Goal: Task Accomplishment & Management: Use online tool/utility

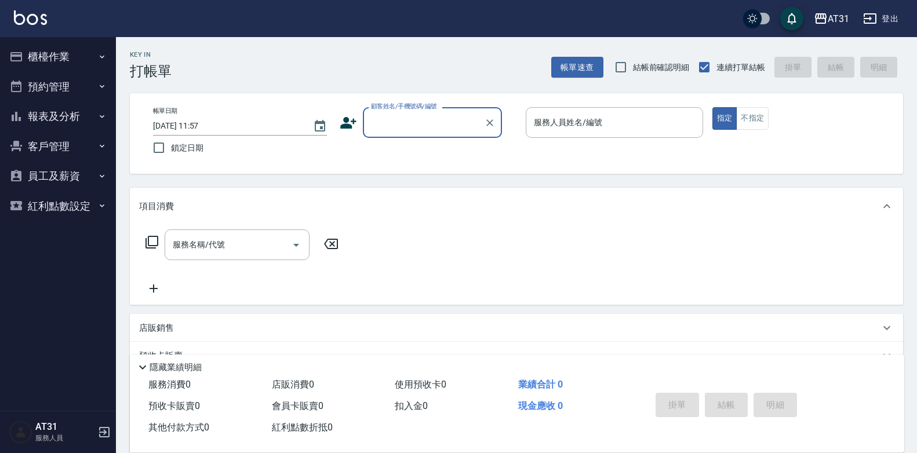
click at [460, 124] on input "顧客姓名/手機號碼/編號" at bounding box center [423, 122] width 111 height 20
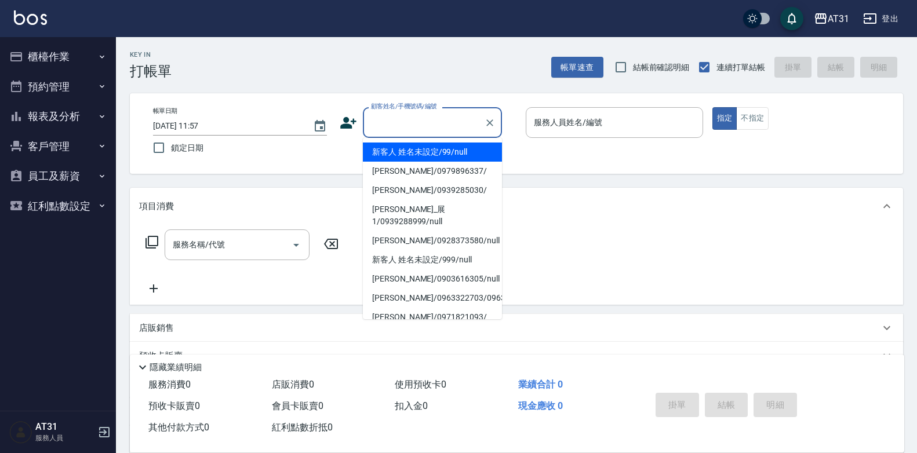
type input "新客人 姓名未設定/99/null"
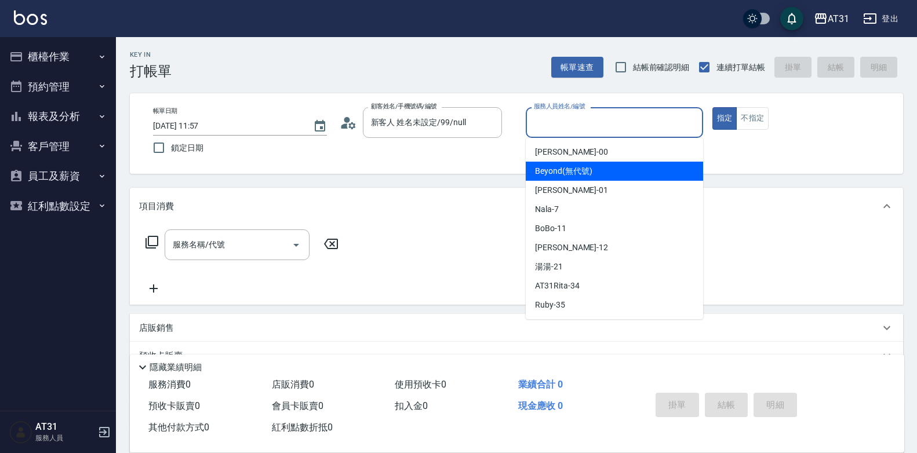
type input "Beyond(無代號)"
type button "true"
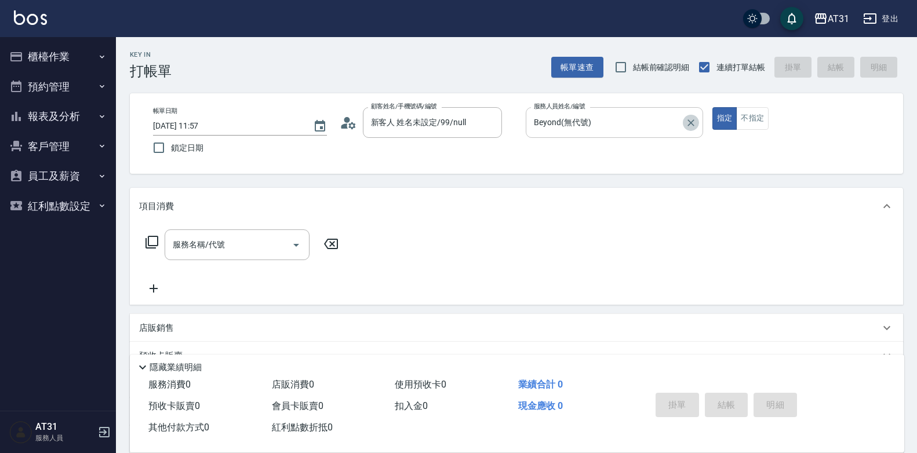
drag, startPoint x: 695, startPoint y: 127, endPoint x: 690, endPoint y: 121, distance: 8.2
click at [695, 126] on icon "Clear" at bounding box center [691, 123] width 12 height 12
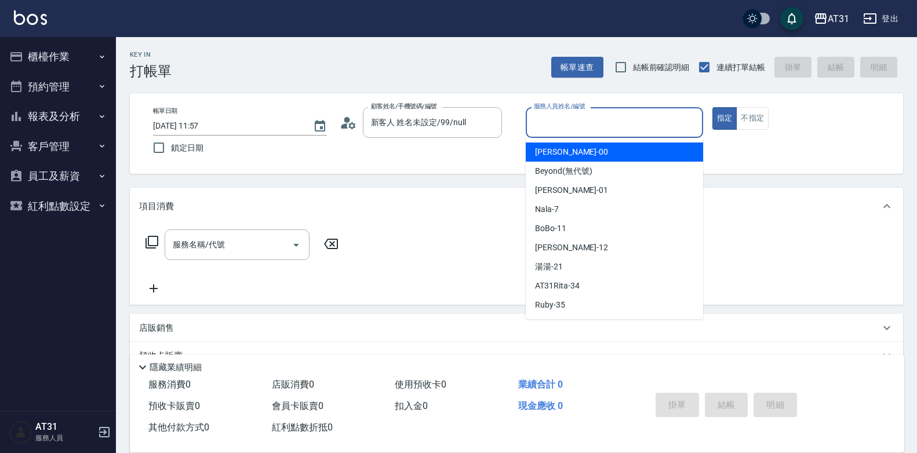
click at [673, 115] on input "服務人員姓名/編號" at bounding box center [614, 122] width 167 height 20
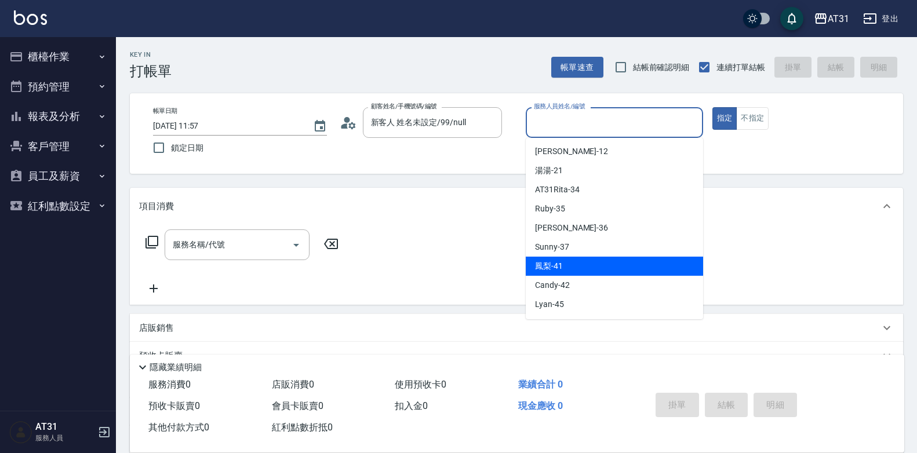
scroll to position [116, 0]
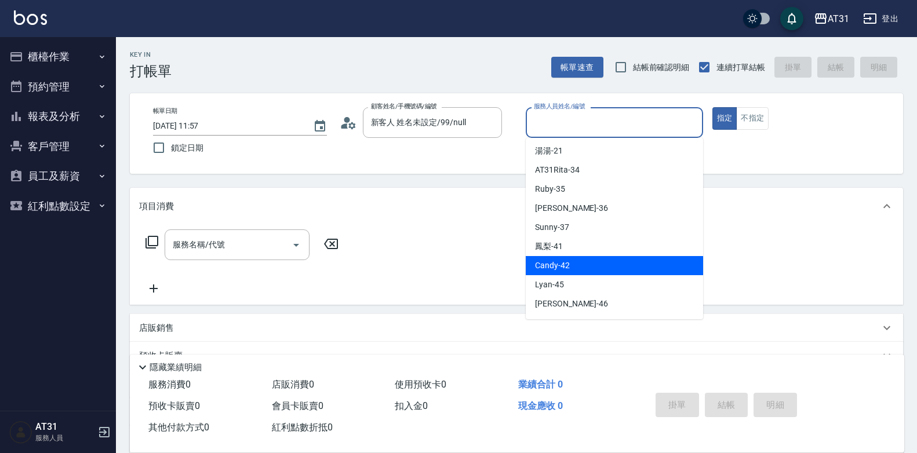
click at [571, 264] on div "Candy -42" at bounding box center [614, 265] width 177 height 19
type input "Candy-42"
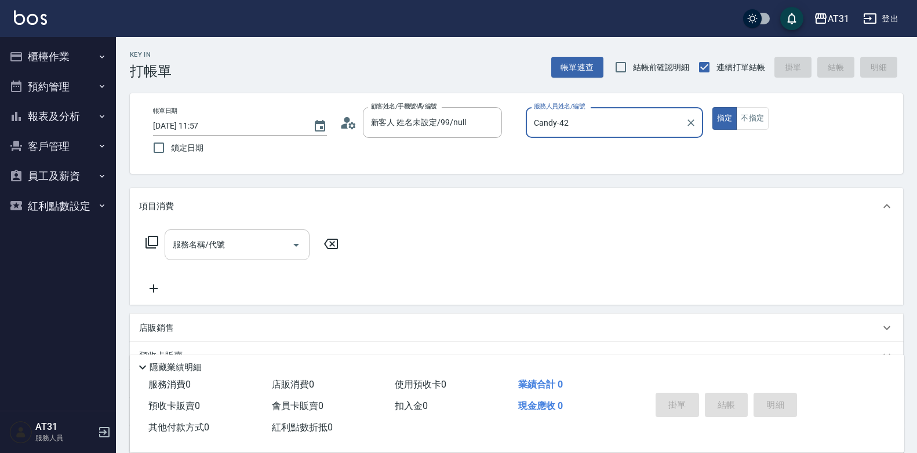
click at [235, 248] on input "服務名稱/代號" at bounding box center [228, 245] width 117 height 20
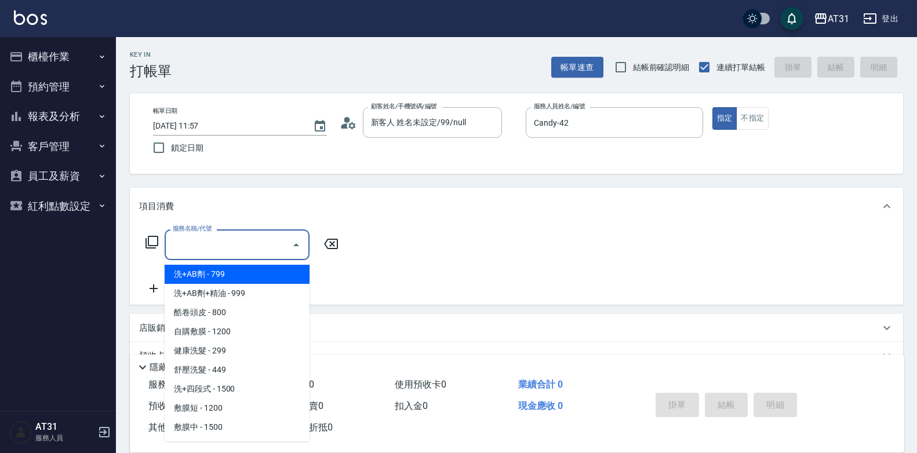
scroll to position [7543, 0]
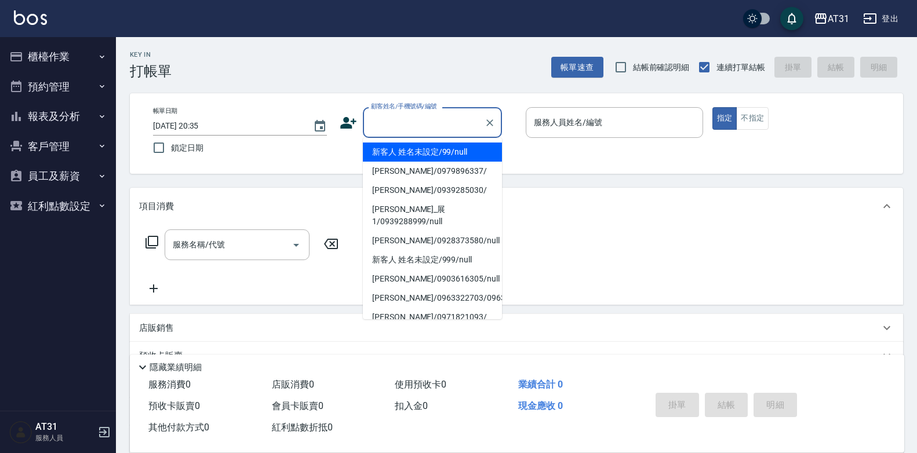
type input "新客人 姓名未設定/99/null"
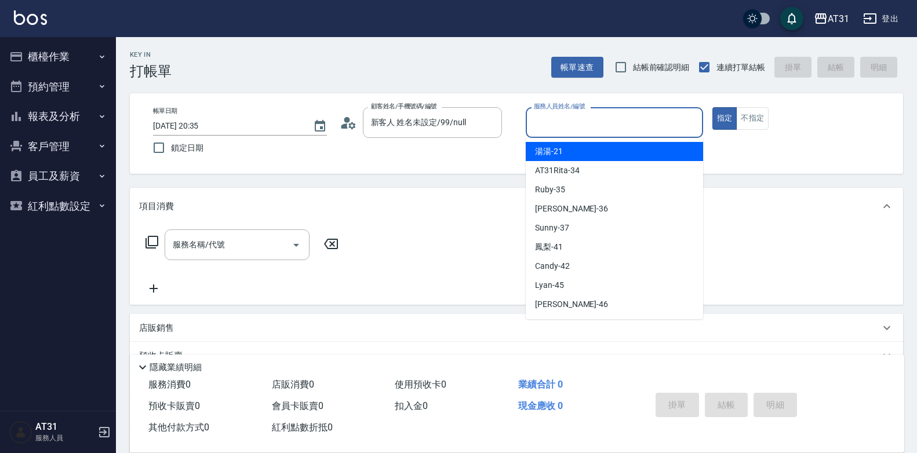
scroll to position [116, 0]
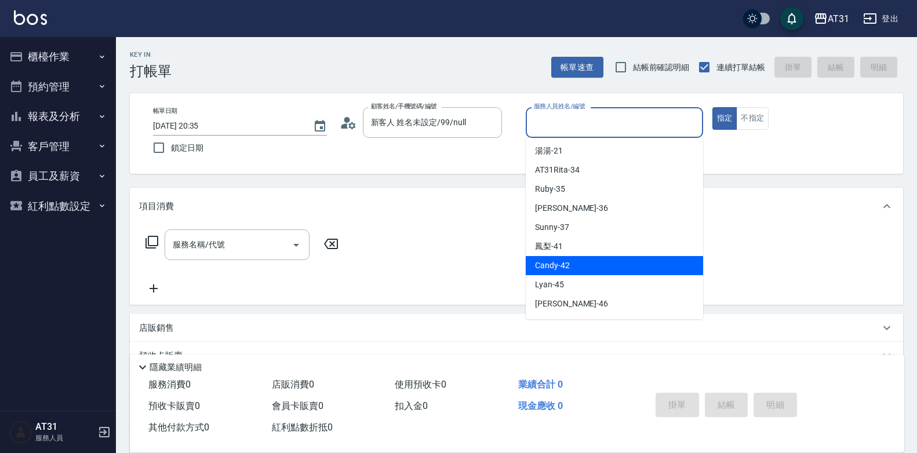
click at [589, 258] on div "Candy -42" at bounding box center [614, 265] width 177 height 19
type input "Candy-42"
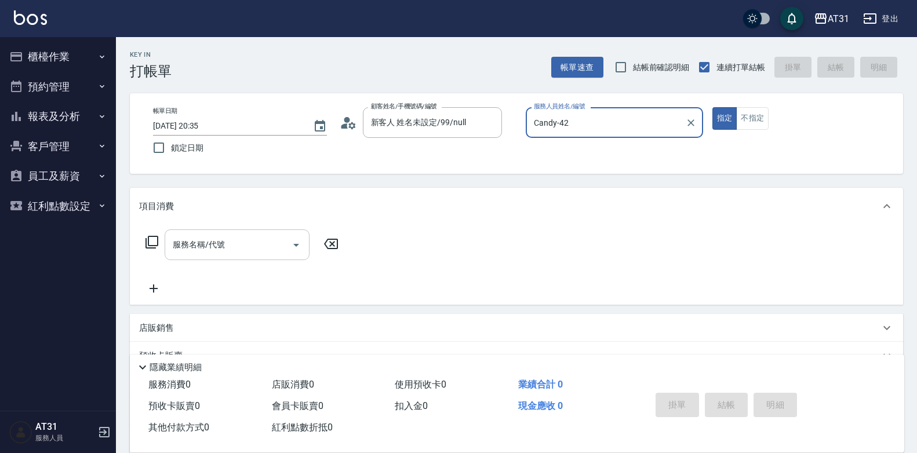
click at [219, 252] on input "服務名稱/代號" at bounding box center [228, 245] width 117 height 20
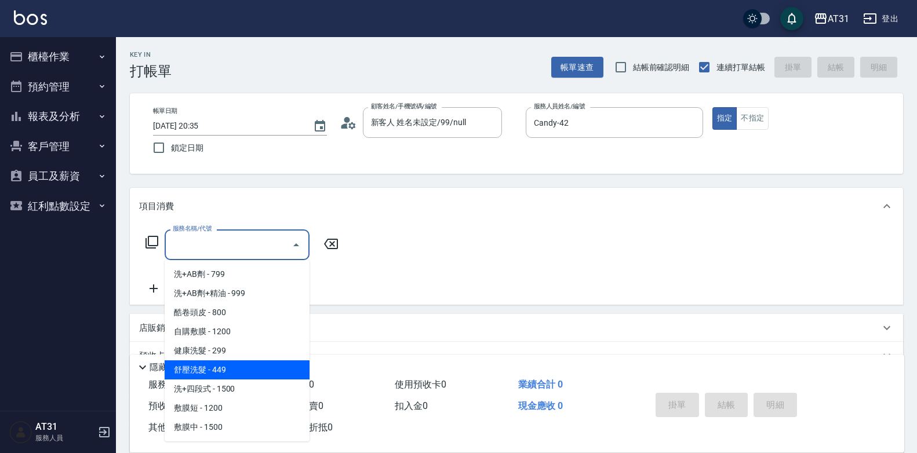
scroll to position [7543, 0]
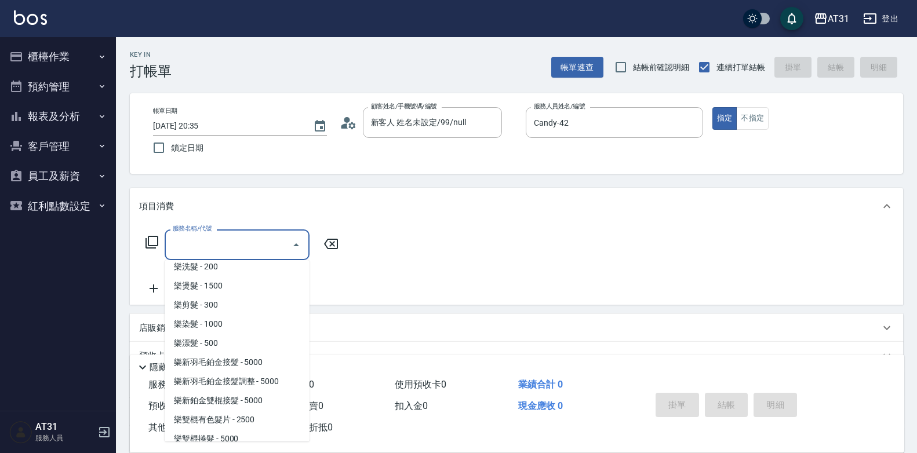
type input "剪髮(1804)"
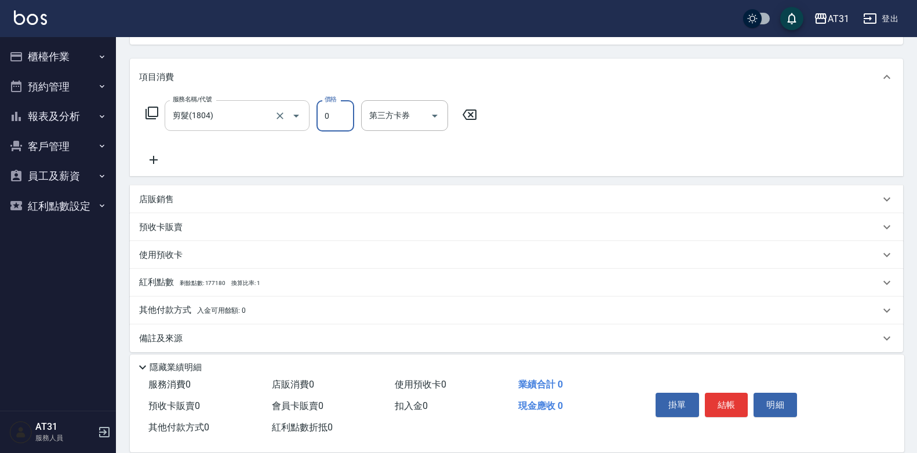
scroll to position [140, 0]
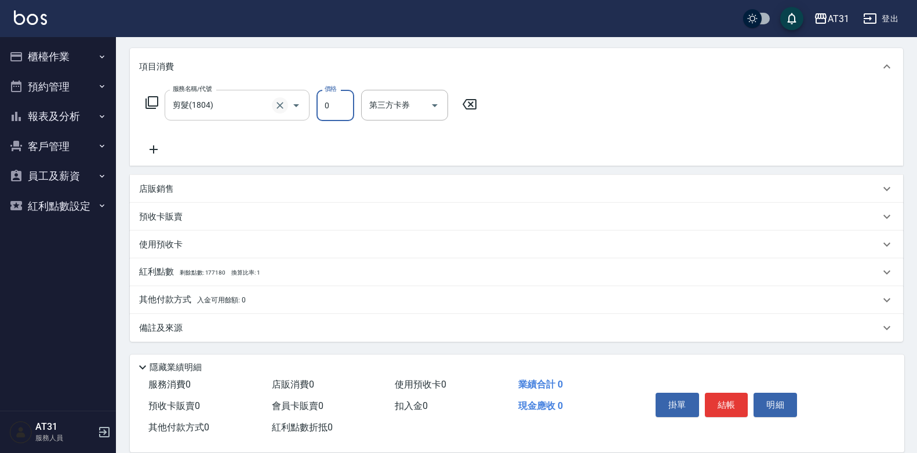
click at [284, 100] on icon "Clear" at bounding box center [280, 106] width 12 height 12
click at [232, 112] on input "服務名稱/代號" at bounding box center [221, 105] width 102 height 20
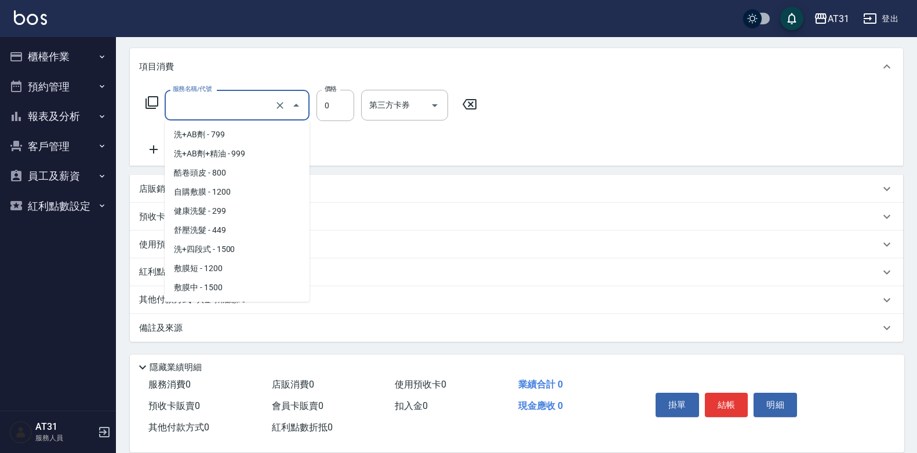
scroll to position [7543, 0]
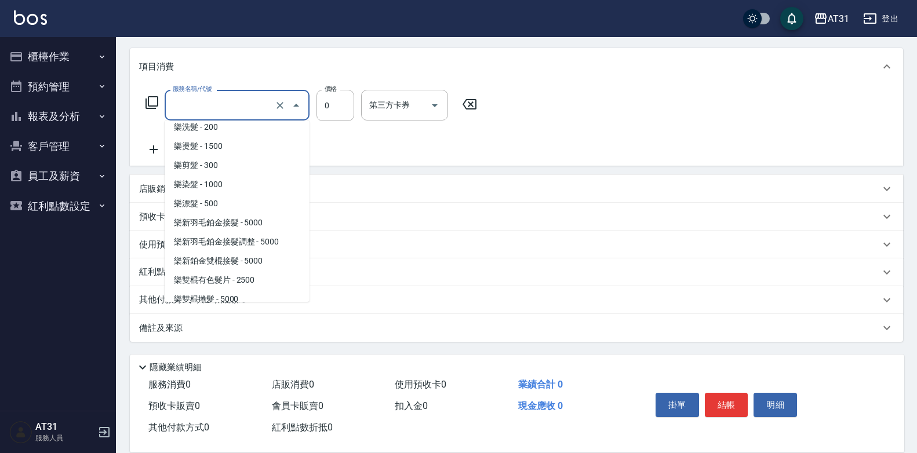
type input "剪髮(1804)"
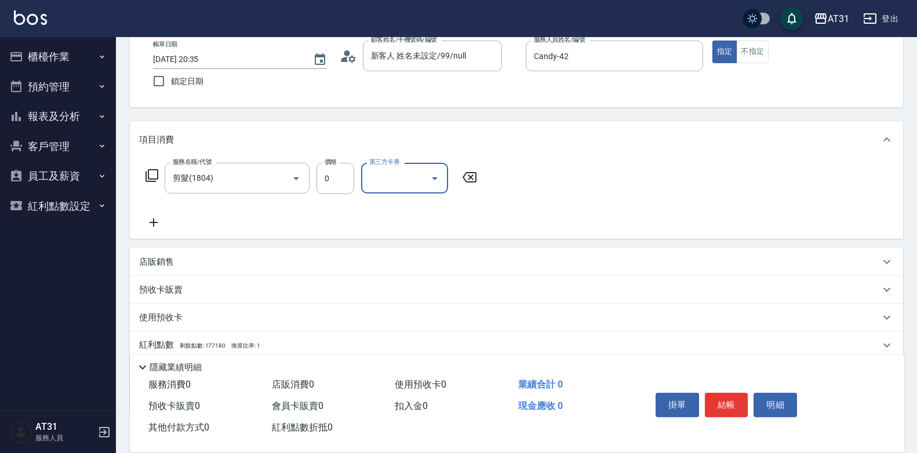
scroll to position [24, 0]
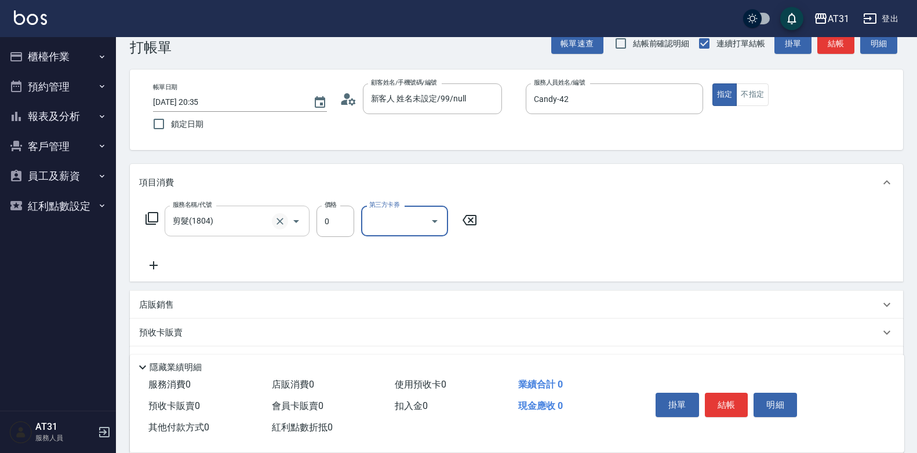
click at [282, 223] on icon "Clear" at bounding box center [280, 221] width 7 height 7
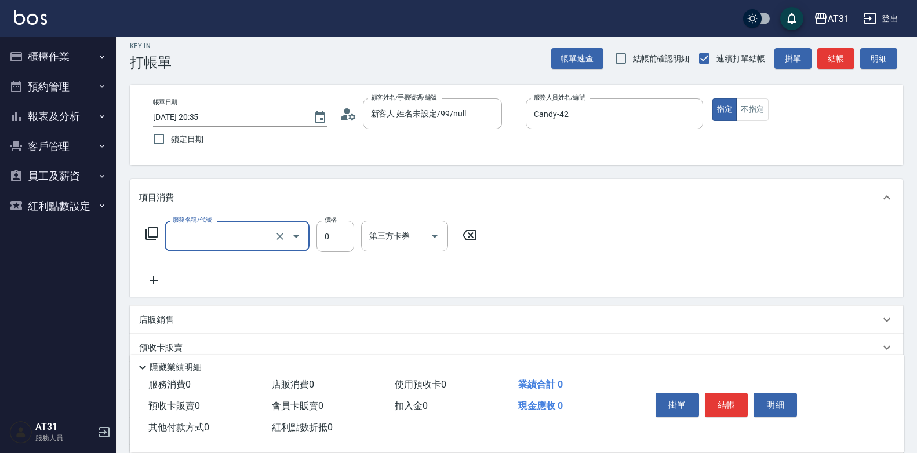
scroll to position [0, 0]
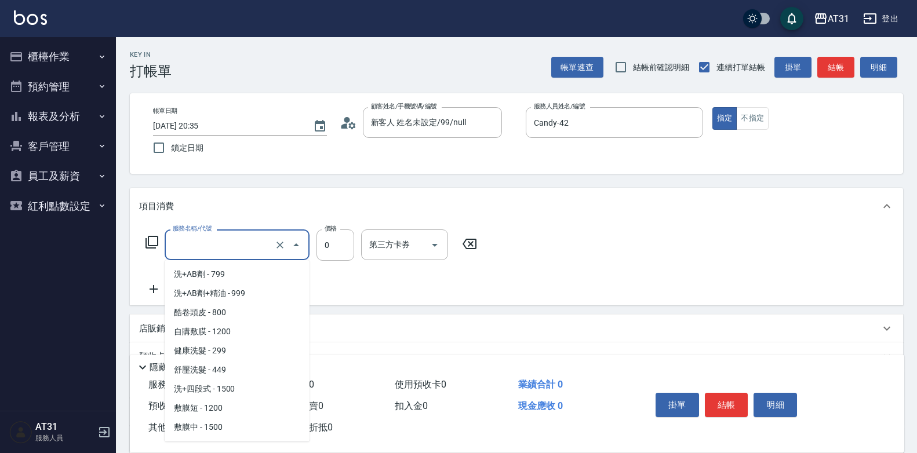
click at [256, 241] on input "服務名稱/代號" at bounding box center [221, 245] width 102 height 20
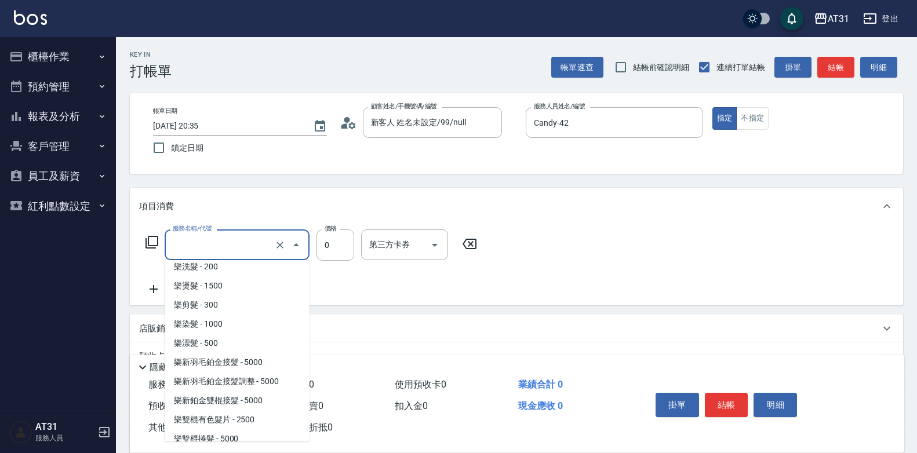
type input "剪髮(1804)"
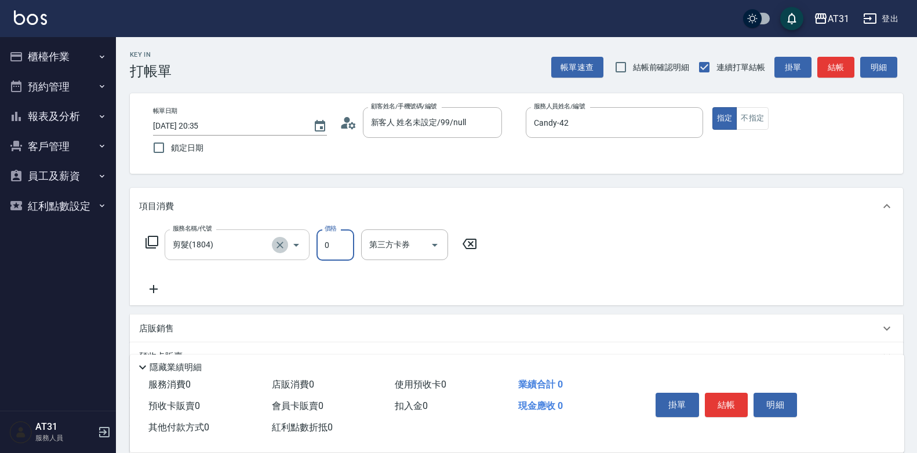
click at [278, 249] on icon "Clear" at bounding box center [280, 245] width 12 height 12
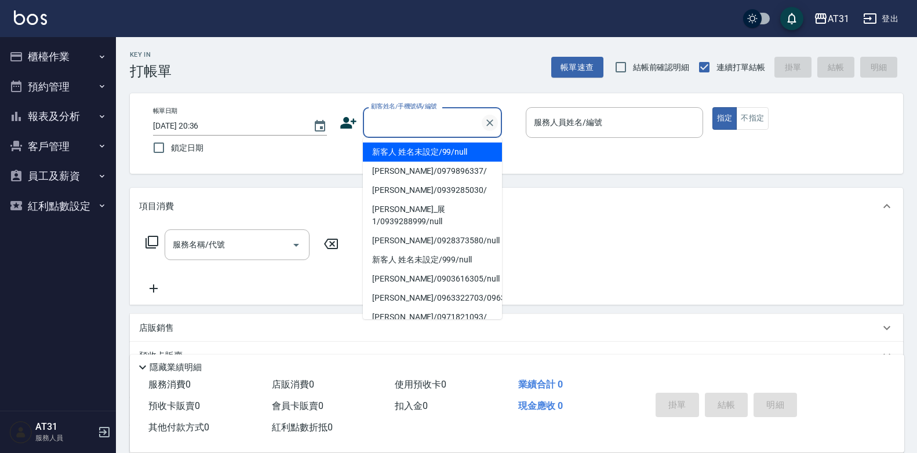
click at [488, 125] on icon "Clear" at bounding box center [490, 123] width 12 height 12
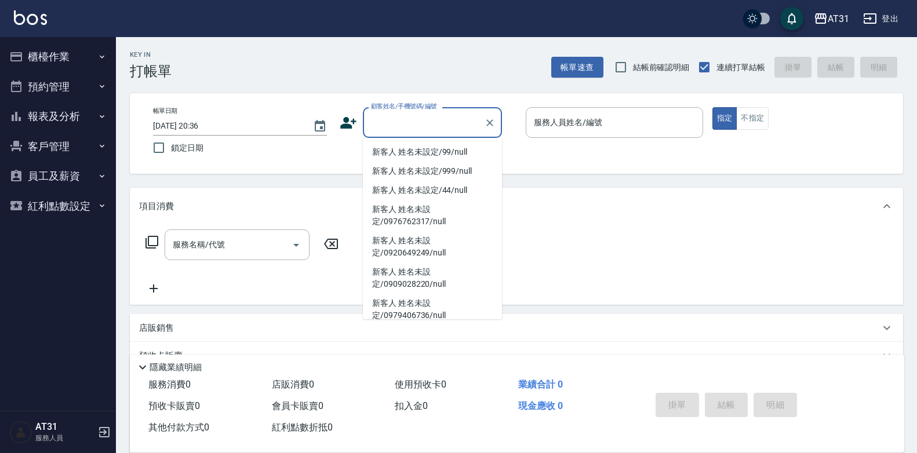
click at [470, 147] on li "新客人 姓名未設定/99/null" at bounding box center [432, 152] width 139 height 19
type input "新客人 姓名未設定/99/null"
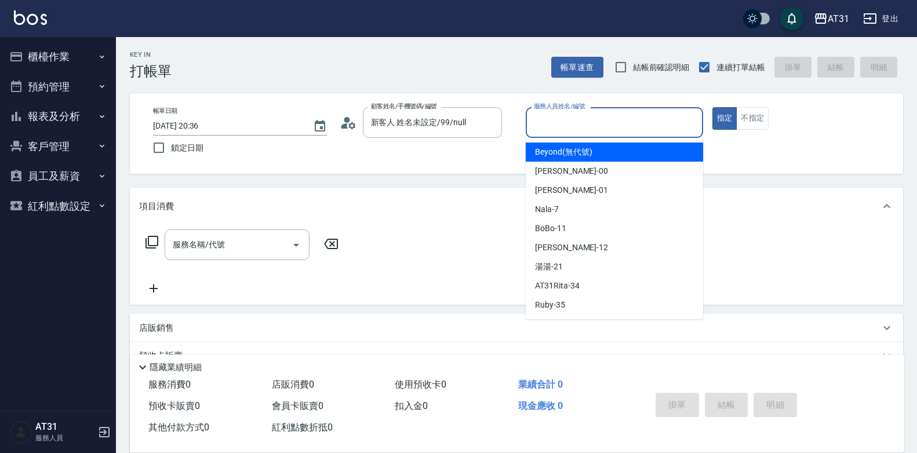
click at [571, 122] on input "服務人員姓名/編號" at bounding box center [614, 122] width 167 height 20
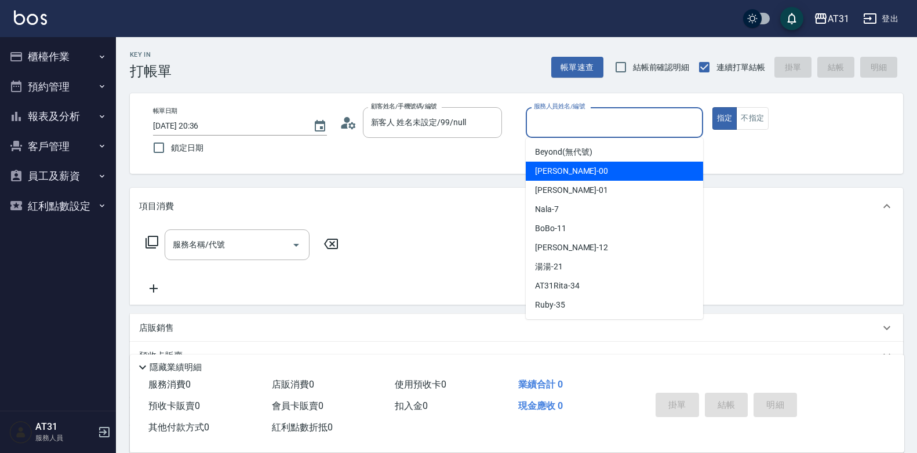
click at [526, 114] on div "服務人員姓名/編號" at bounding box center [614, 122] width 177 height 31
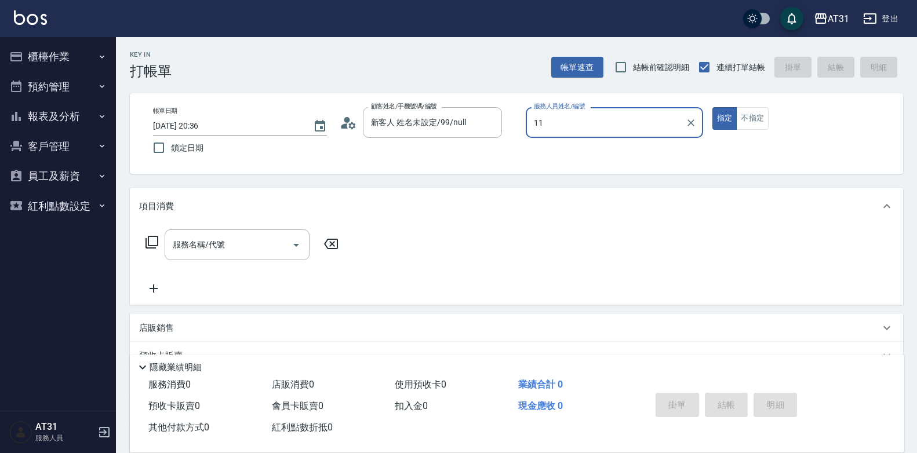
type input "1"
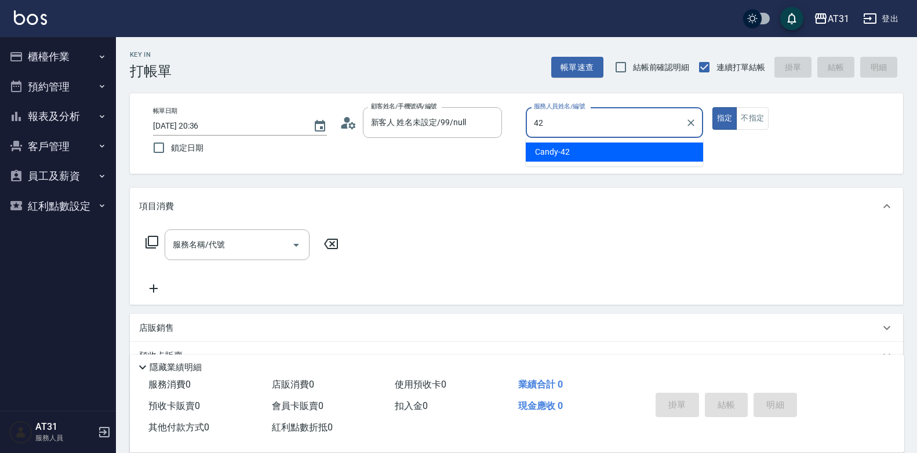
type input "Candy-42"
type button "true"
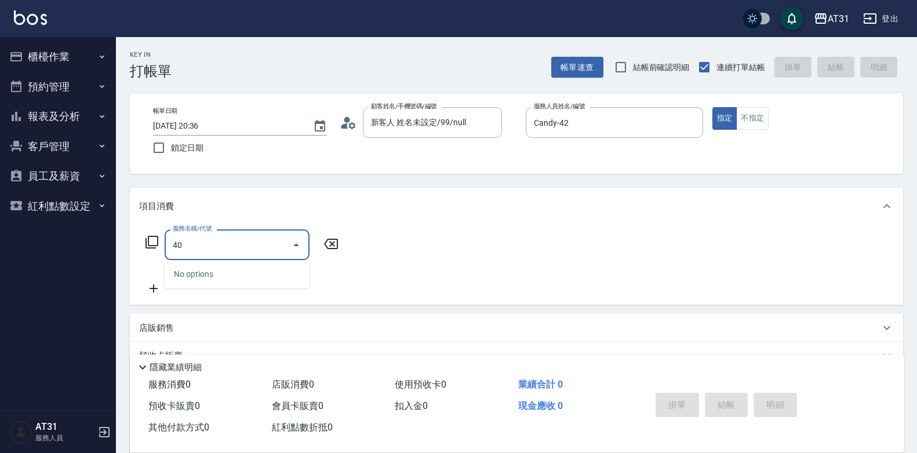
type input "401"
type input "20"
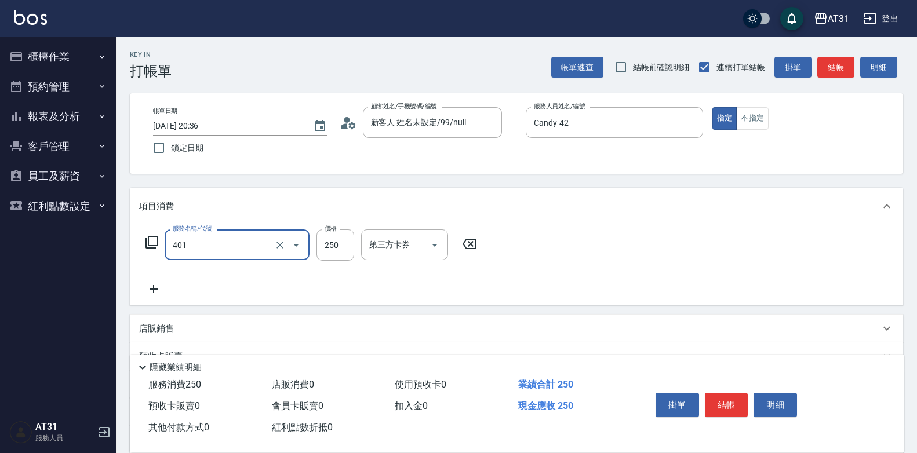
type input "剪髮(401)"
type input "0"
type input "30"
type input "300"
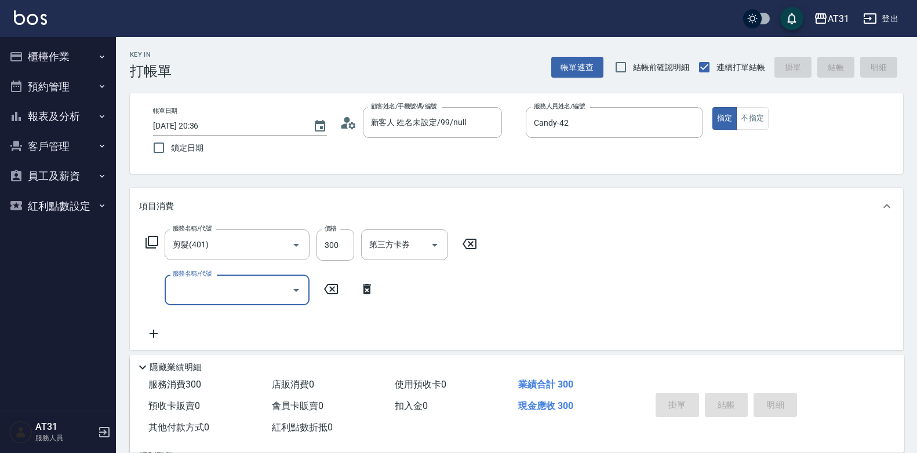
type input "[DATE] 20:37"
type input "0"
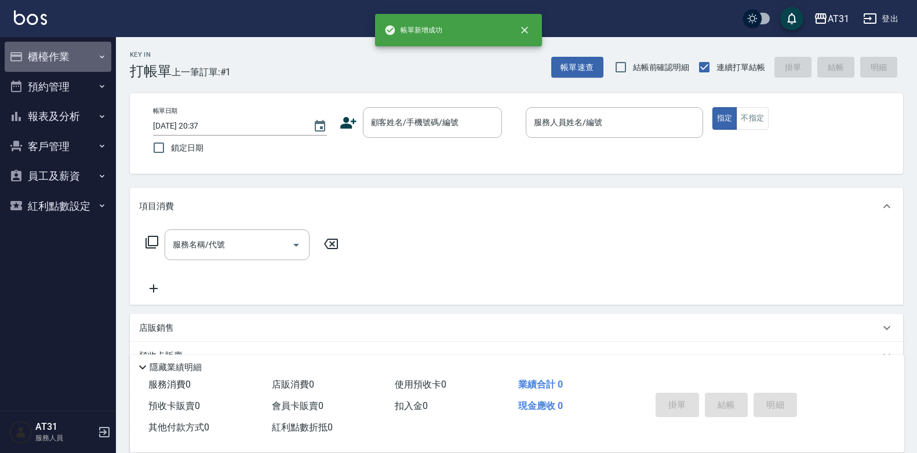
drag, startPoint x: 56, startPoint y: 59, endPoint x: 55, endPoint y: 70, distance: 11.7
click at [55, 59] on button "櫃檯作業" at bounding box center [58, 57] width 107 height 30
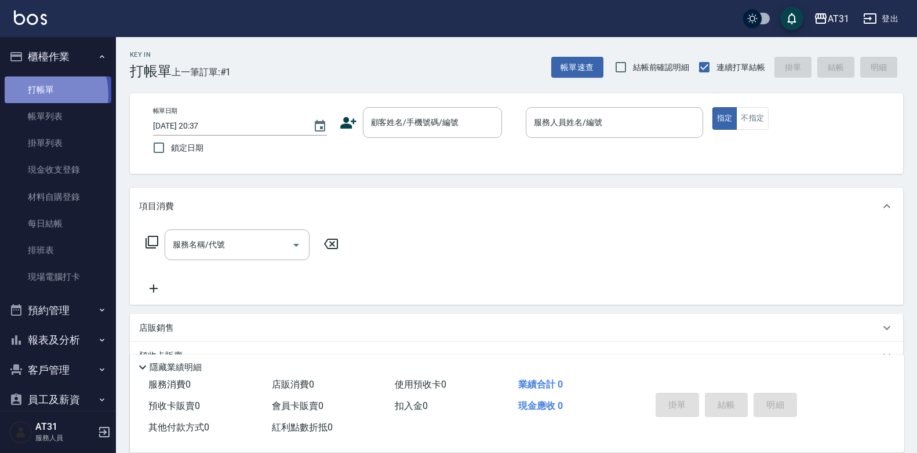
click at [40, 94] on link "打帳單" at bounding box center [58, 90] width 107 height 27
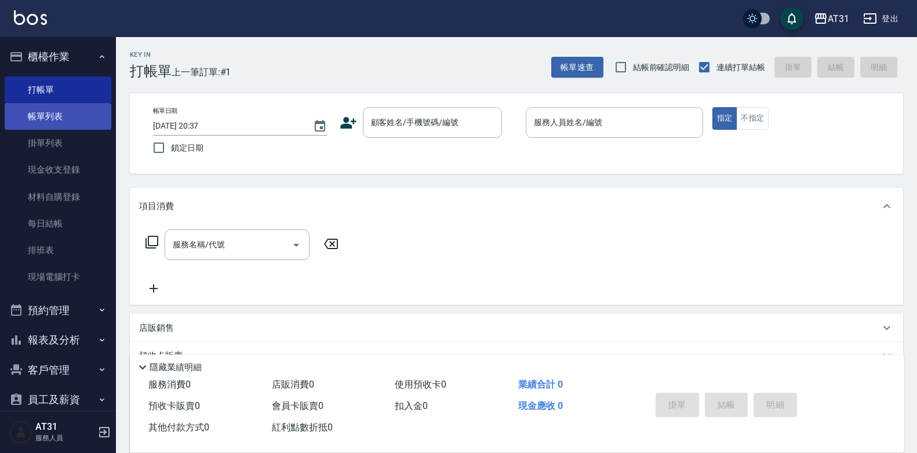
click at [38, 110] on link "帳單列表" at bounding box center [58, 116] width 107 height 27
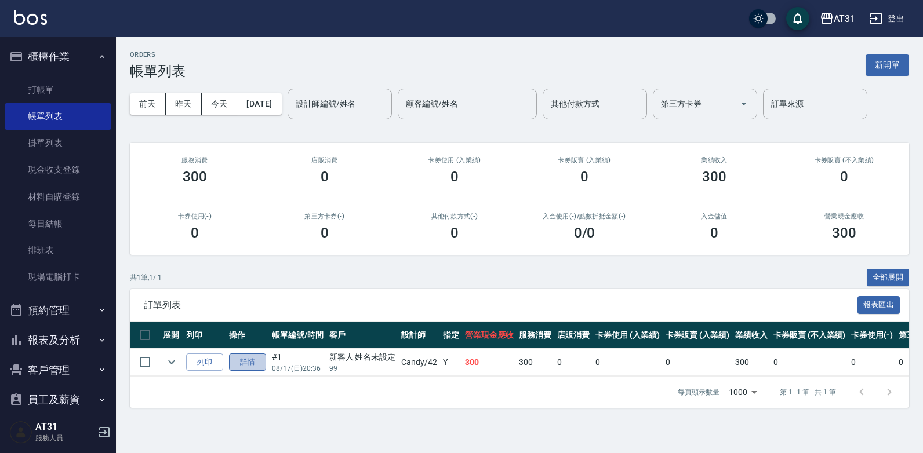
click at [244, 371] on link "詳情" at bounding box center [247, 363] width 37 height 18
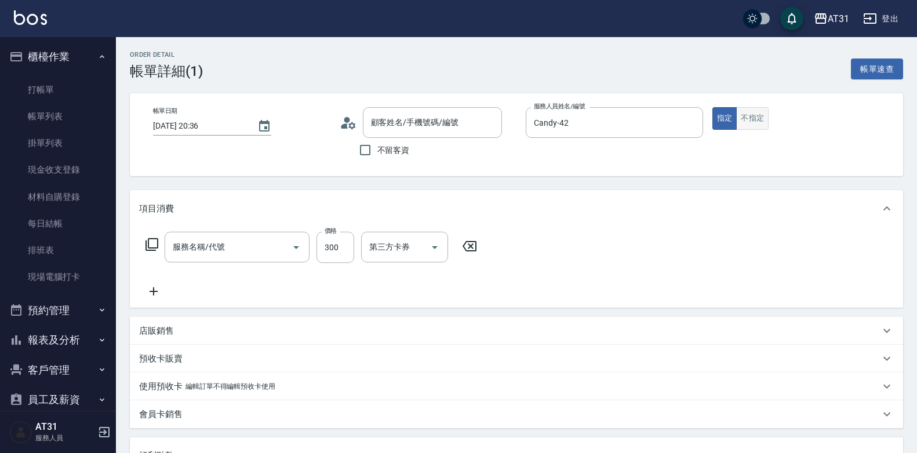
type input "[DATE] 20:36"
type input "Candy-42"
type input "30"
type input "新客人 姓名未設定/99/null"
type input "剪髮(401)"
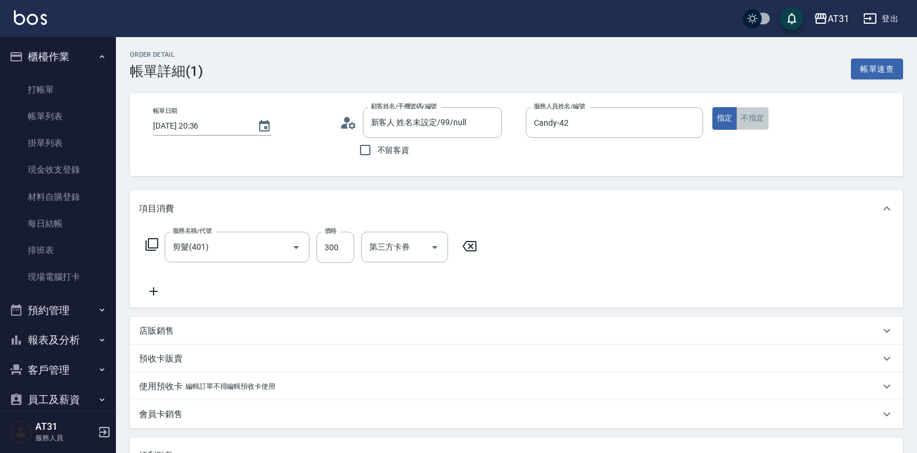
click at [754, 121] on button "不指定" at bounding box center [752, 118] width 32 height 23
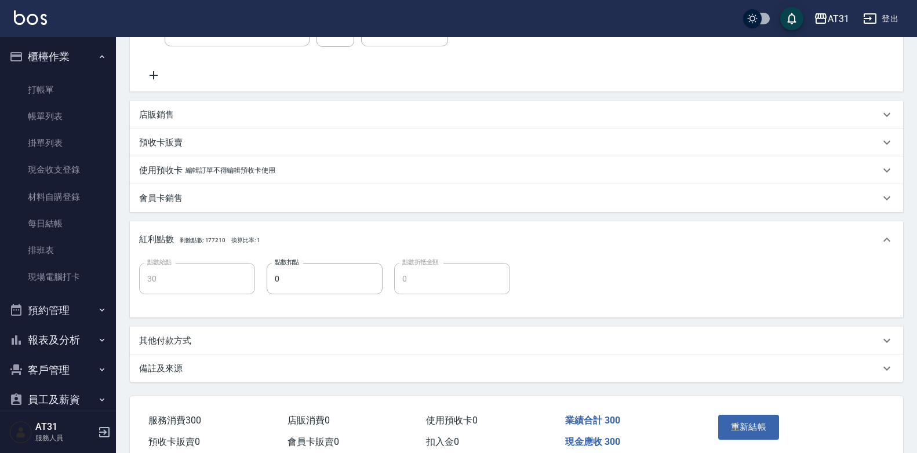
scroll to position [232, 0]
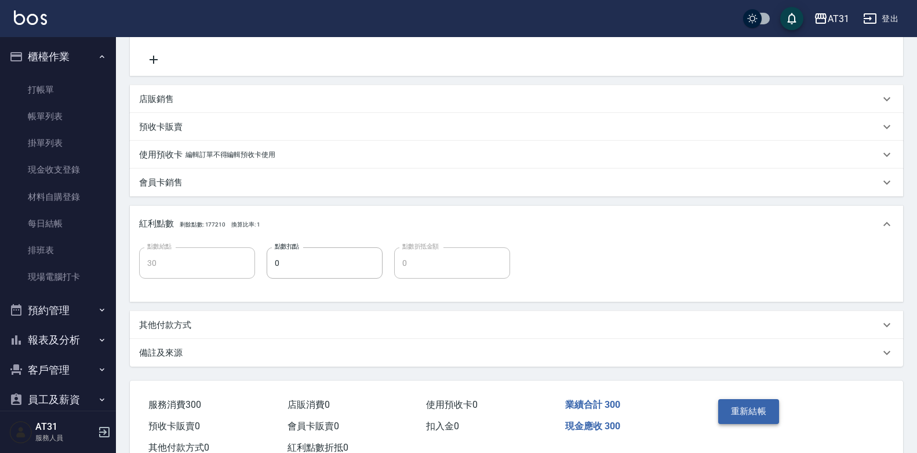
click at [754, 400] on button "重新結帳" at bounding box center [748, 412] width 61 height 24
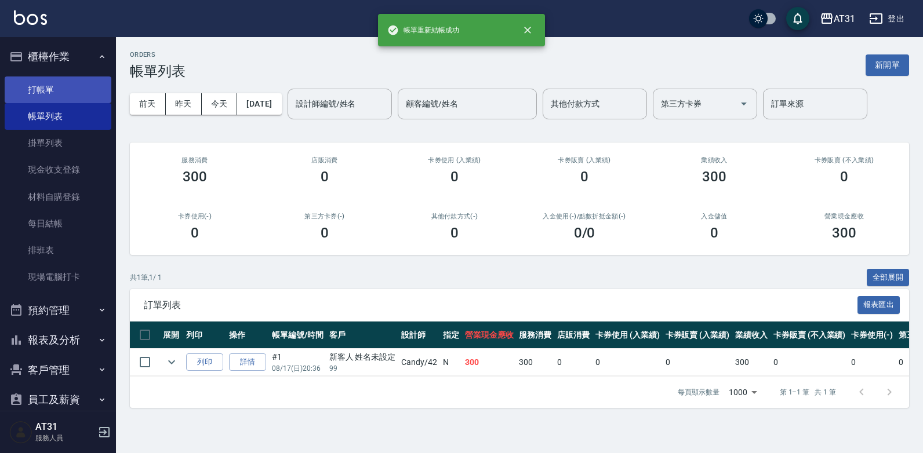
click at [50, 93] on link "打帳單" at bounding box center [58, 90] width 107 height 27
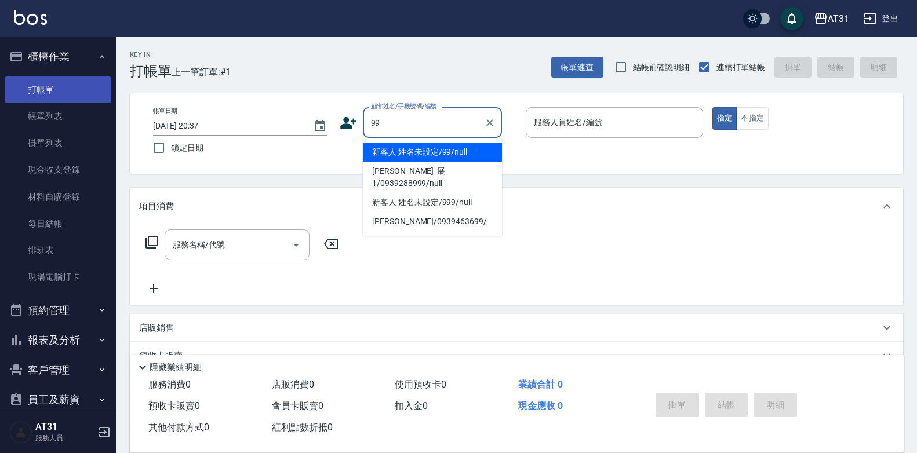
type input "新客人 姓名未設定/99/null"
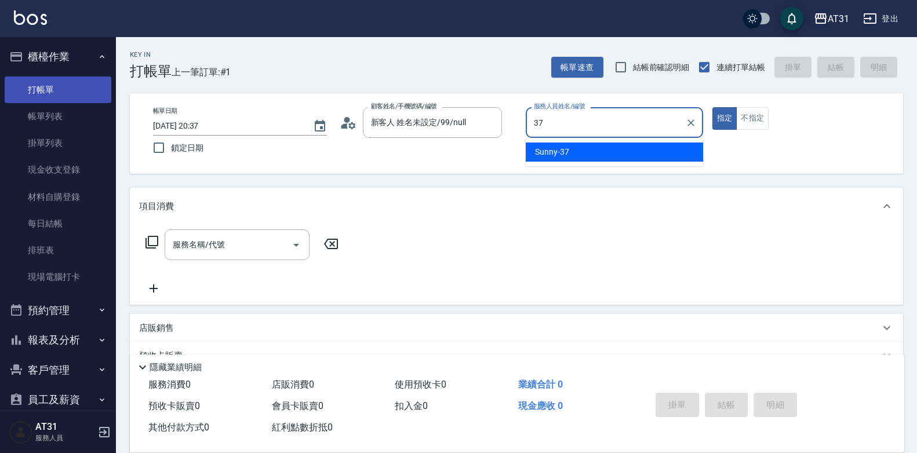
type input "Sunny-37"
type button "true"
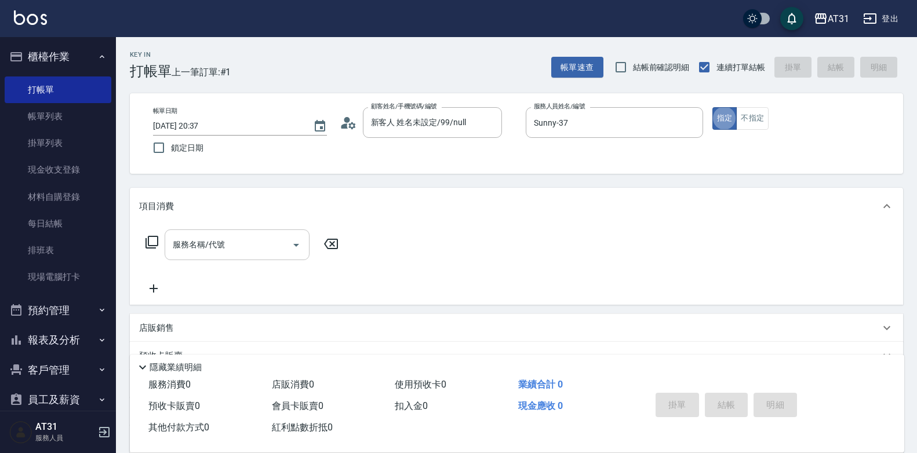
click at [275, 239] on input "服務名稱/代號" at bounding box center [228, 245] width 117 height 20
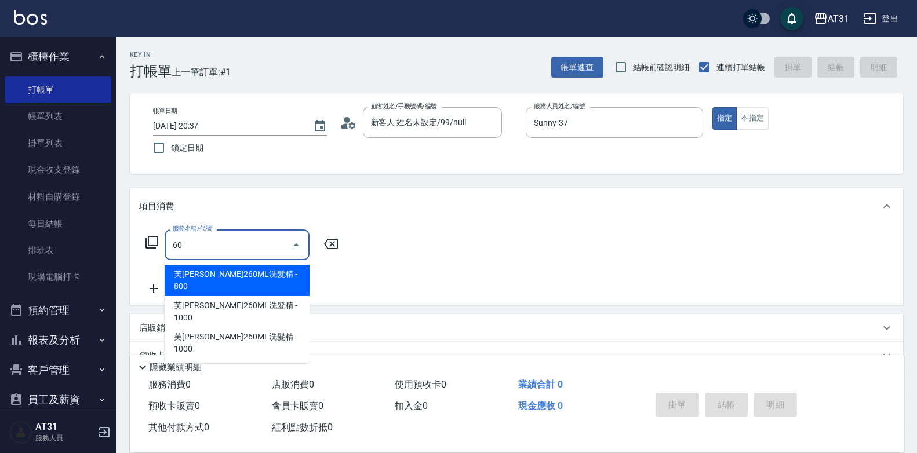
type input "609"
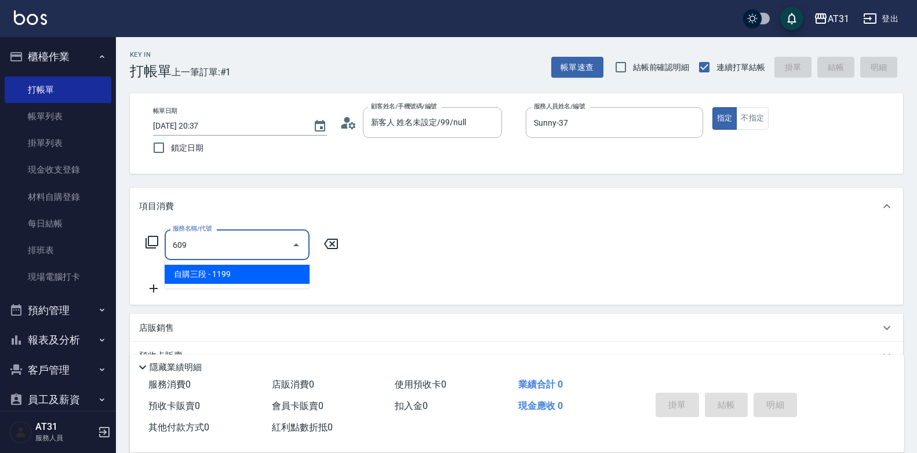
type input "110"
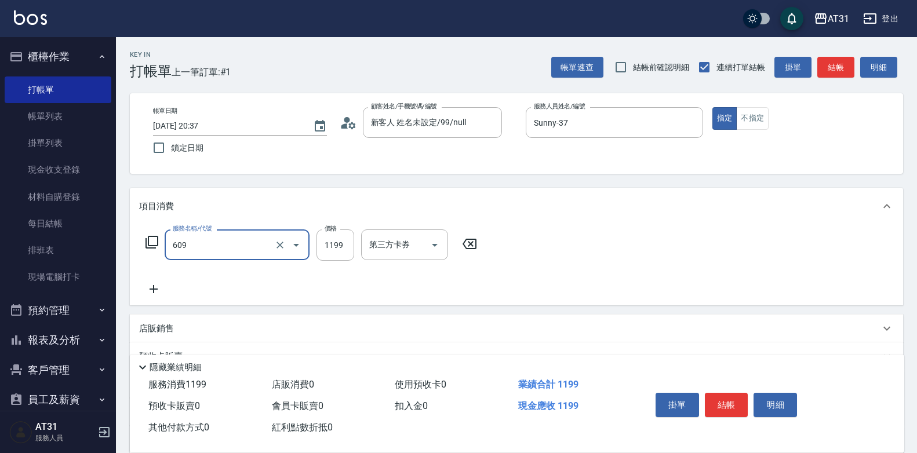
type input "自購三段(609)"
type input "0"
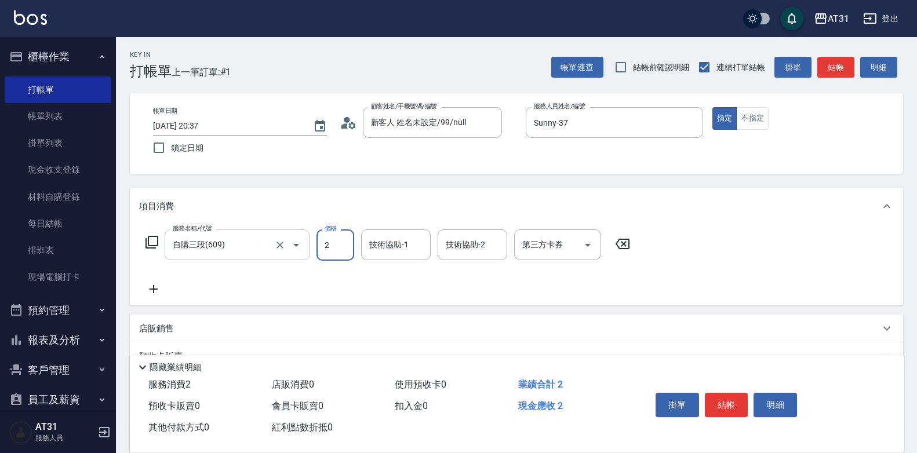
type input "25"
type input "20"
type input "250"
type input "2500"
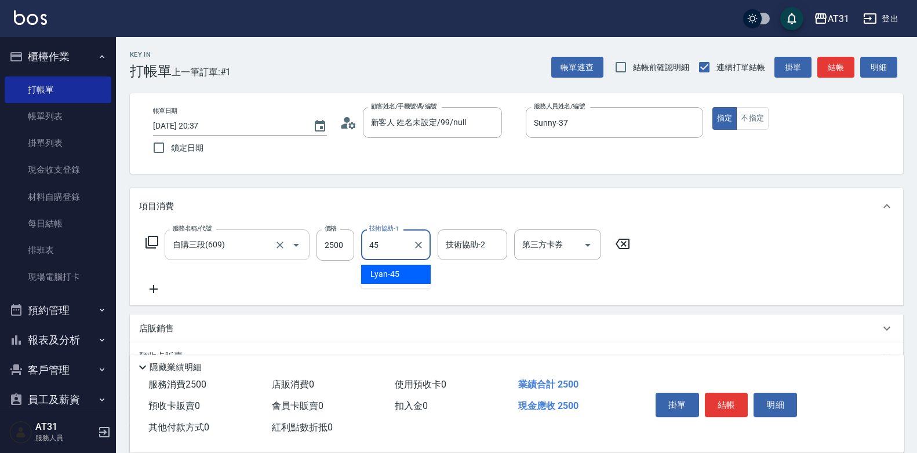
type input "Lyan-45"
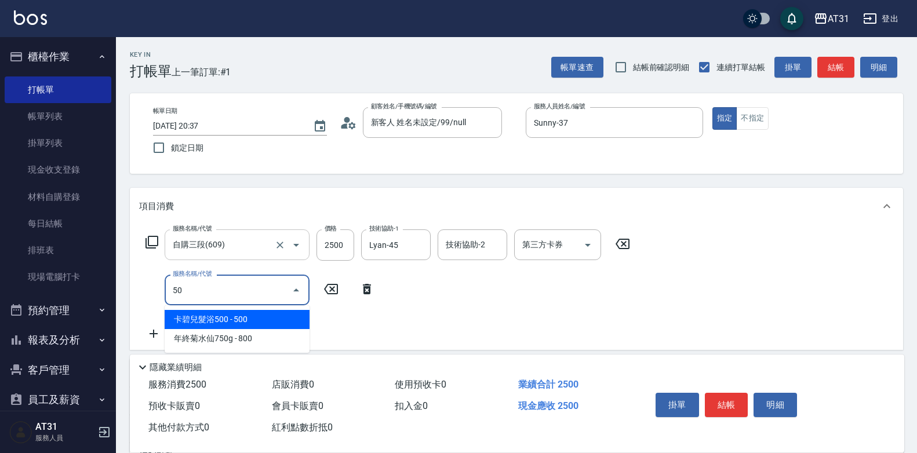
type input "501"
type input "410"
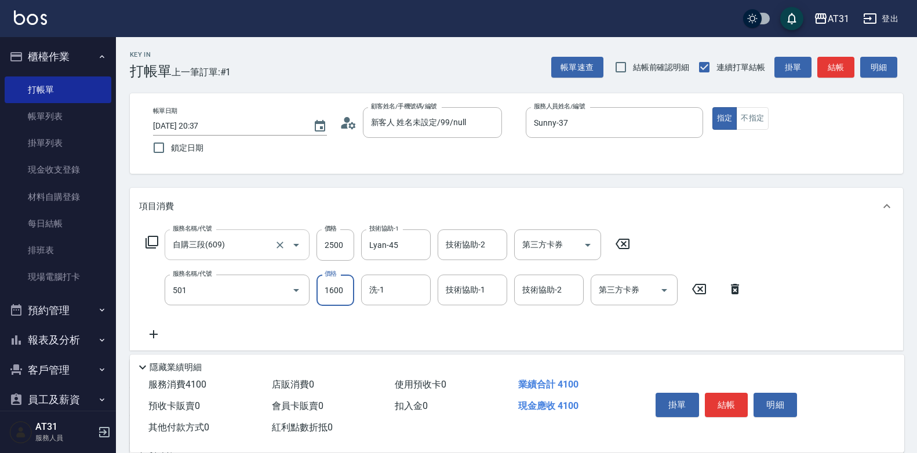
type input "染髮(501)"
type input "250"
type input "19"
type input "260"
type input "198"
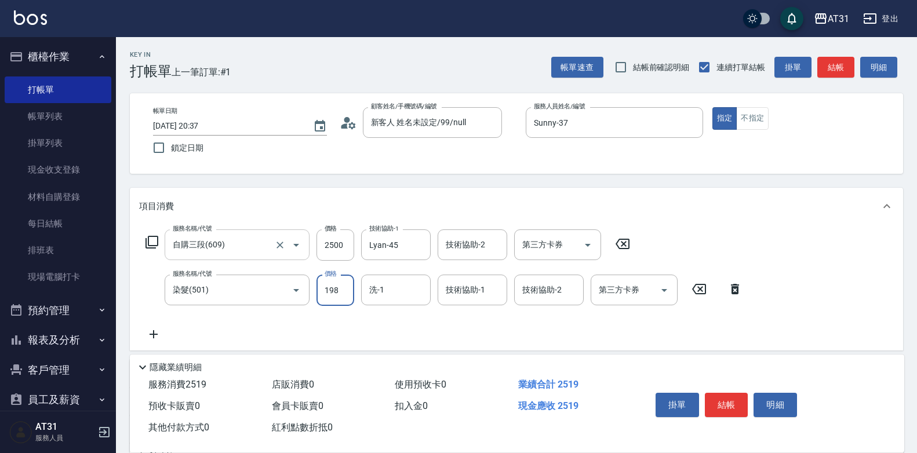
type input "440"
type input "1980"
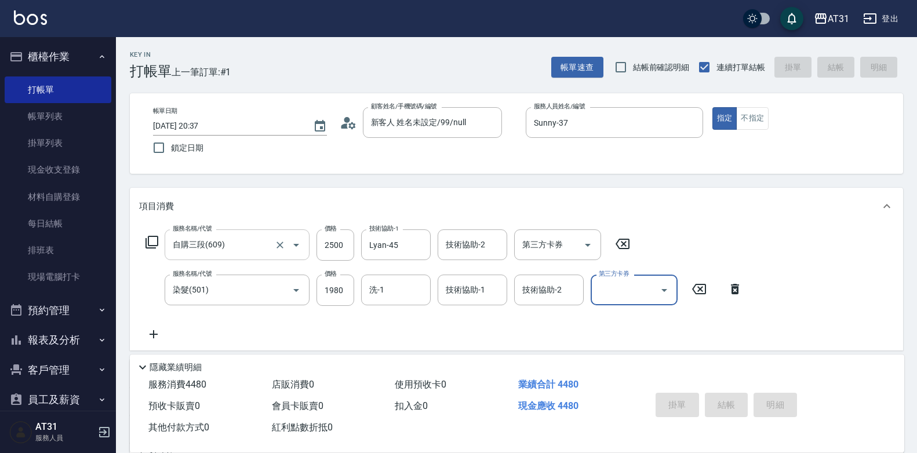
type input "[DATE] 20:38"
type input "0"
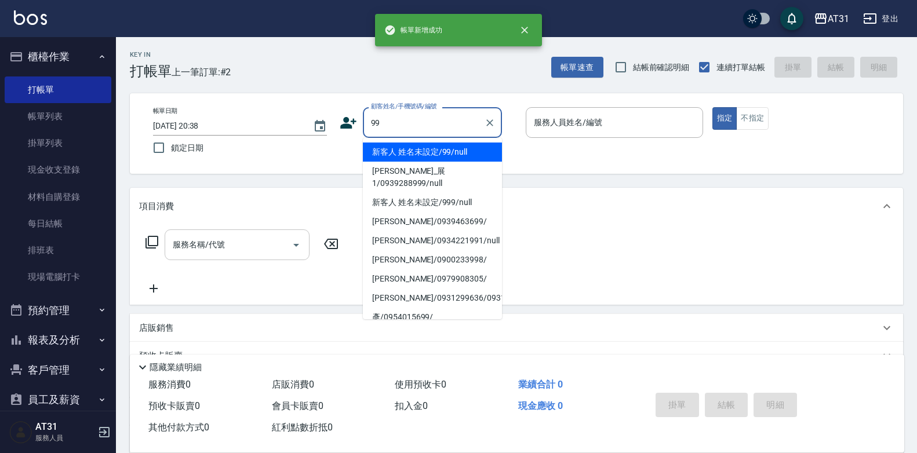
type input "新客人 姓名未設定/99/null"
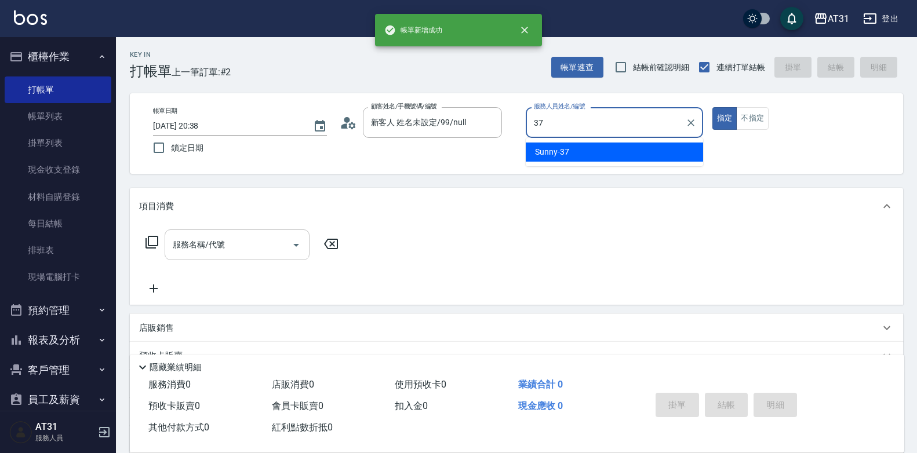
type input "Sunny-37"
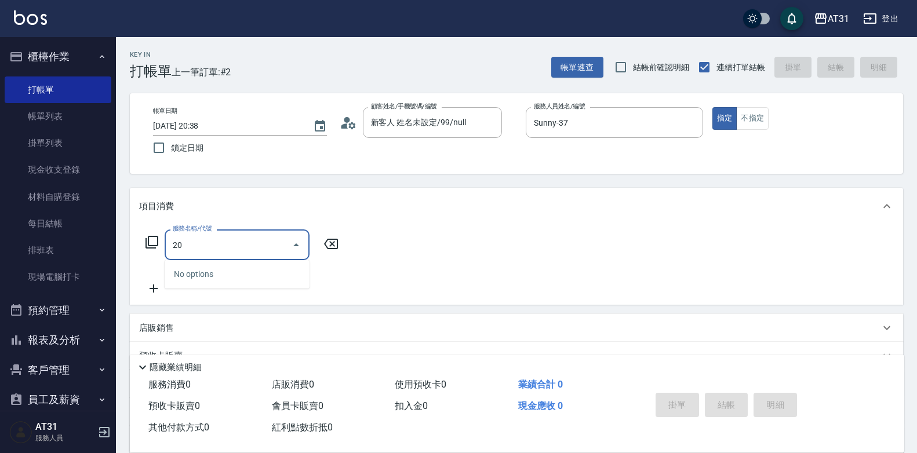
type input "201"
type input "20"
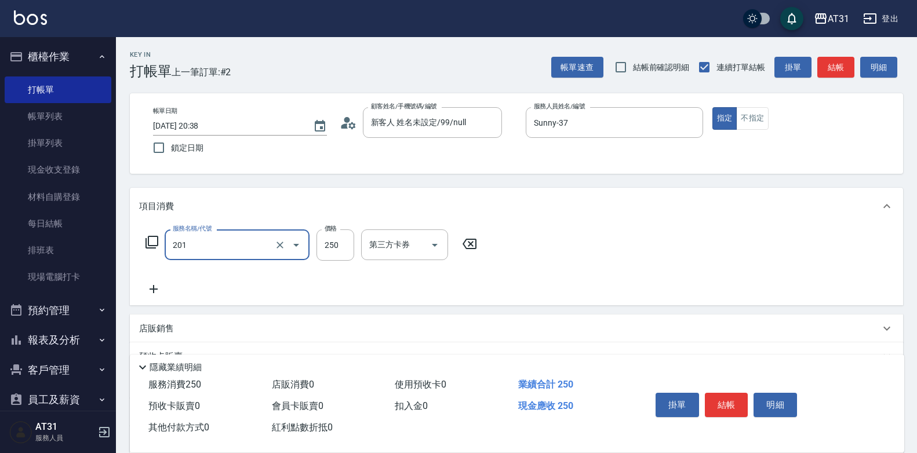
type input "洗髮(201)"
type input "0"
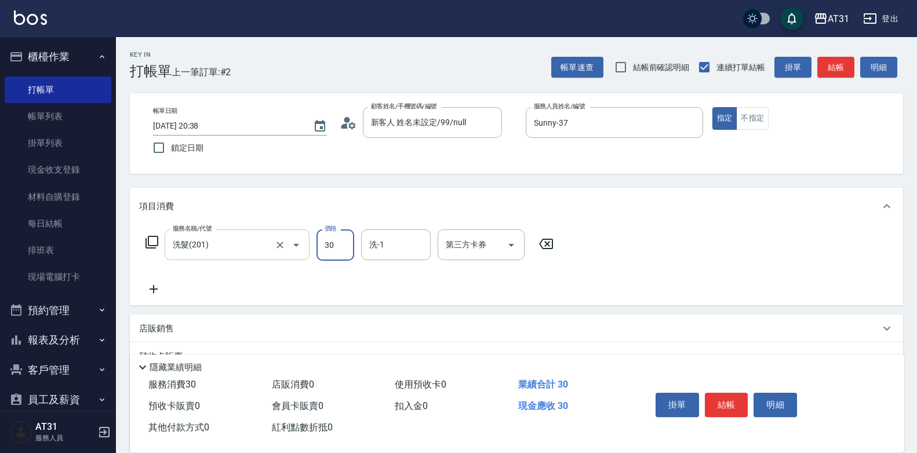
type input "300"
type input "30"
type input "300"
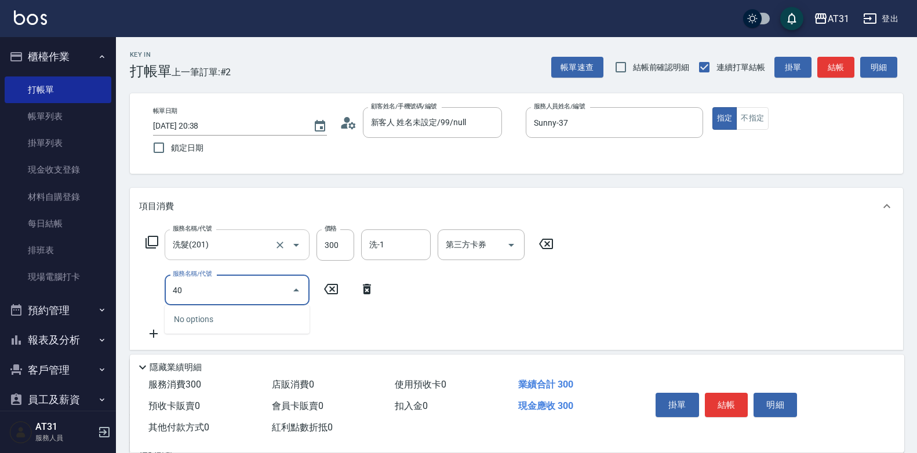
type input "401"
type input "50"
type input "剪髮(401)"
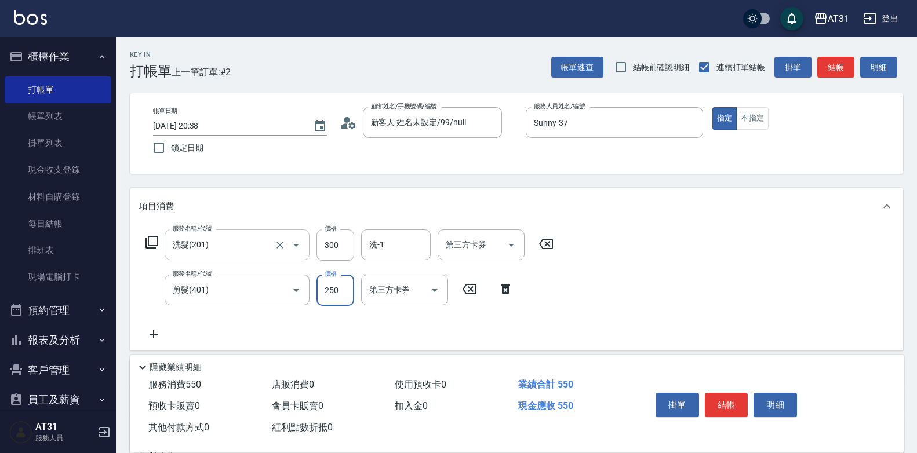
type input "3"
type input "30"
type input "60"
type input "300"
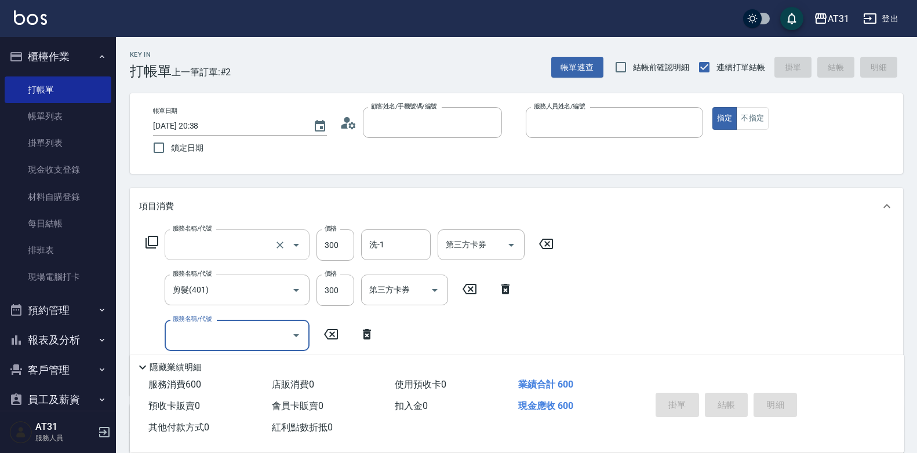
type input "0"
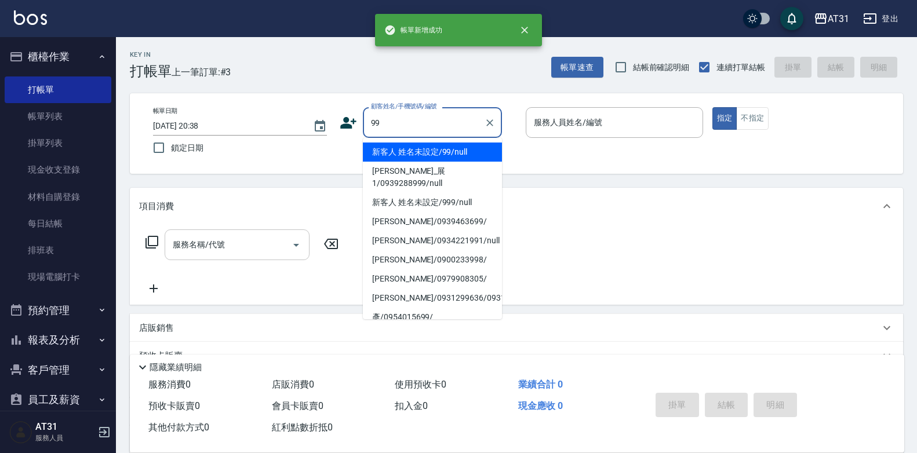
type input "新客人 姓名未設定/99/null"
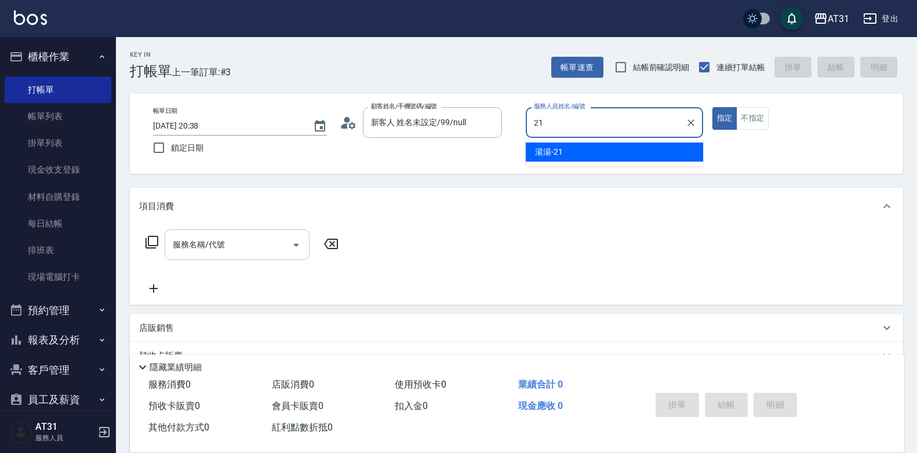
type input "湯湯-21"
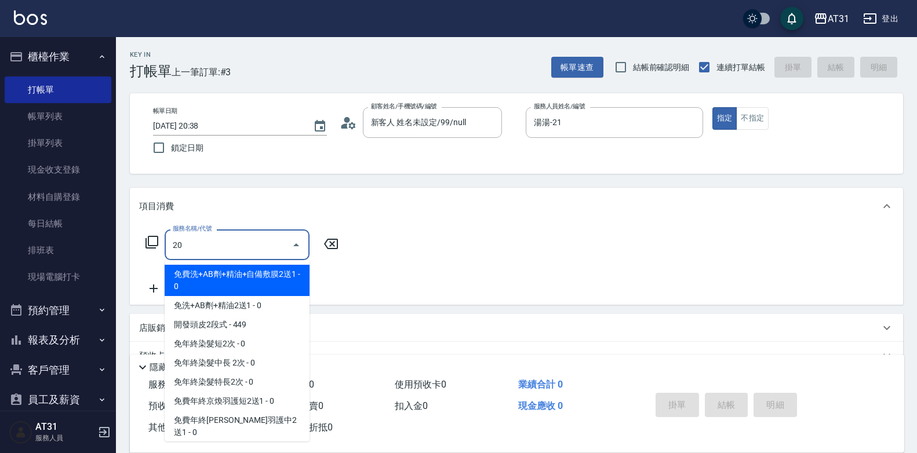
type input "201"
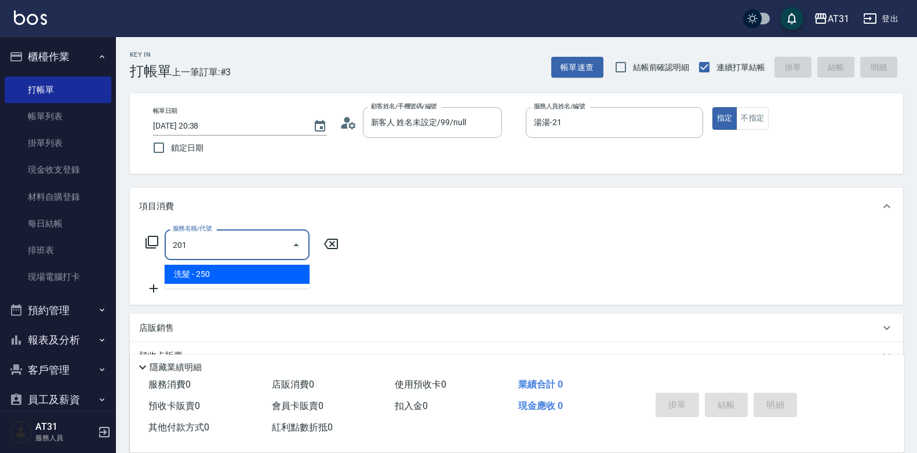
type input "20"
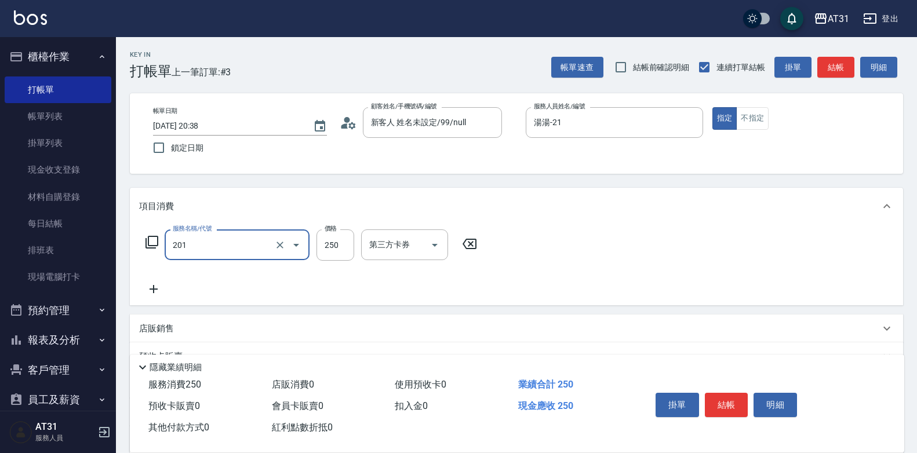
type input "洗髮(201)"
type input "0"
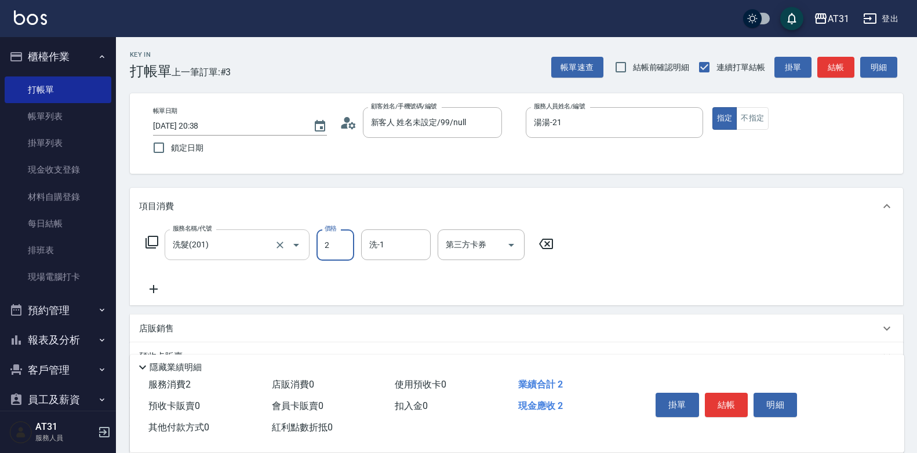
type input "20"
type input "200"
type input "[PERSON_NAME]-36"
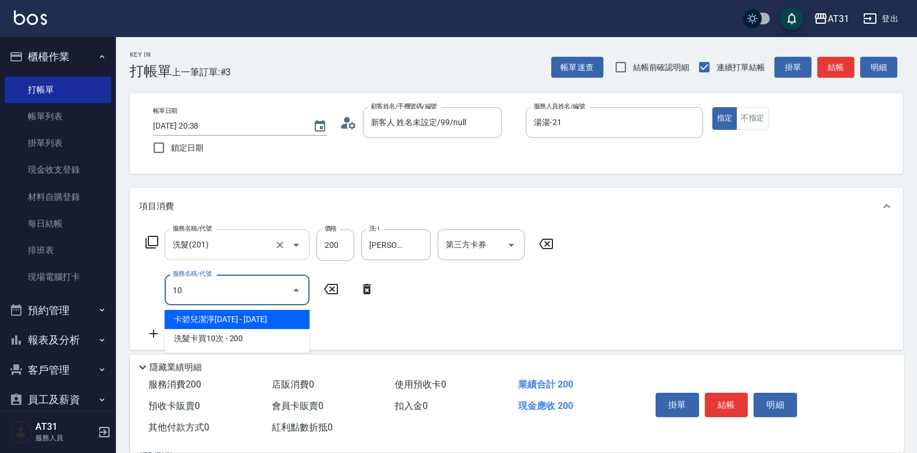
type input "101"
type input "90"
type input "洗+AB劑(101)"
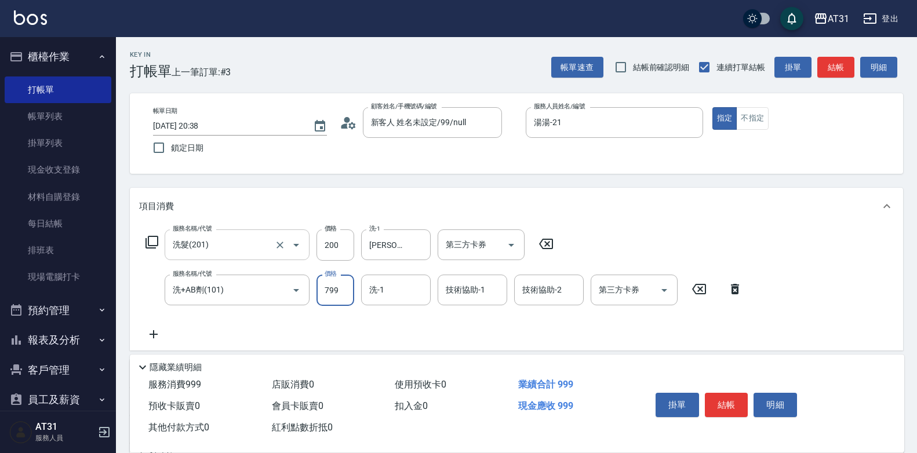
type input "20"
type input "80"
type input "100"
type input "800"
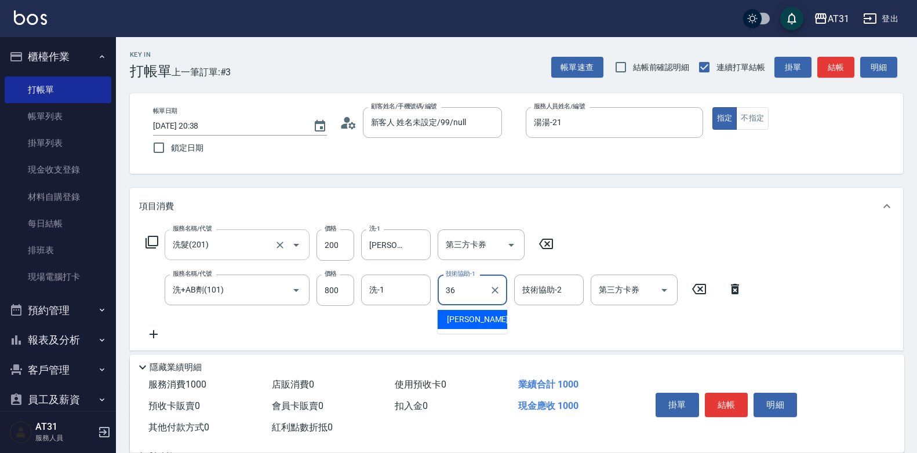
type input "[PERSON_NAME]-36"
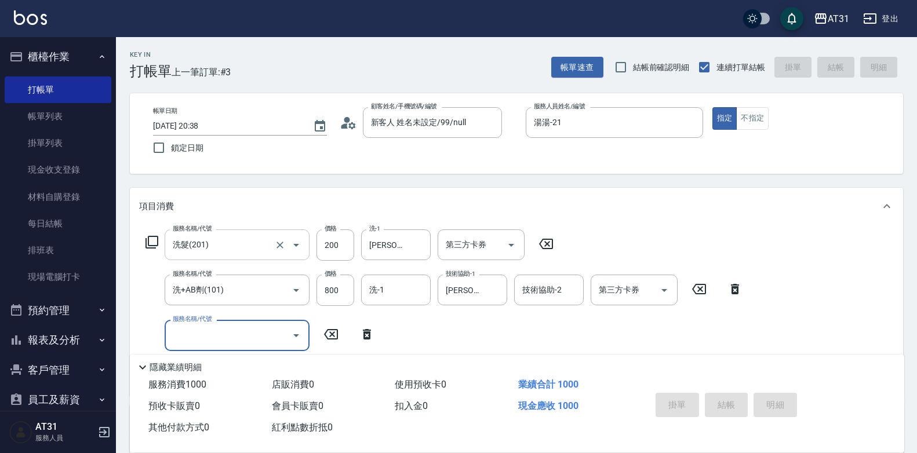
type input "0"
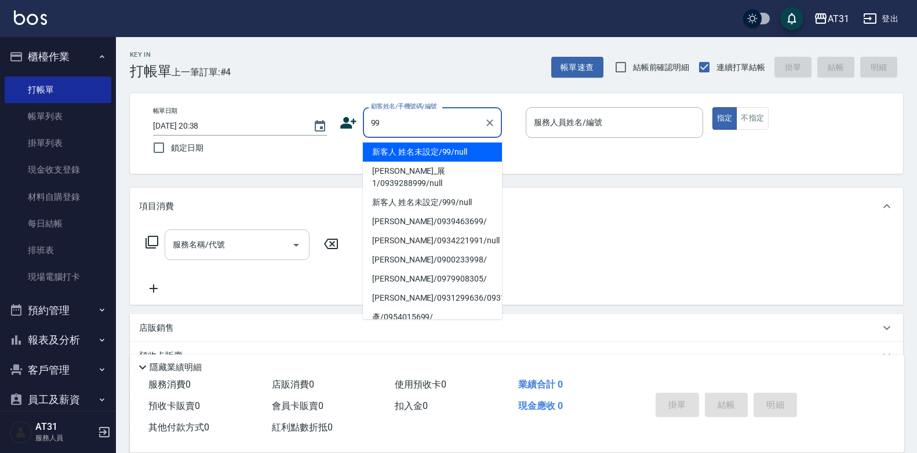
type input "新客人 姓名未設定/99/null"
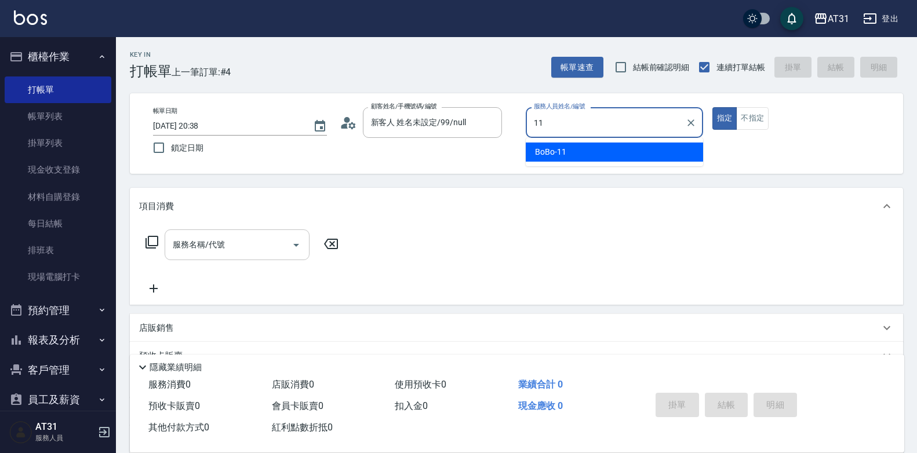
type input "BoBo-11"
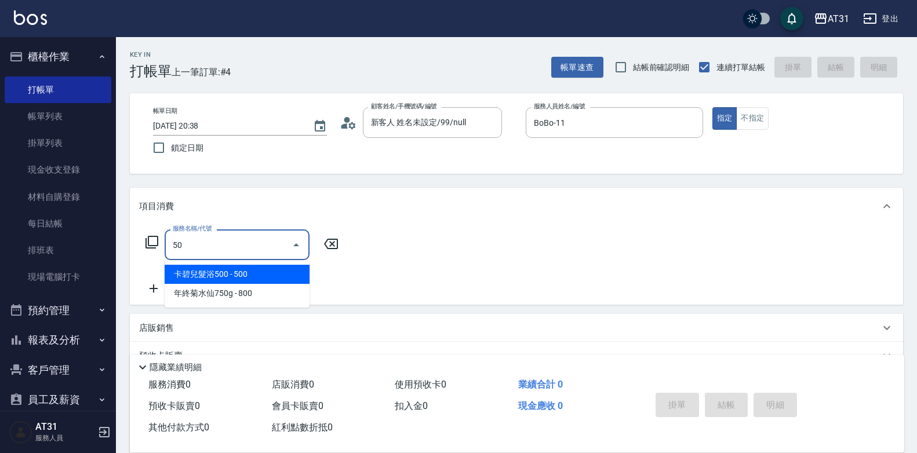
type input "501"
type input "160"
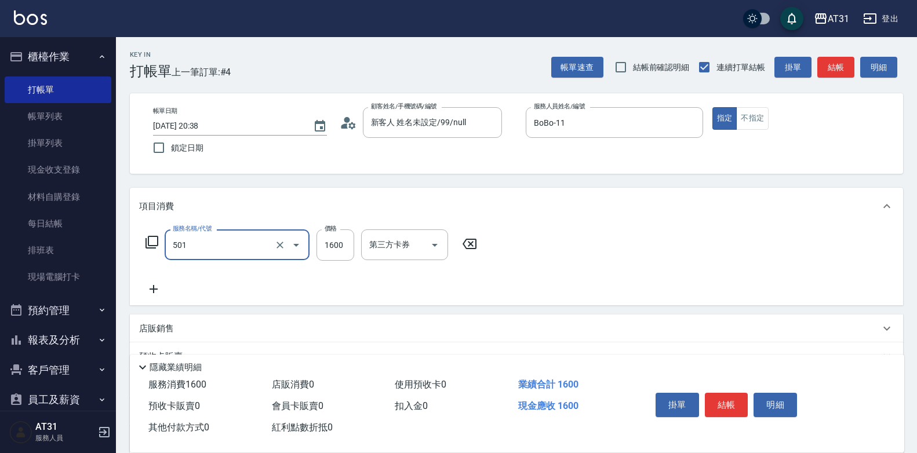
type input "染髮(501)"
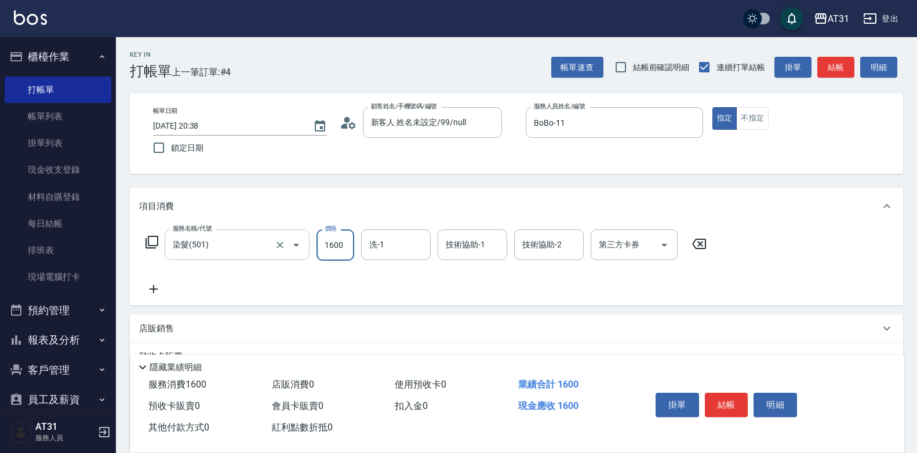
type input "0"
type input "150"
type input "1500"
type input "Lyan-45"
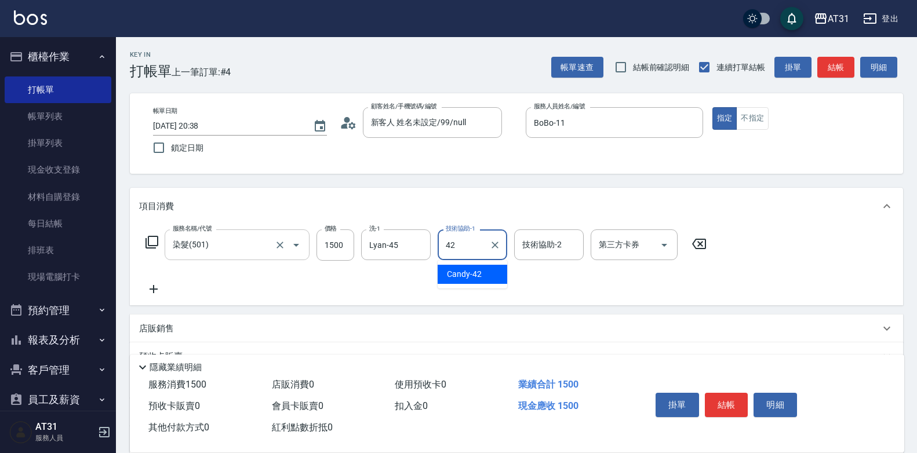
type input "Candy-42"
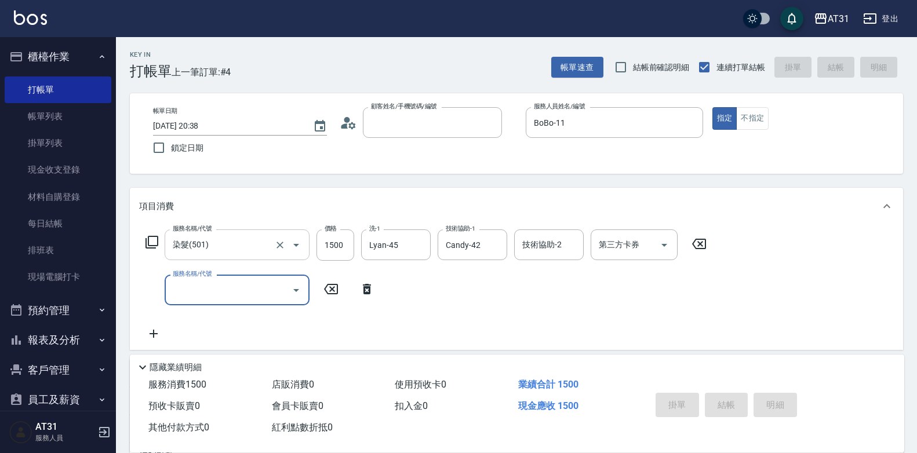
type input "0"
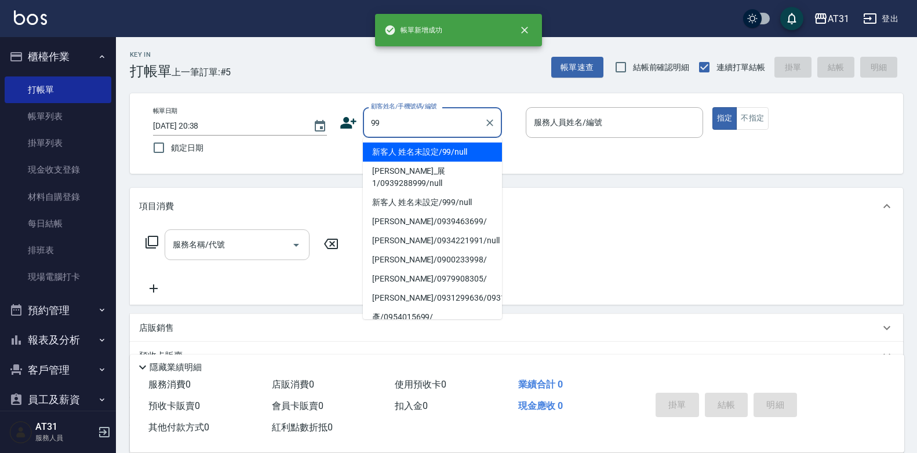
type input "新客人 姓名未設定/99/null"
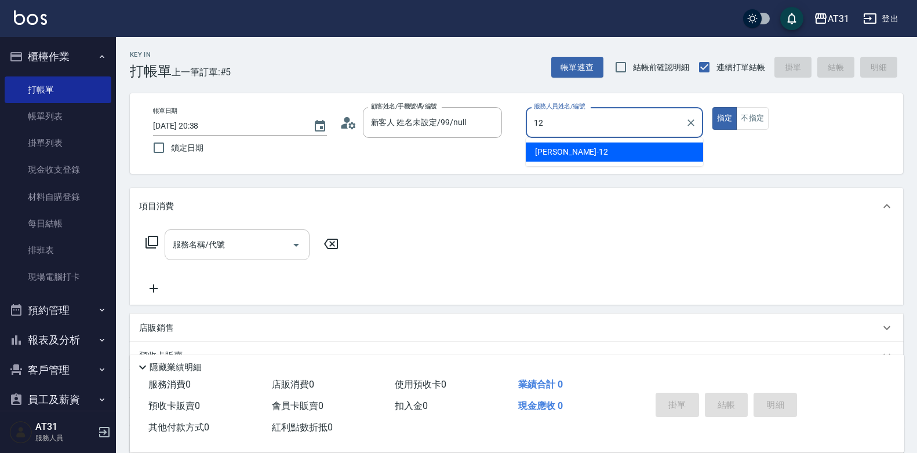
type input "[PERSON_NAME]-12"
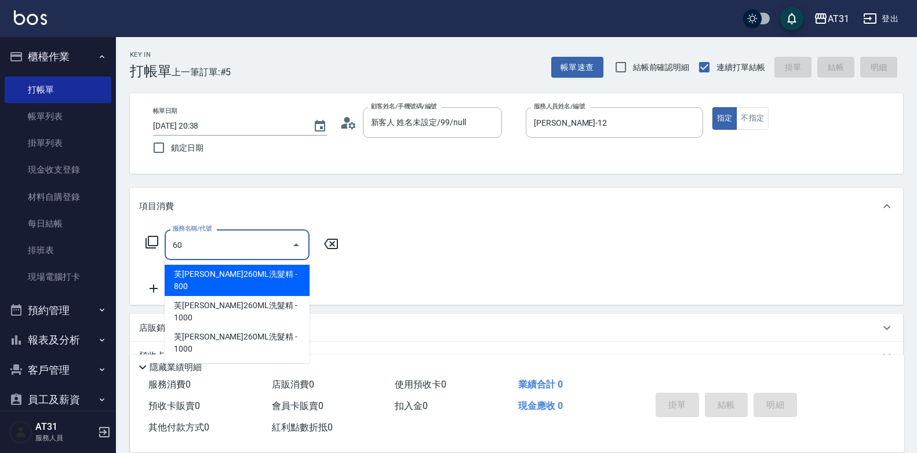
type input "601"
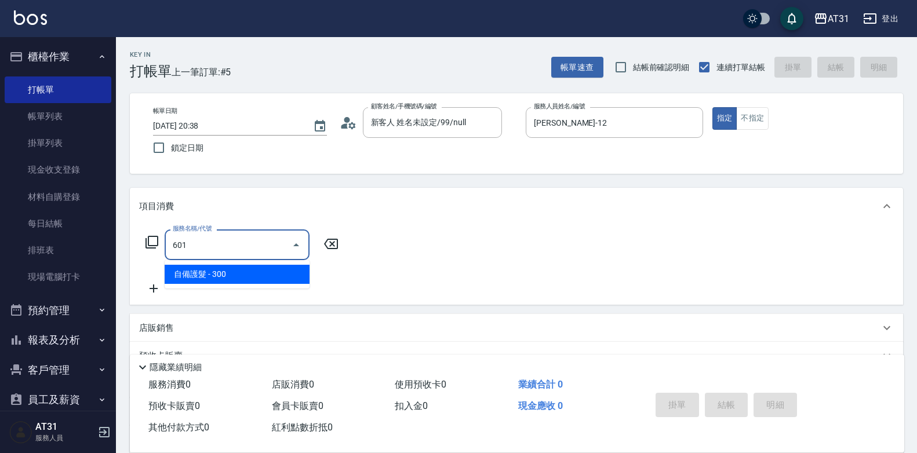
type input "30"
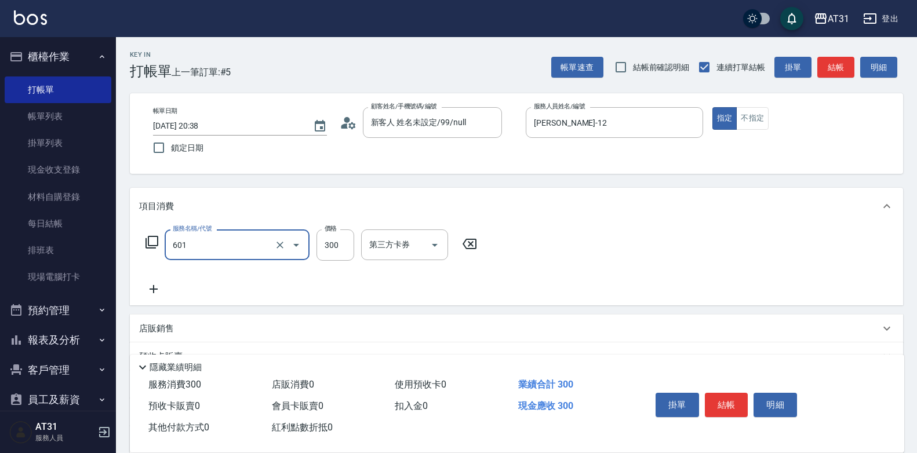
type input "自備護髮(601)"
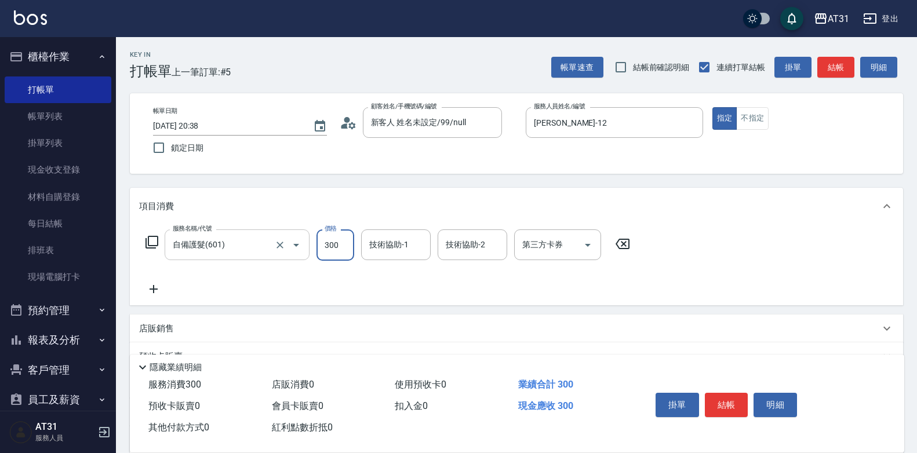
type input "0"
type input "20"
type input "200"
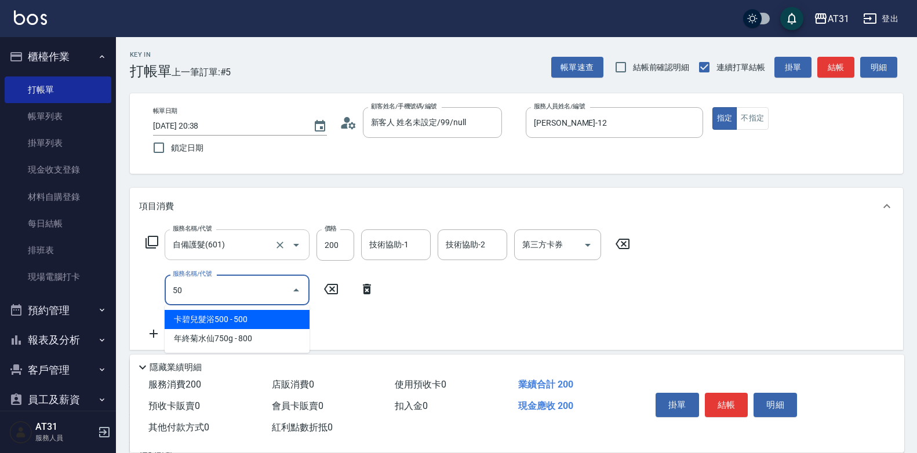
type input "501"
type input "180"
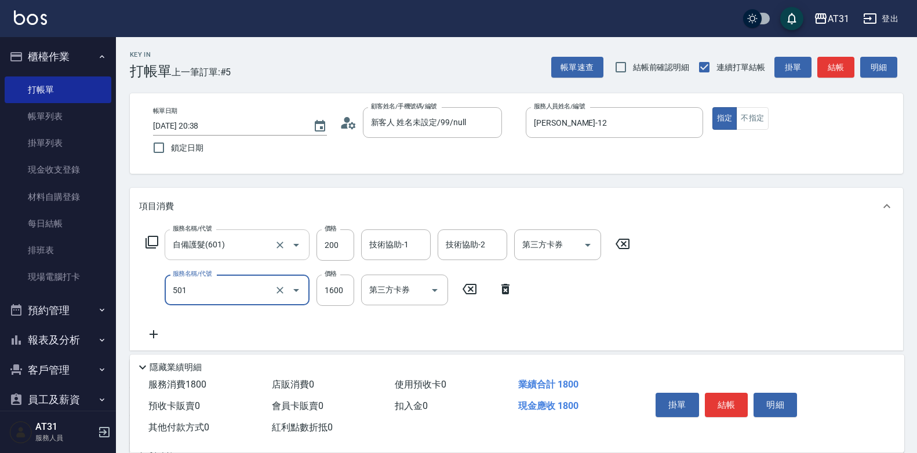
type input "染髮(501)"
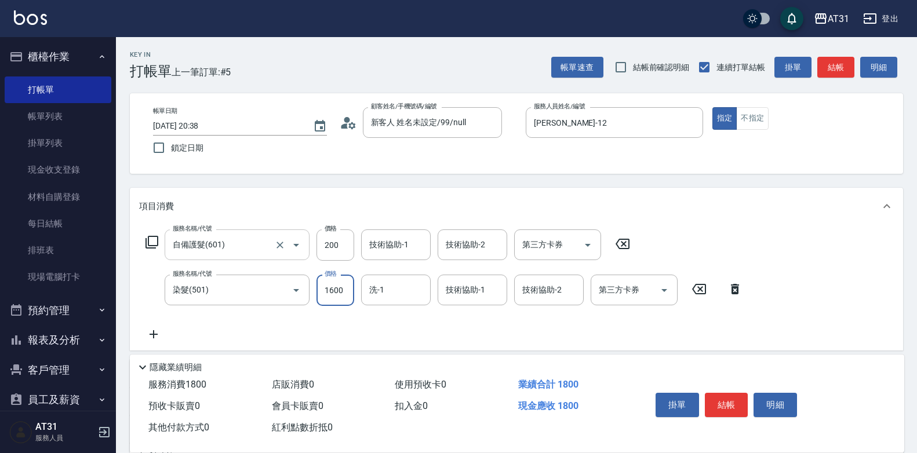
type input "1"
type input "20"
type input "160"
type input "180"
type input "1600"
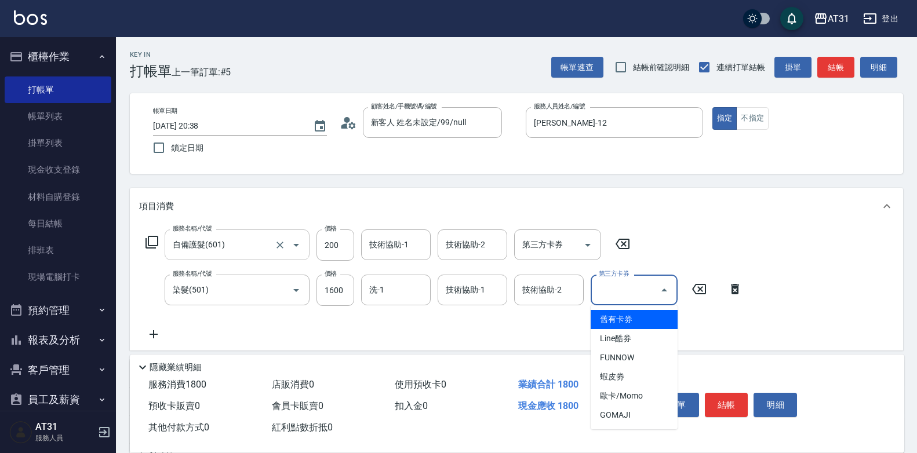
type input "舊有卡券"
type input "20"
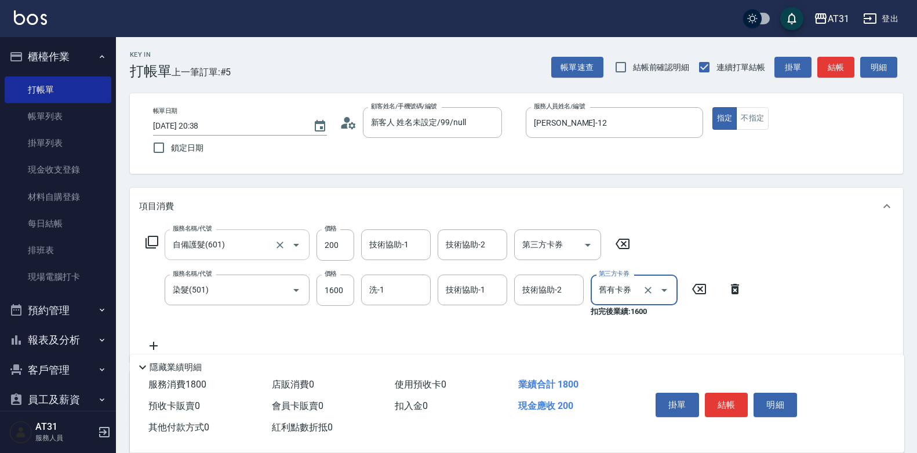
type input "舊有卡券"
drag, startPoint x: 651, startPoint y: 286, endPoint x: 524, endPoint y: 345, distance: 140.1
click at [650, 286] on icon "Clear" at bounding box center [648, 291] width 12 height 12
type input "180"
click at [197, 339] on input "服務名稱/代號" at bounding box center [228, 335] width 117 height 20
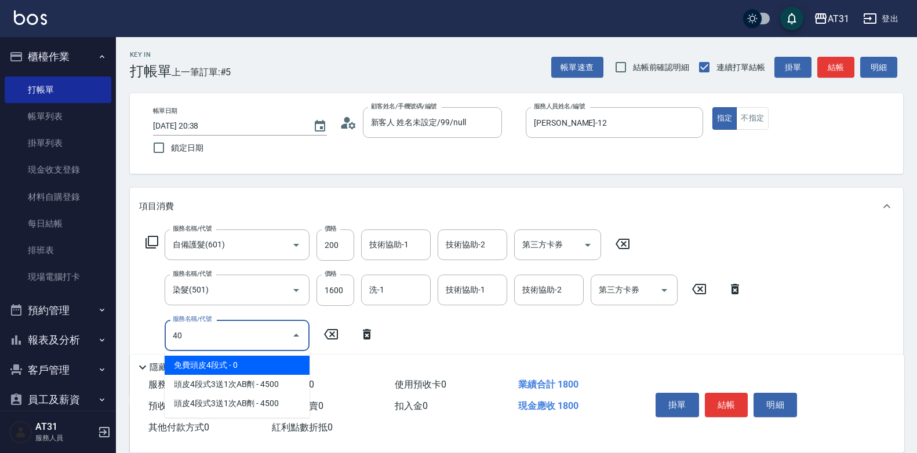
type input "401"
type input "200"
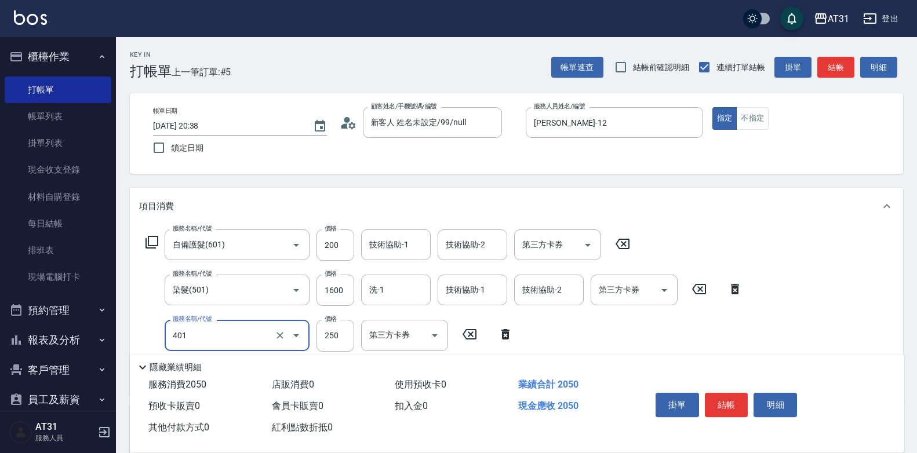
type input "剪髮(401)"
type input "180"
type input "300"
type input "210"
type input "300"
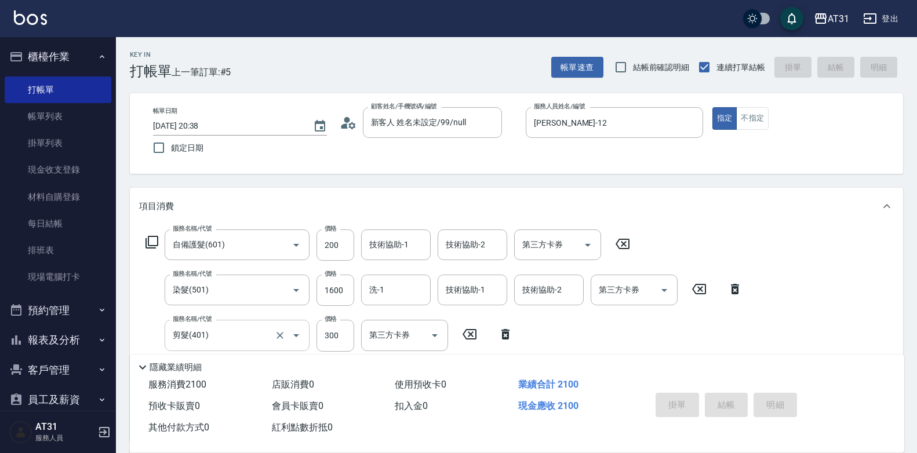
type input "0"
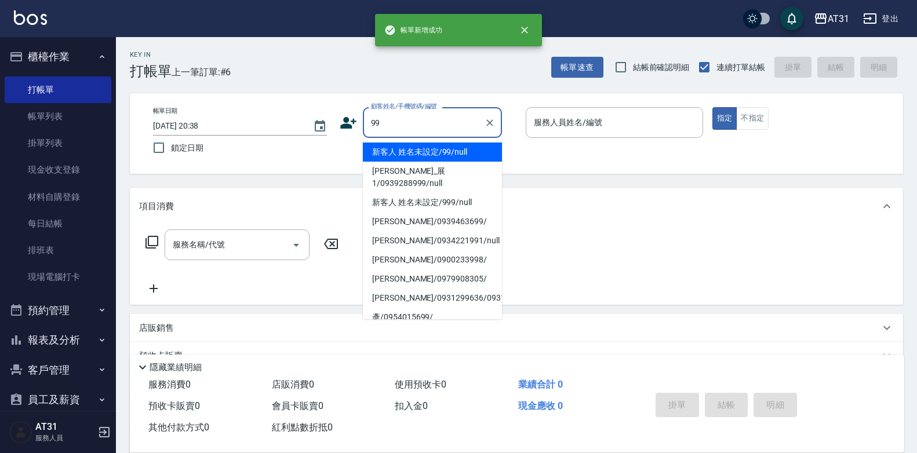
type input "新客人 姓名未設定/99/null"
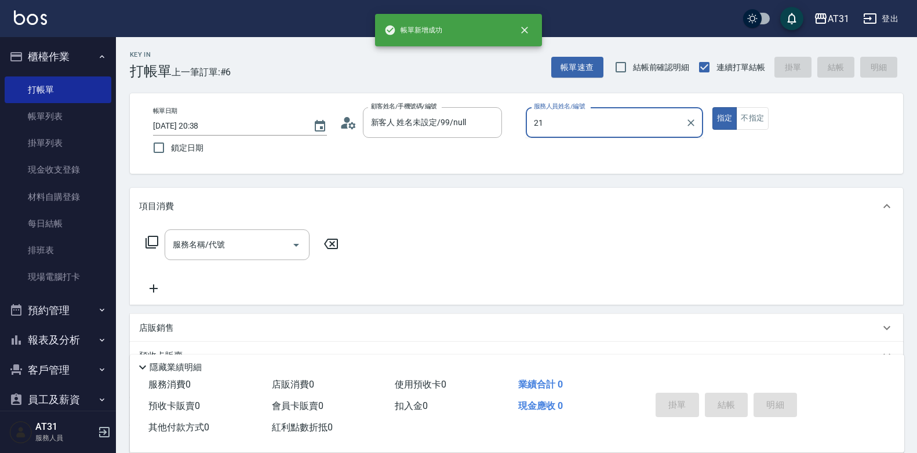
type input "湯湯-21"
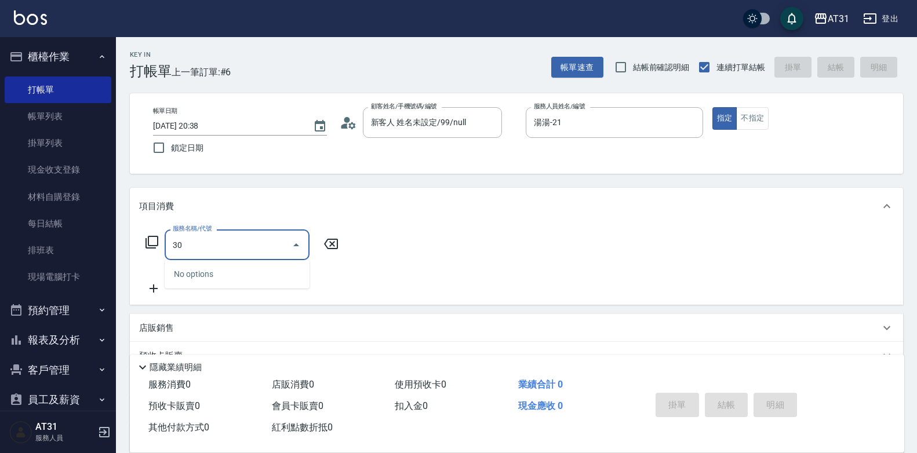
type input "301"
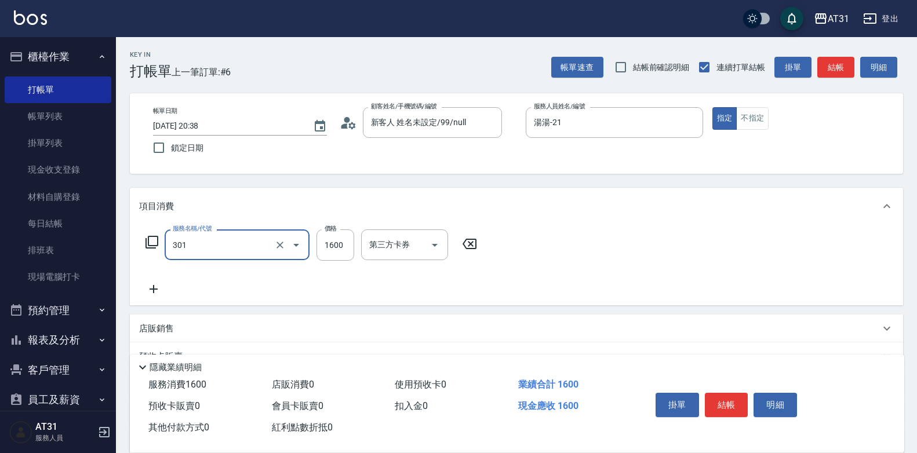
type input "160"
type input "燙髮(301)"
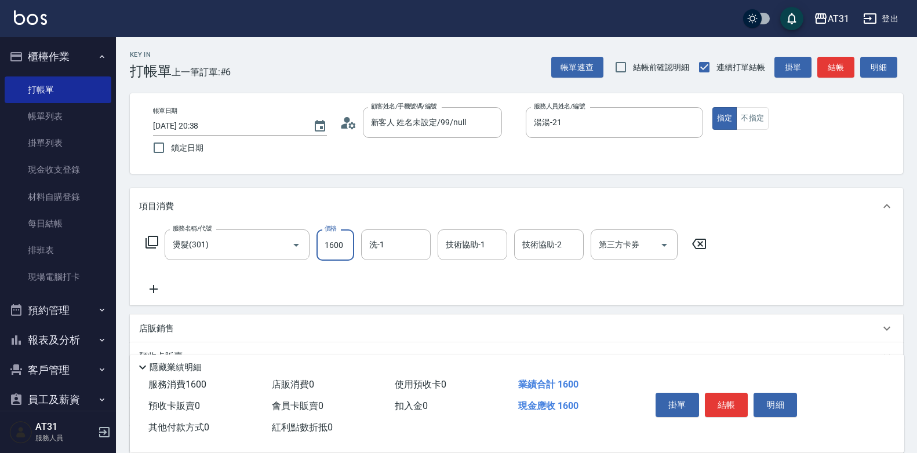
type input "0"
type input "189"
type input "10"
type input "1899"
type input "180"
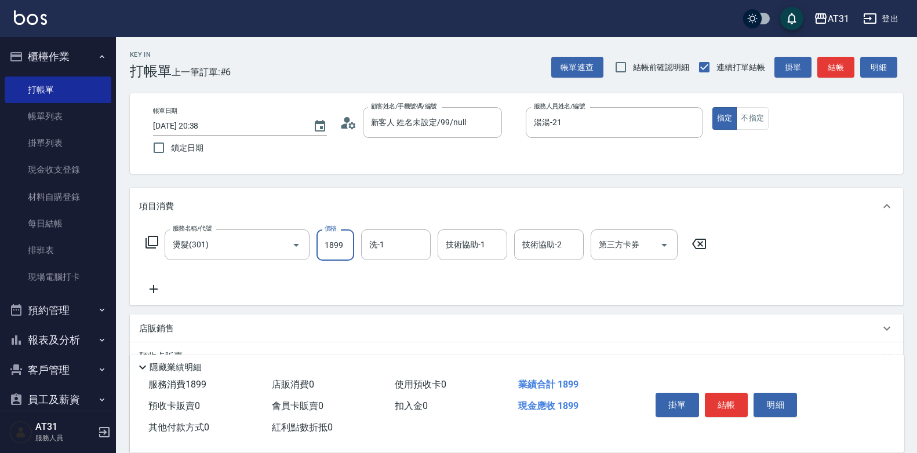
type input "1899"
type input "鳳梨-41"
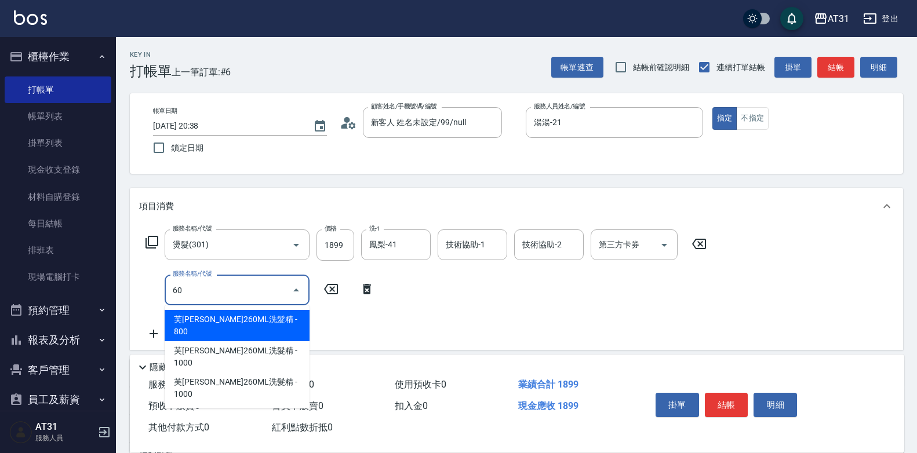
type input "609"
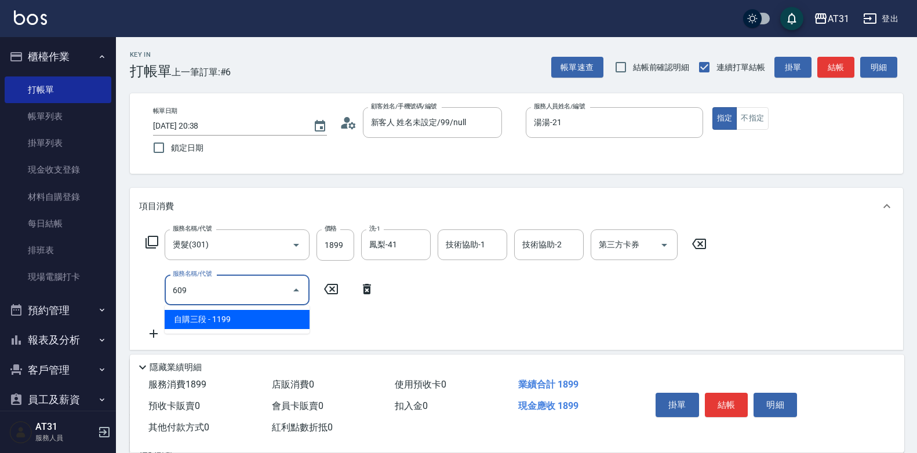
type input "300"
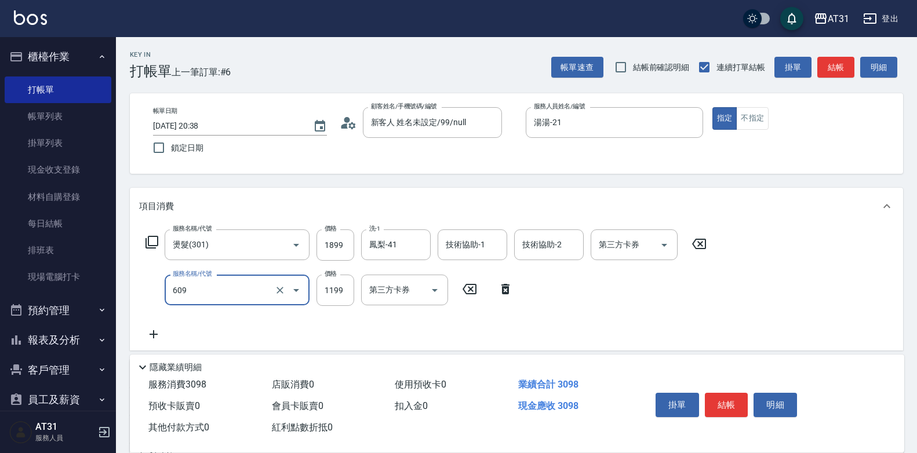
type input "自購三段(609)"
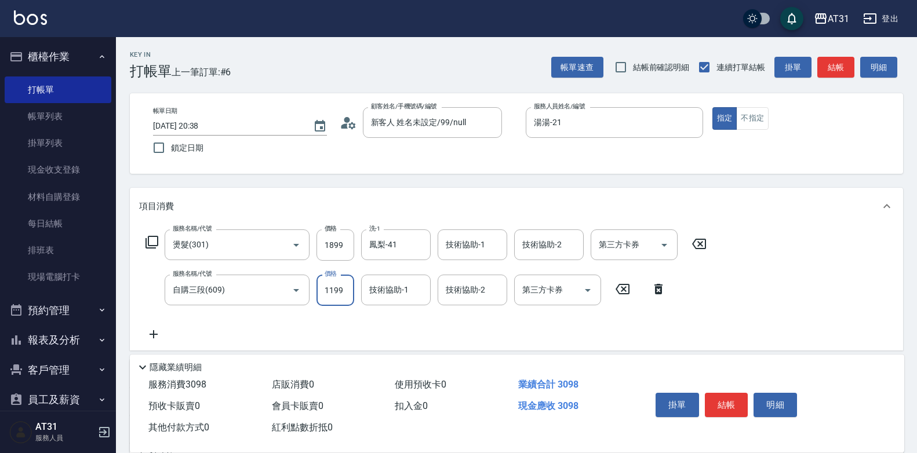
type input "2"
type input "190"
type input "250"
type input "430"
type input "2500"
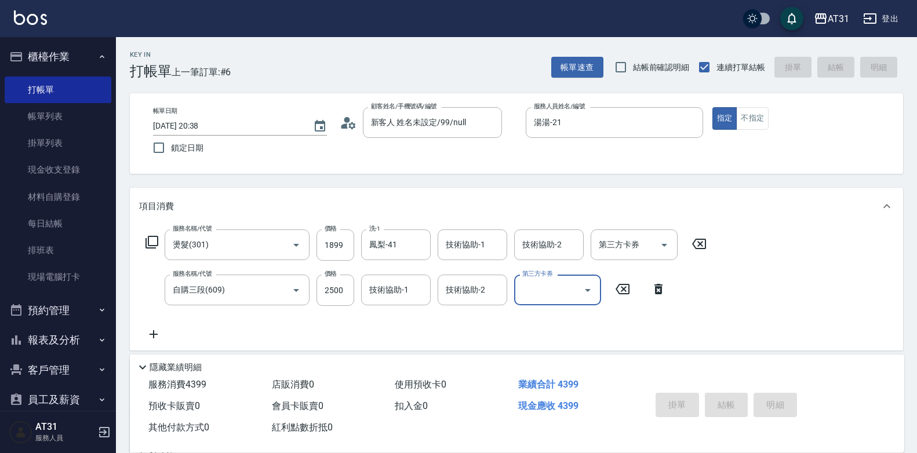
type input "[DATE] 20:39"
type input "0"
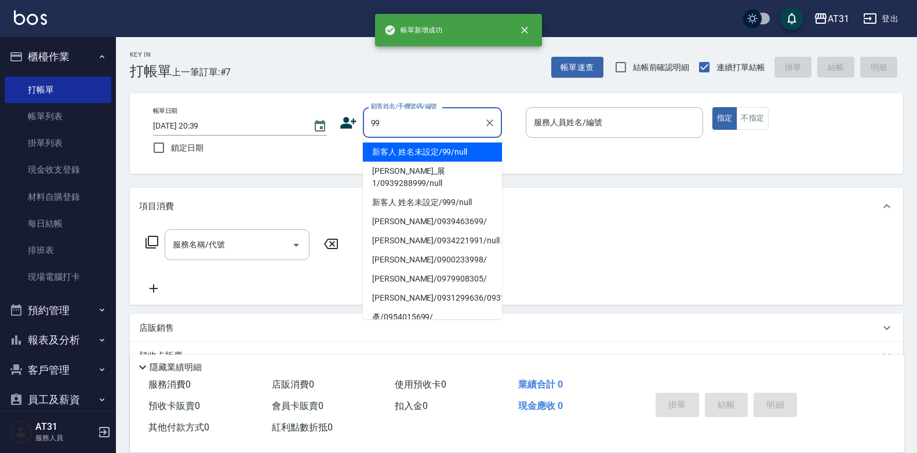
type input "新客人 姓名未設定/99/null"
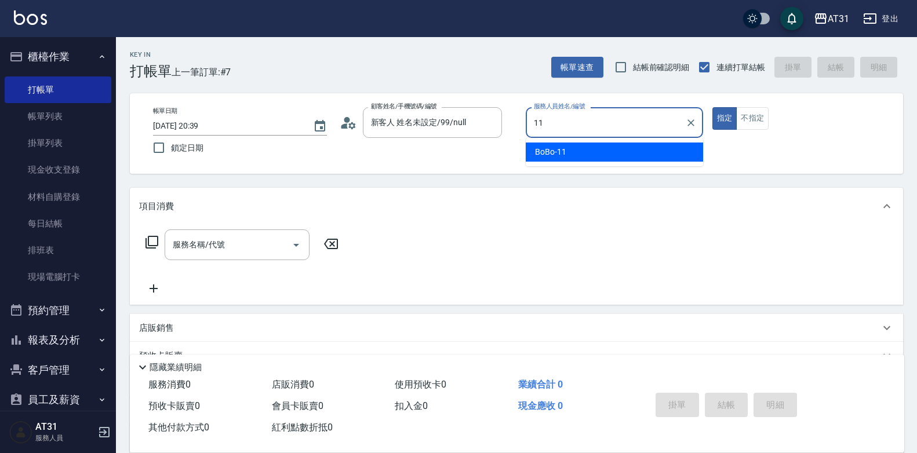
type input "BoBo-11"
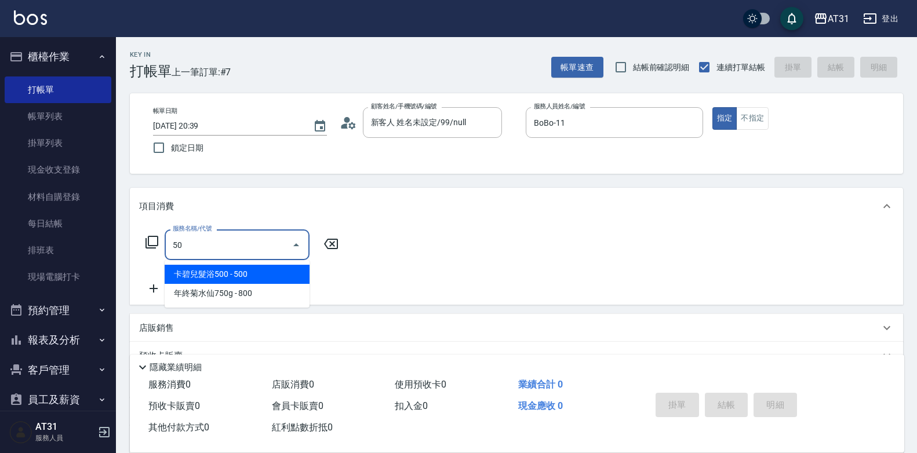
type input "501"
type input "160"
type input "染髮(501)"
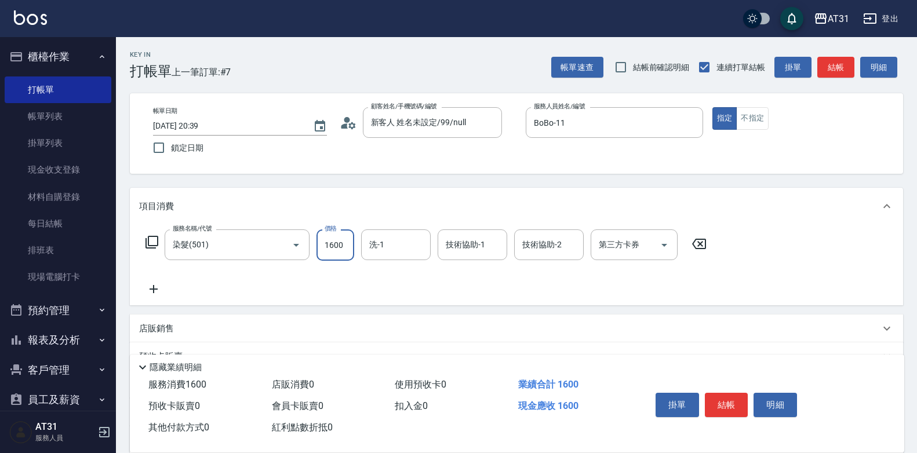
type input "1"
type input "0"
type input "120"
type input "1200"
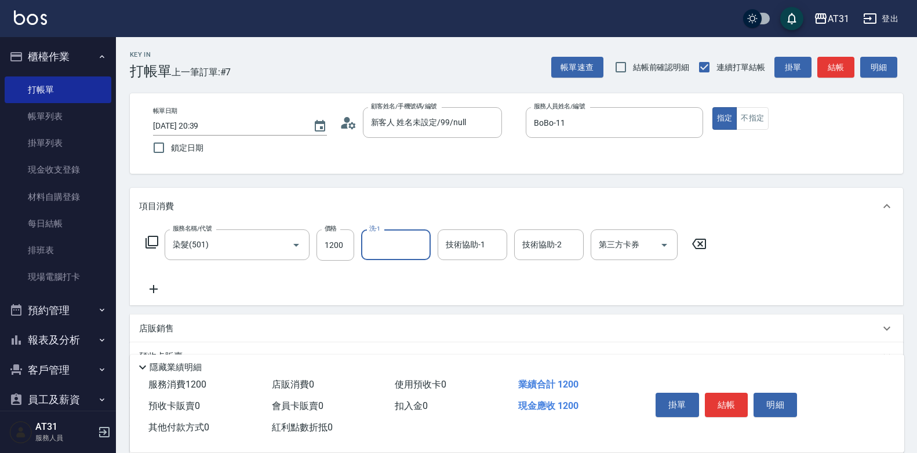
type input "3"
type input "Candy-42"
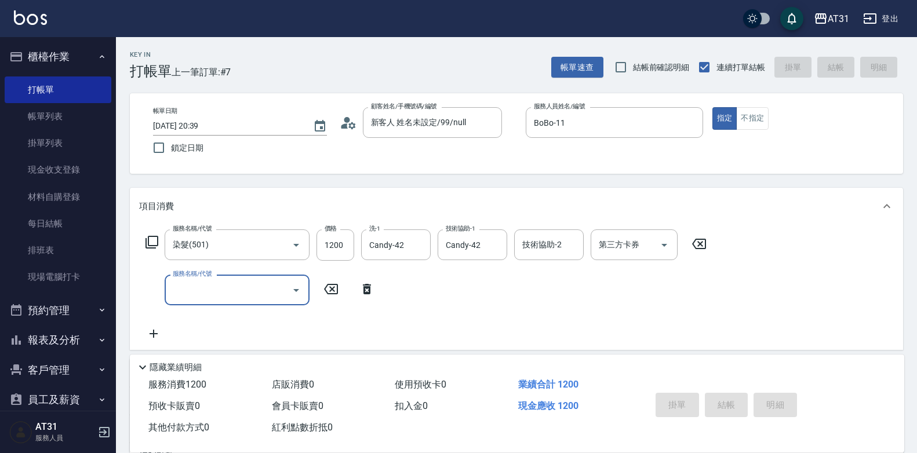
type input "0"
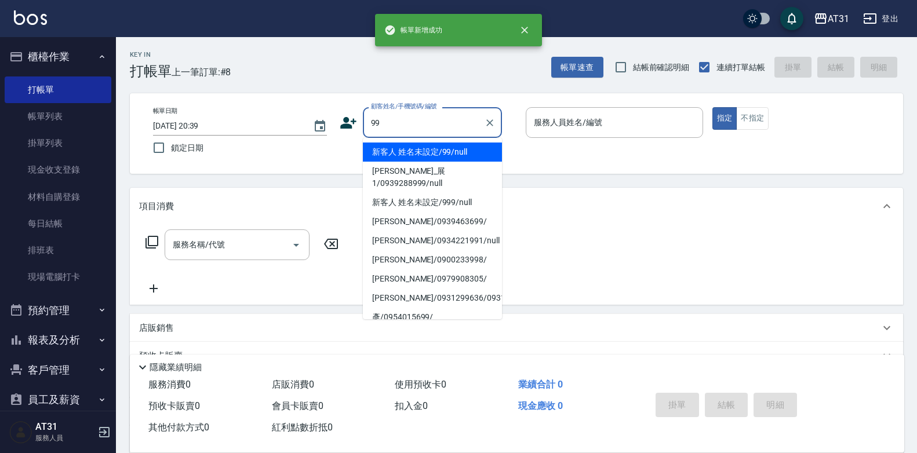
type input "新客人 姓名未設定/99/null"
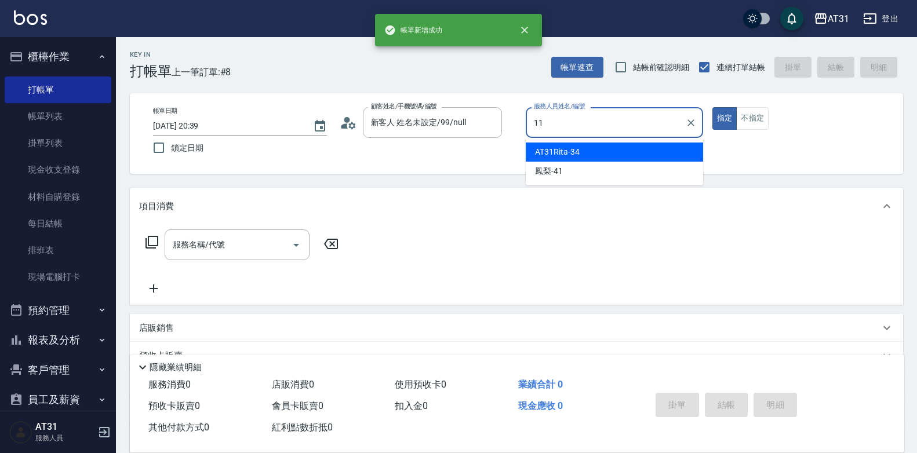
type input "BoBo-11"
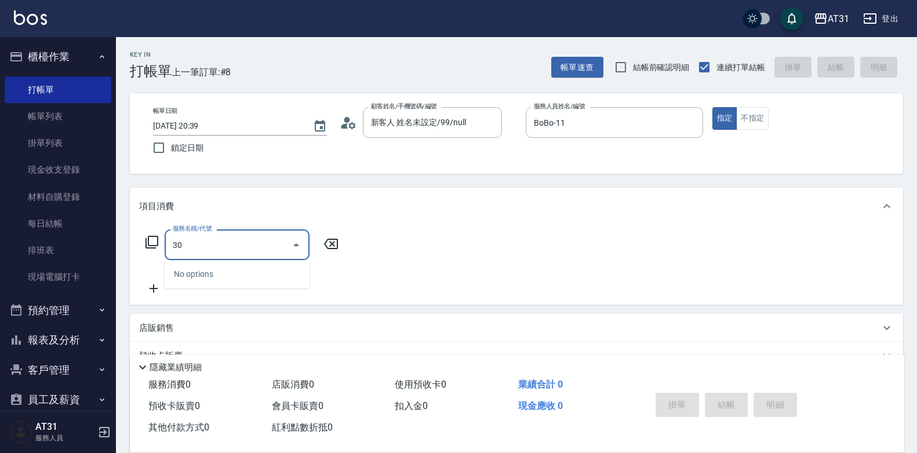
type input "301"
type input "160"
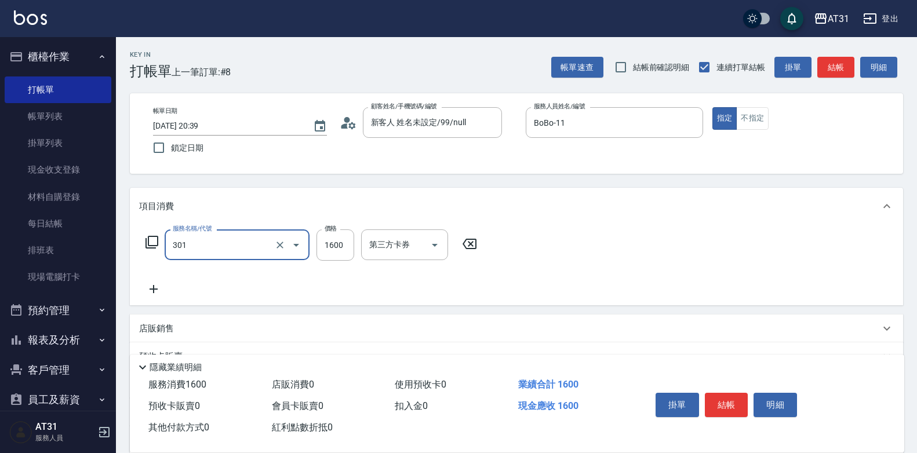
type input "燙髮(301)"
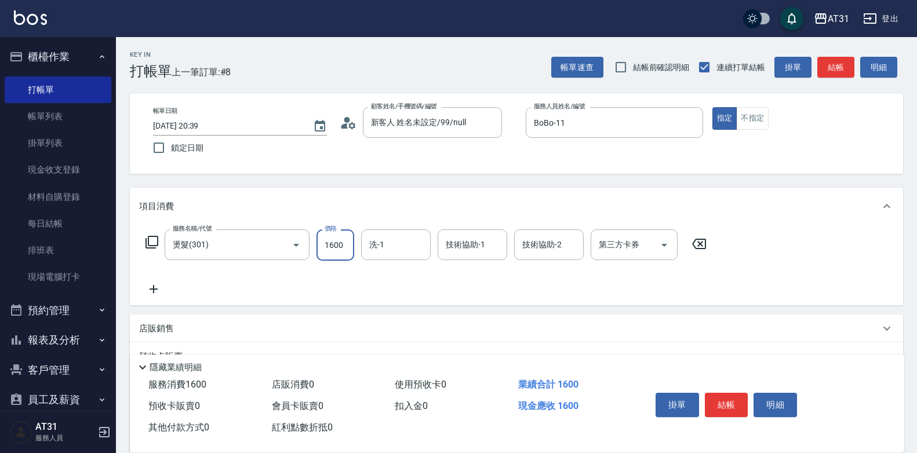
type input "0"
type input "25"
type input "20"
type input "250"
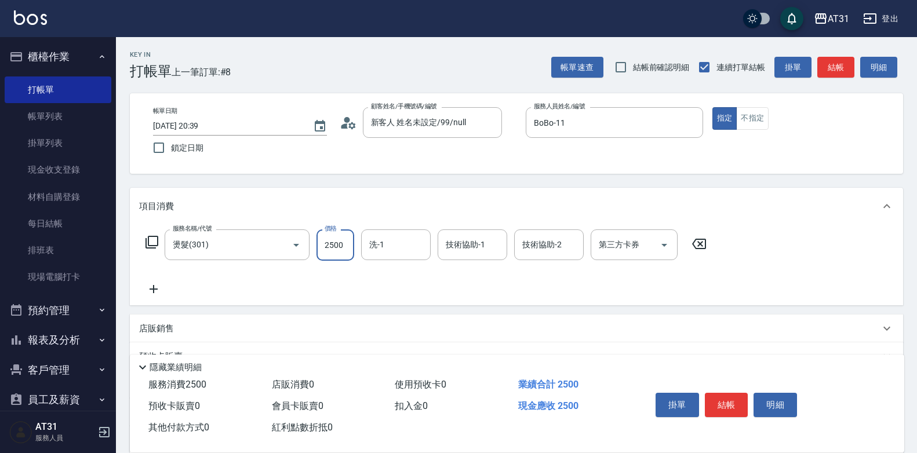
type input "2500"
type input "[PERSON_NAME]-49"
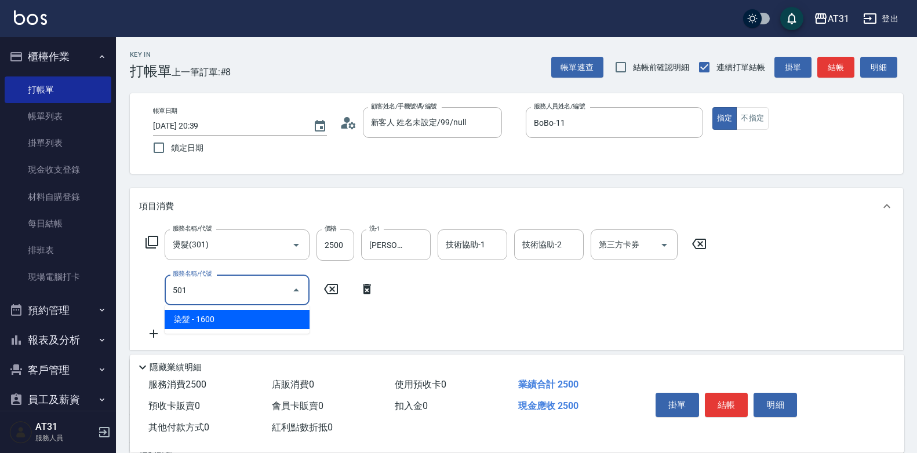
type input "501"
type input "410"
type input "染髮(501)"
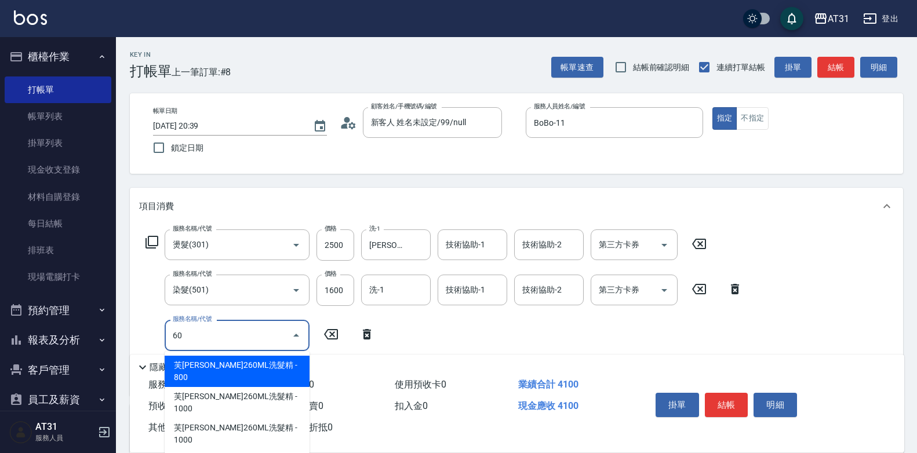
type input "608"
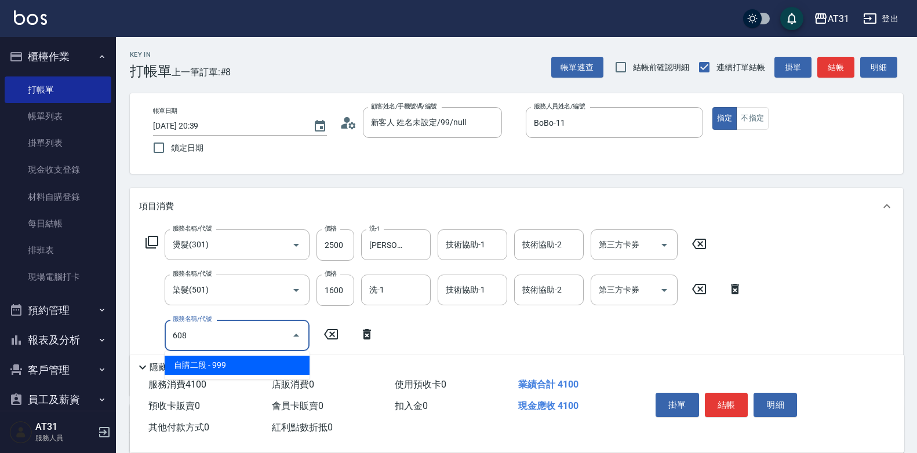
type input "500"
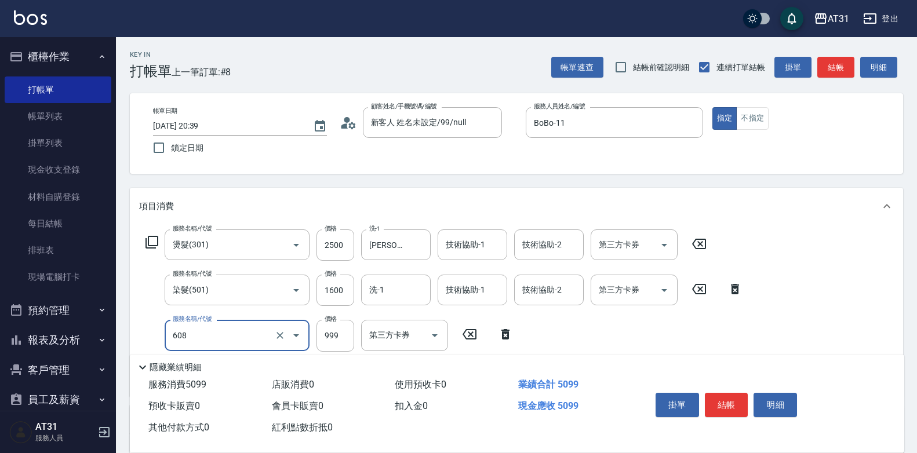
type input "自購二段(608)"
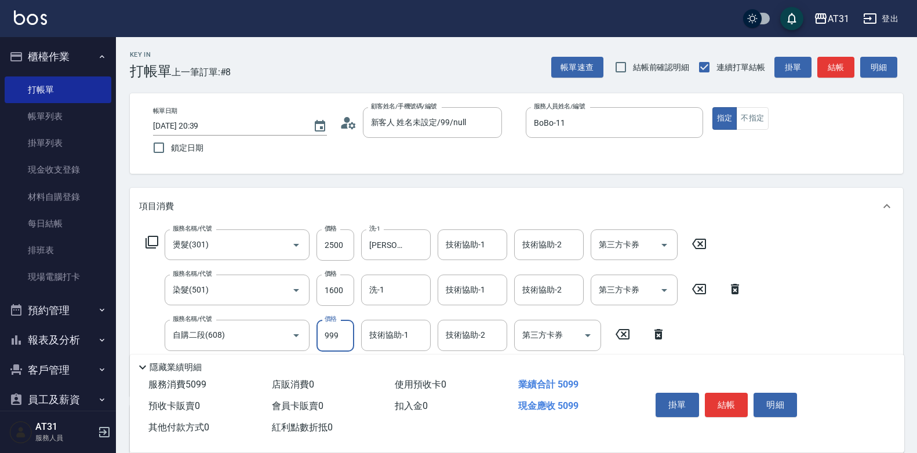
type input "0"
click at [285, 244] on icon "Clear" at bounding box center [280, 245] width 12 height 12
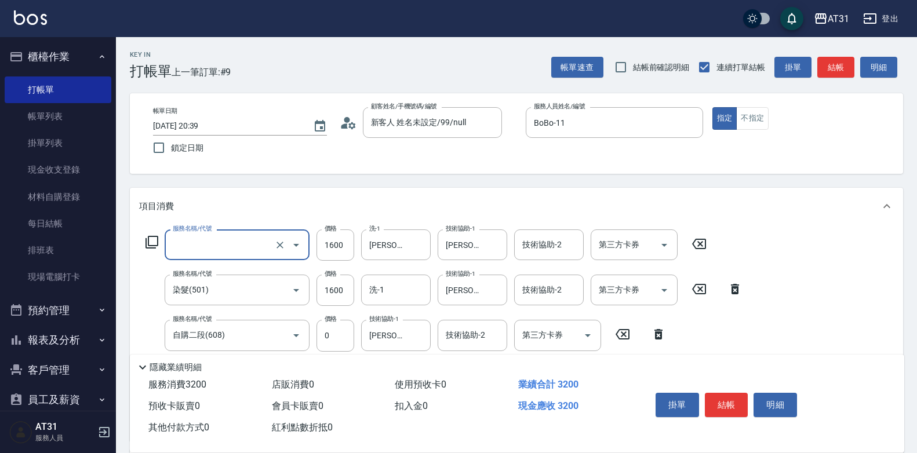
click at [263, 249] on input "服務名稱/代號" at bounding box center [221, 245] width 102 height 20
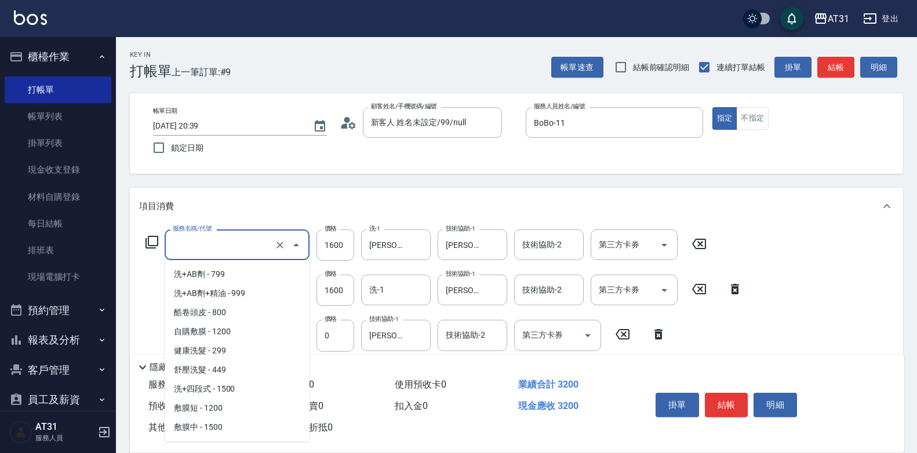
scroll to position [945, 0]
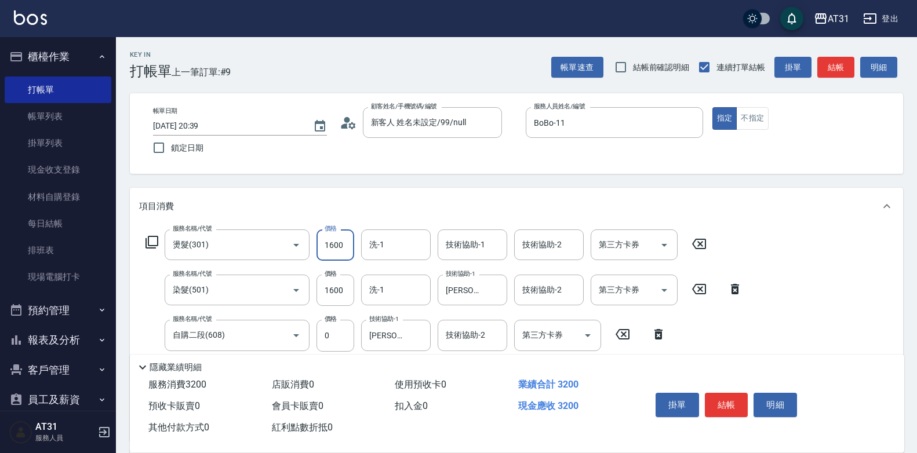
click at [339, 241] on input "1600" at bounding box center [336, 245] width 38 height 31
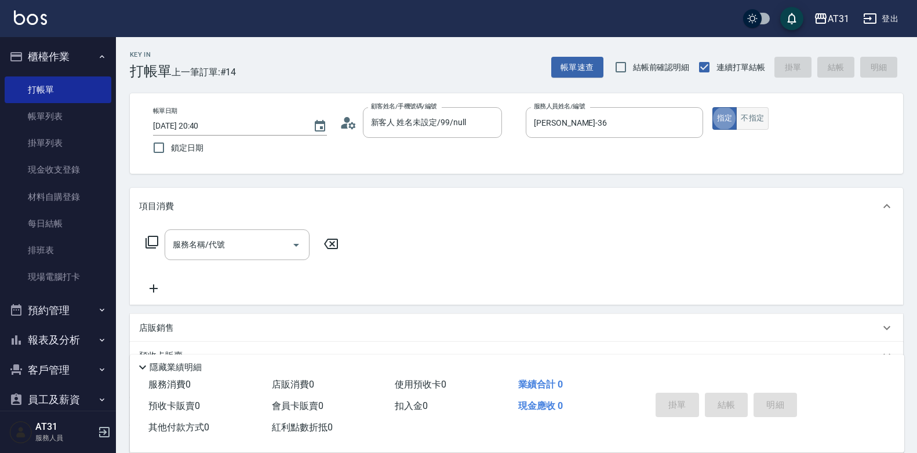
click at [752, 112] on button "不指定" at bounding box center [752, 118] width 32 height 23
click at [208, 250] on input "服務名稱/代號" at bounding box center [228, 245] width 117 height 20
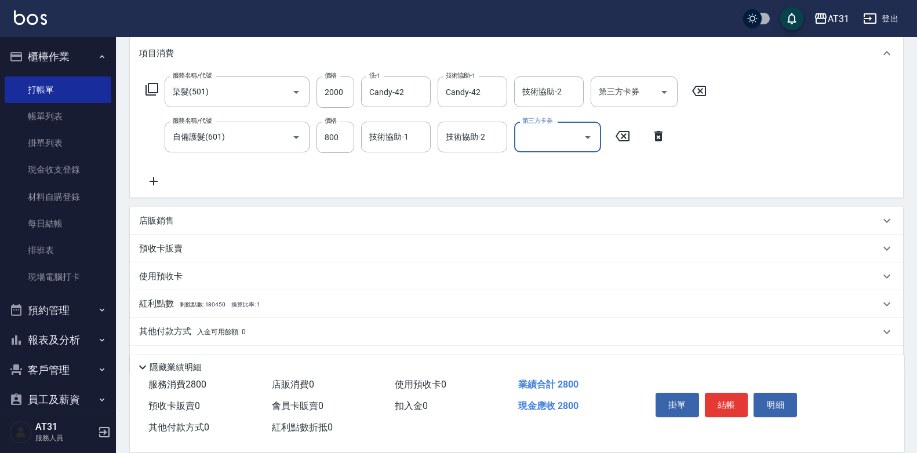
scroll to position [185, 0]
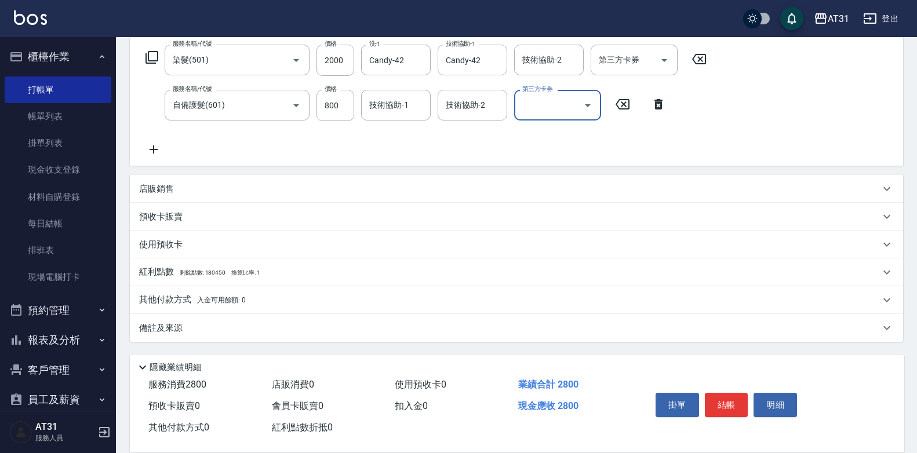
click at [180, 290] on div "其他付款方式 入金可用餘額: 0" at bounding box center [516, 300] width 773 height 28
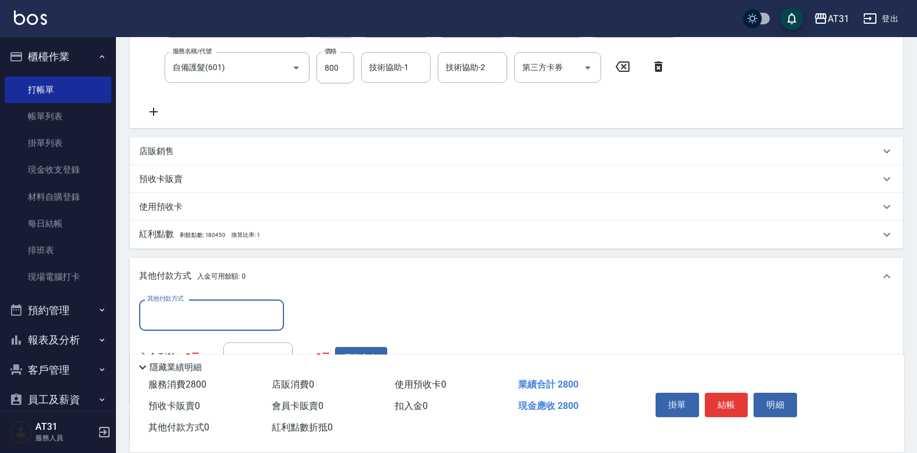
scroll to position [243, 0]
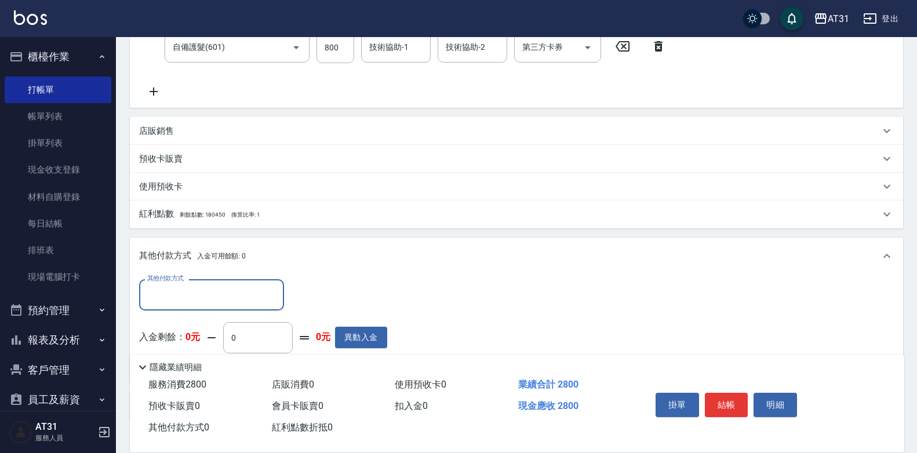
click at [180, 290] on input "其他付款方式" at bounding box center [211, 295] width 135 height 20
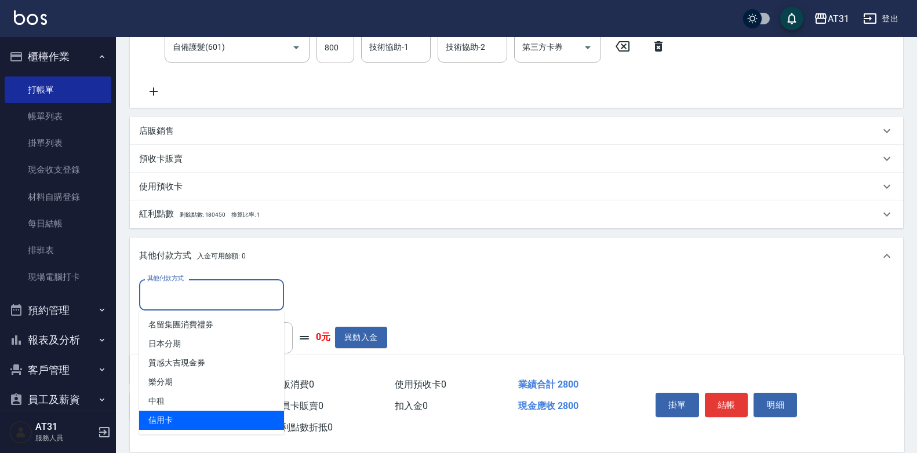
drag, startPoint x: 168, startPoint y: 420, endPoint x: 204, endPoint y: 375, distance: 58.2
click at [169, 420] on span "信用卡" at bounding box center [211, 420] width 145 height 19
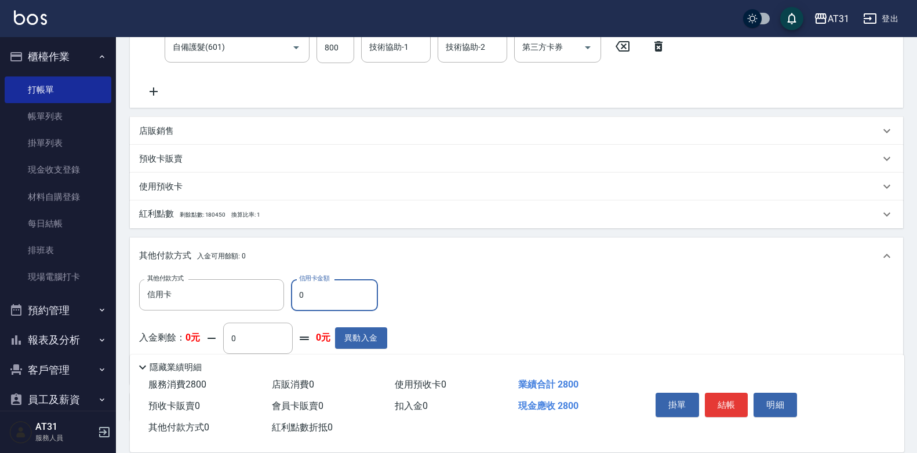
drag, startPoint x: 319, startPoint y: 297, endPoint x: 299, endPoint y: 296, distance: 20.4
click at [299, 296] on input "0" at bounding box center [334, 294] width 87 height 31
click at [733, 396] on button "結帳" at bounding box center [726, 405] width 43 height 24
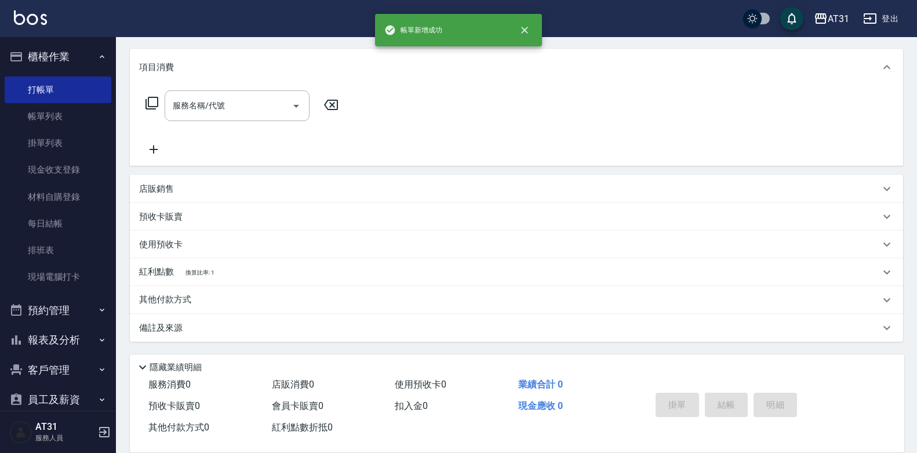
scroll to position [0, 0]
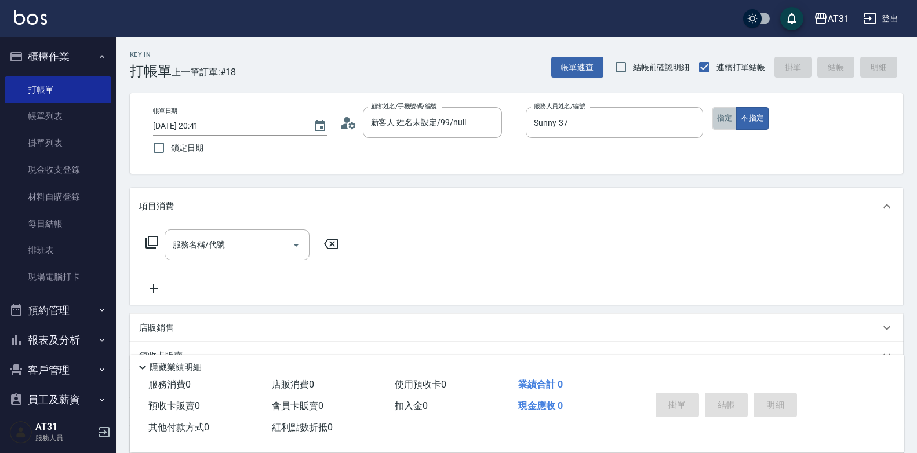
click at [729, 118] on button "指定" at bounding box center [725, 118] width 25 height 23
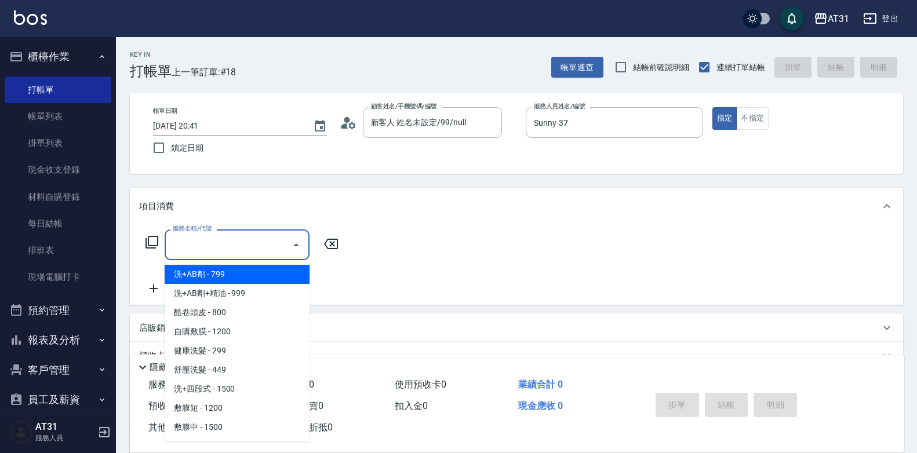
click at [272, 248] on input "服務名稱/代號" at bounding box center [228, 245] width 117 height 20
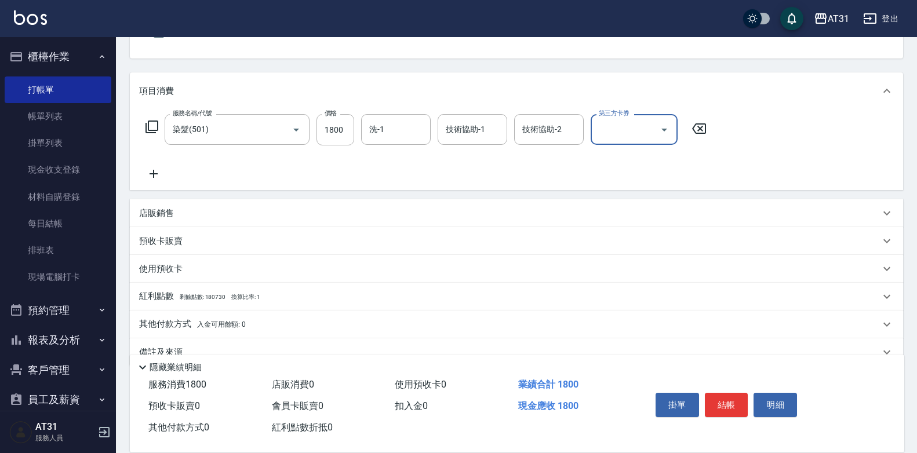
scroll to position [116, 0]
click at [173, 216] on p "店販銷售" at bounding box center [156, 213] width 35 height 12
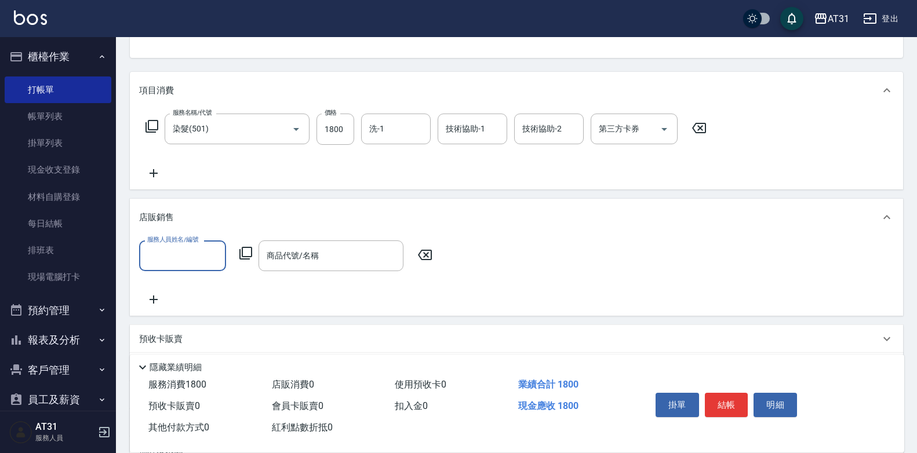
scroll to position [0, 0]
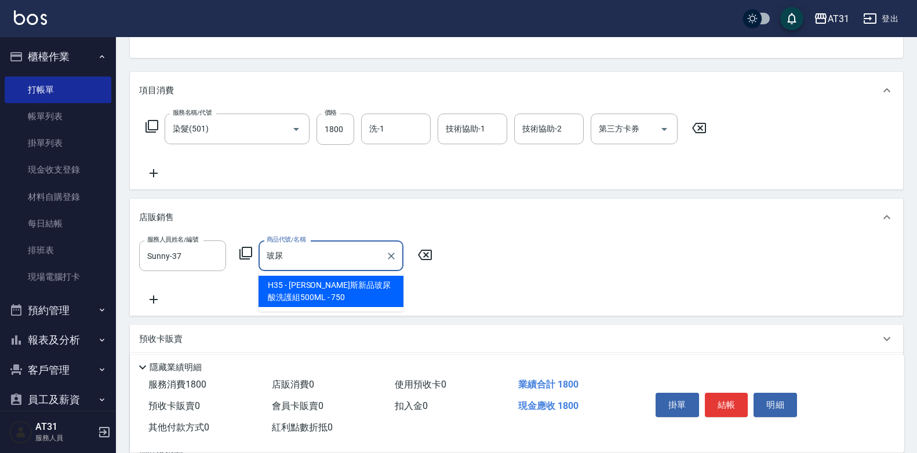
click at [325, 244] on div "玻尿 商品代號/名稱" at bounding box center [331, 256] width 145 height 31
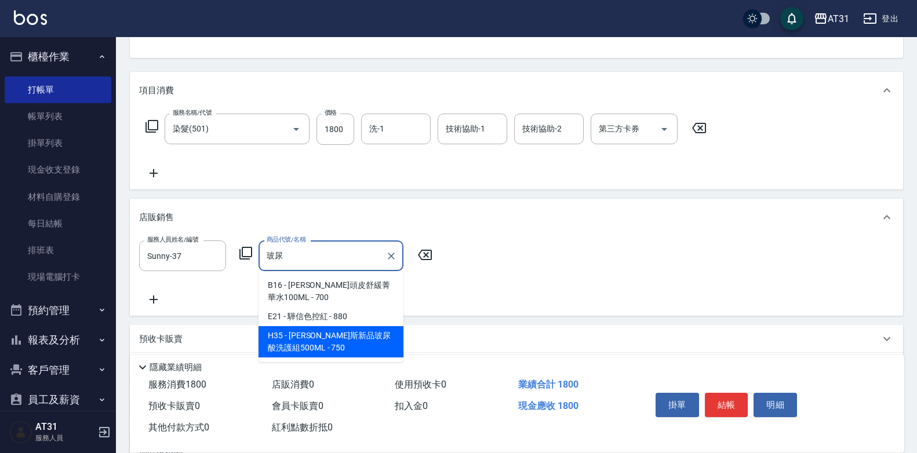
click at [331, 336] on span "H35 - [PERSON_NAME]斯新品玻尿酸洗護組500ML - 750" at bounding box center [331, 341] width 145 height 31
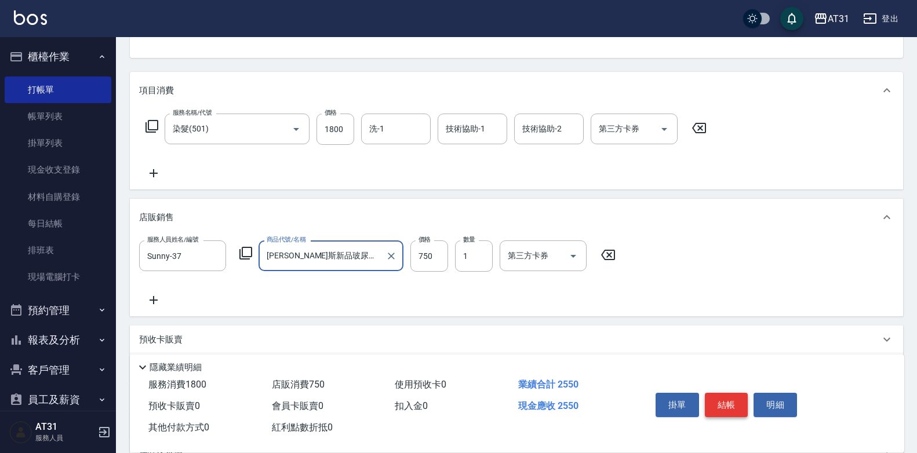
click at [726, 394] on button "結帳" at bounding box center [726, 405] width 43 height 24
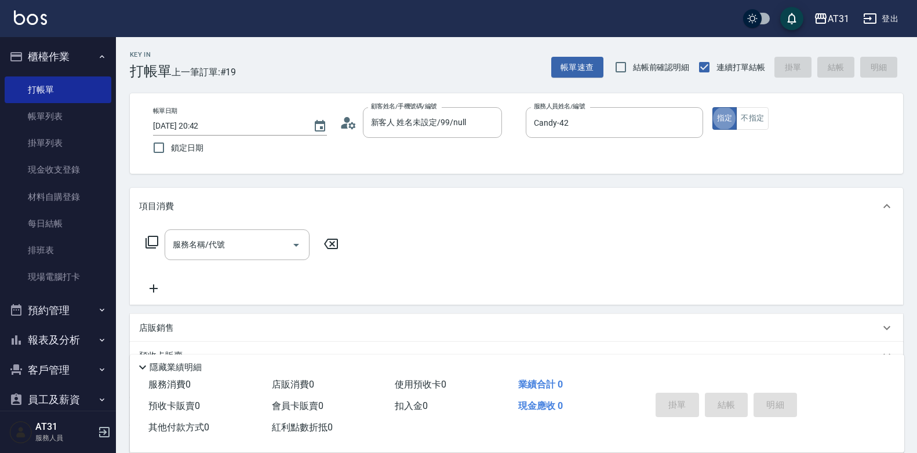
drag, startPoint x: 762, startPoint y: 114, endPoint x: 695, endPoint y: 154, distance: 79.1
click at [762, 114] on button "不指定" at bounding box center [752, 118] width 32 height 23
click at [206, 255] on input "服務名稱/代號" at bounding box center [228, 245] width 117 height 20
click at [722, 122] on button "指定" at bounding box center [725, 118] width 25 height 23
click at [205, 241] on input "服務名稱/代號" at bounding box center [228, 245] width 117 height 20
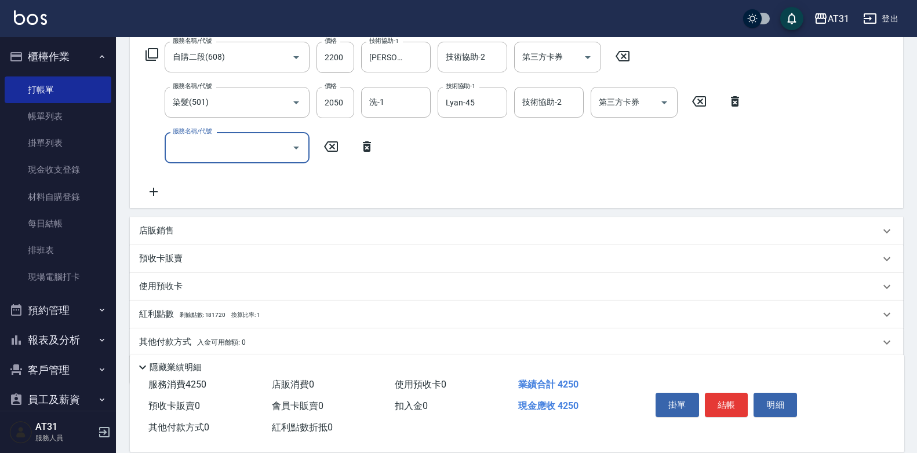
scroll to position [230, 0]
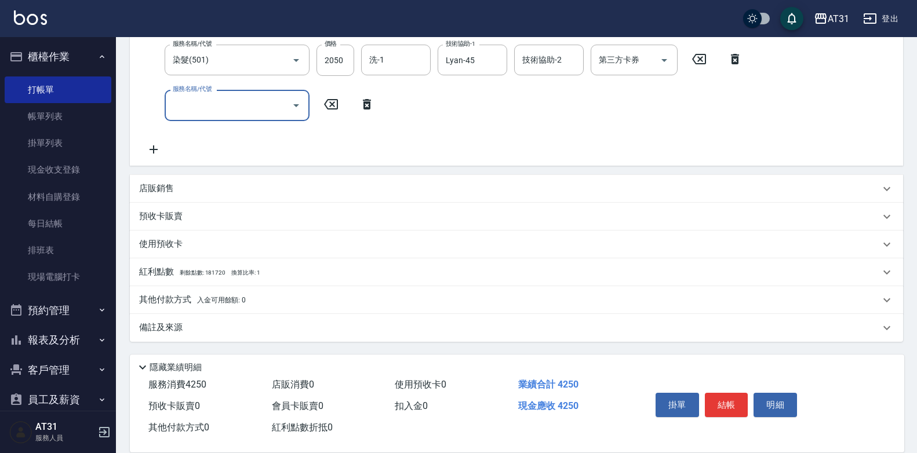
click at [171, 197] on div "店販銷售" at bounding box center [516, 189] width 773 height 28
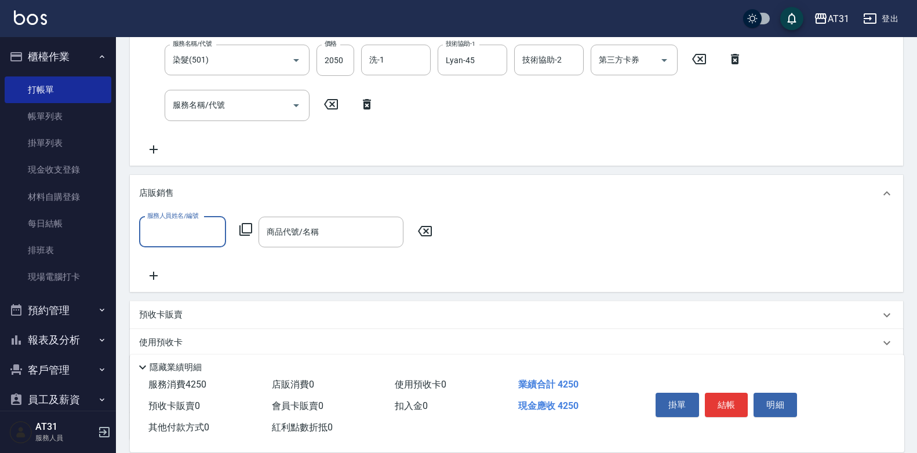
scroll to position [0, 0]
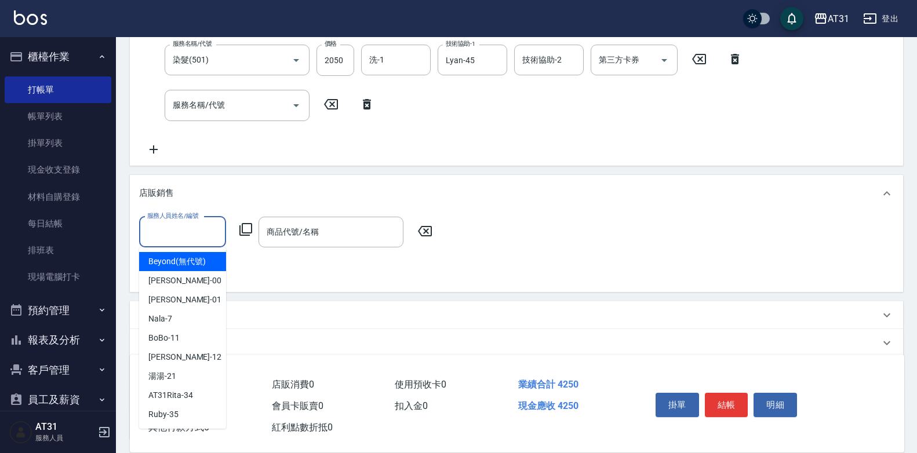
click at [184, 235] on input "服務人員姓名/編號" at bounding box center [182, 232] width 77 height 20
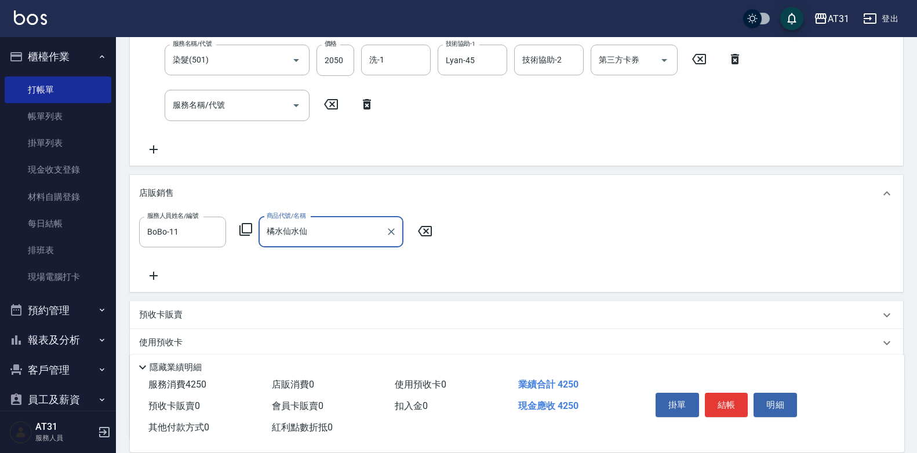
click at [303, 235] on input "橘水仙水仙" at bounding box center [322, 232] width 117 height 20
click at [314, 228] on input "橘水仙水仙" at bounding box center [322, 232] width 117 height 20
click at [314, 227] on input "[PERSON_NAME]" at bounding box center [322, 232] width 117 height 20
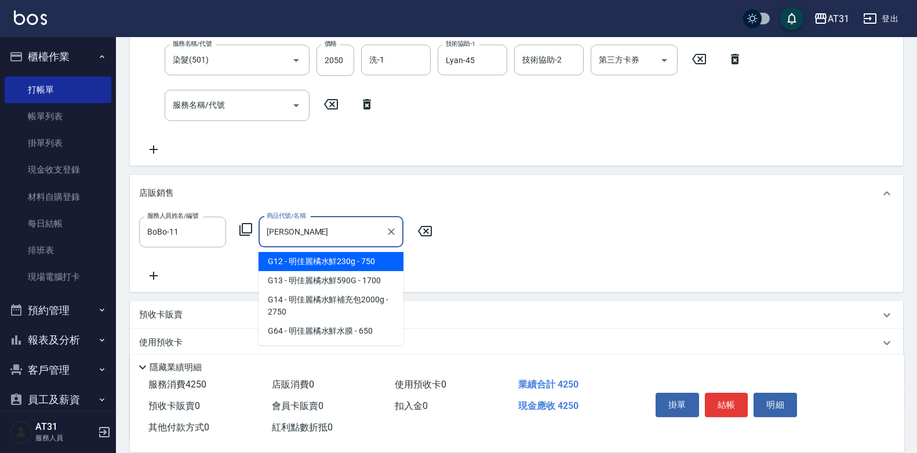
click at [315, 227] on input "[PERSON_NAME]" at bounding box center [322, 232] width 117 height 20
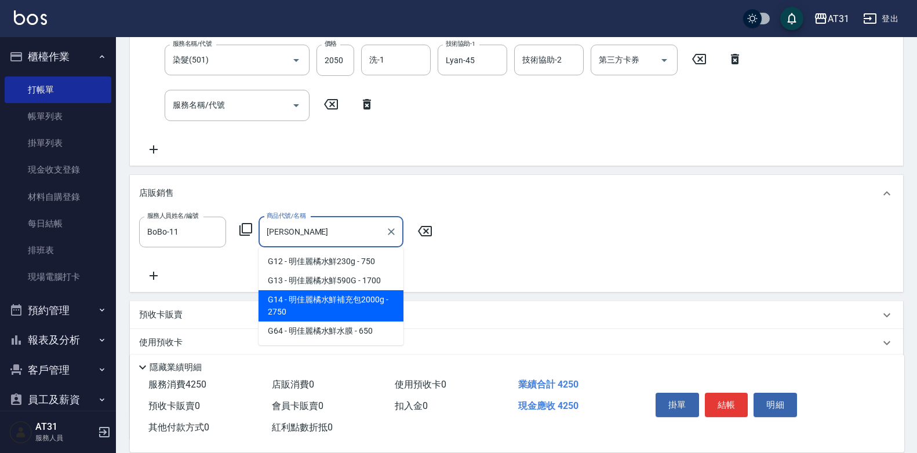
click at [308, 298] on span "G14 - 明佳麗橘水鮮補充包2000g - 2750" at bounding box center [331, 305] width 145 height 31
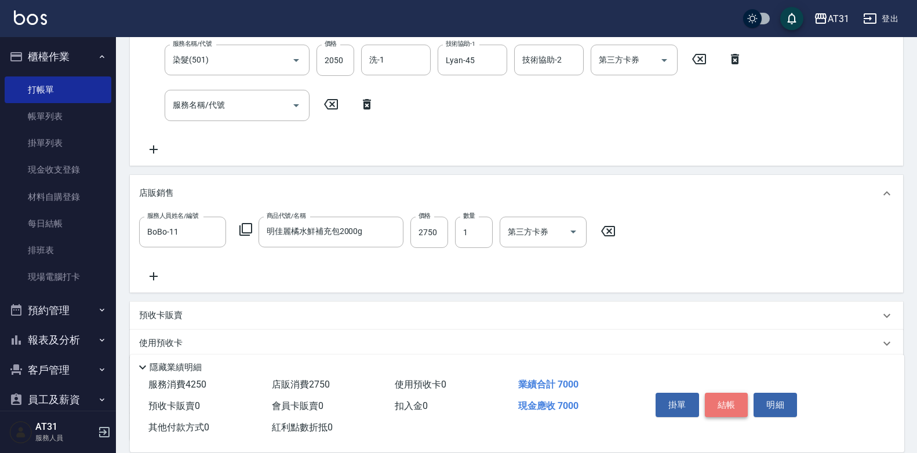
click at [735, 401] on button "結帳" at bounding box center [726, 405] width 43 height 24
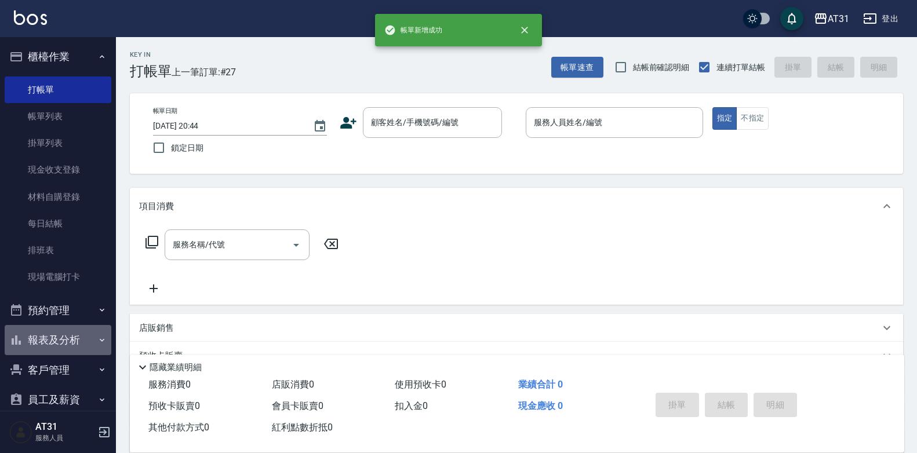
click at [100, 340] on icon "button" at bounding box center [102, 340] width 5 height 3
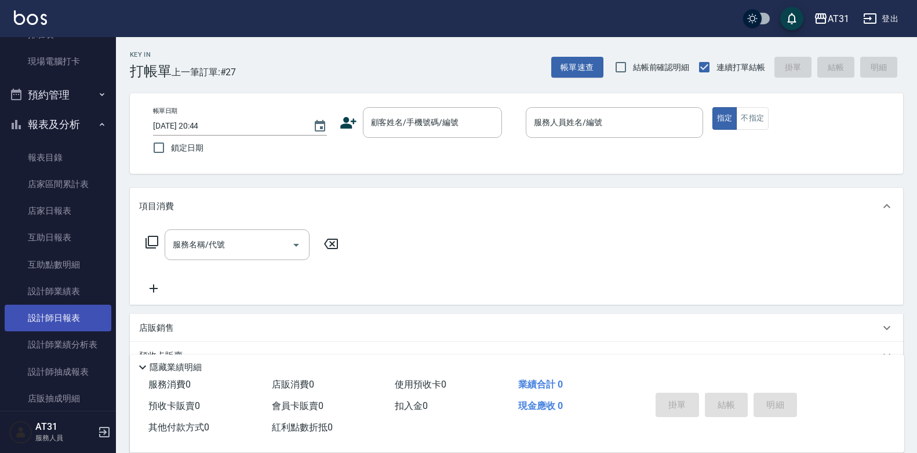
scroll to position [232, 0]
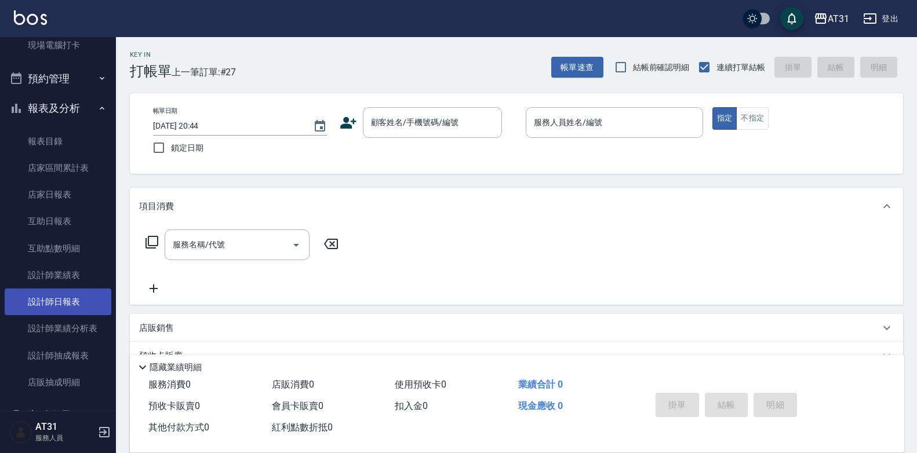
click at [75, 289] on link "設計師日報表" at bounding box center [58, 302] width 107 height 27
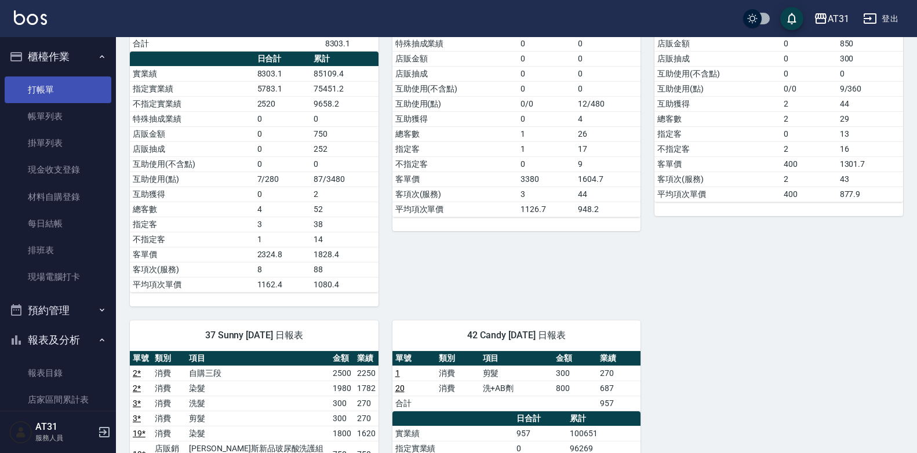
scroll to position [754, 0]
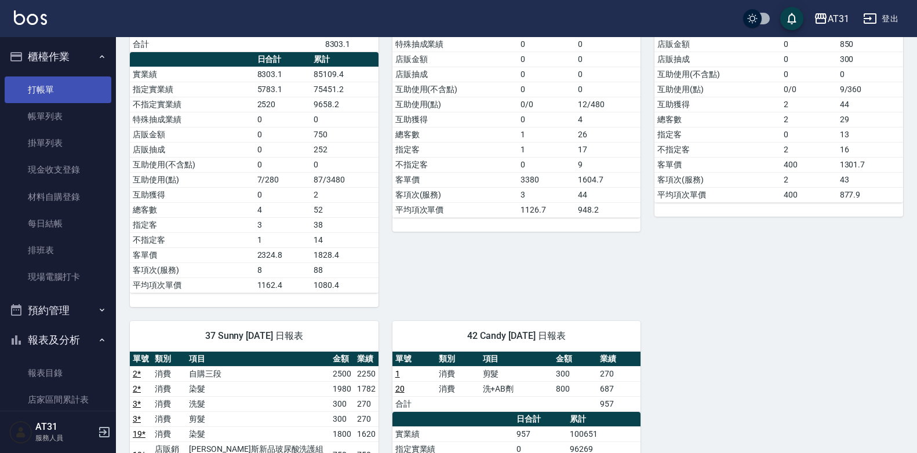
click at [68, 83] on link "打帳單" at bounding box center [58, 90] width 107 height 27
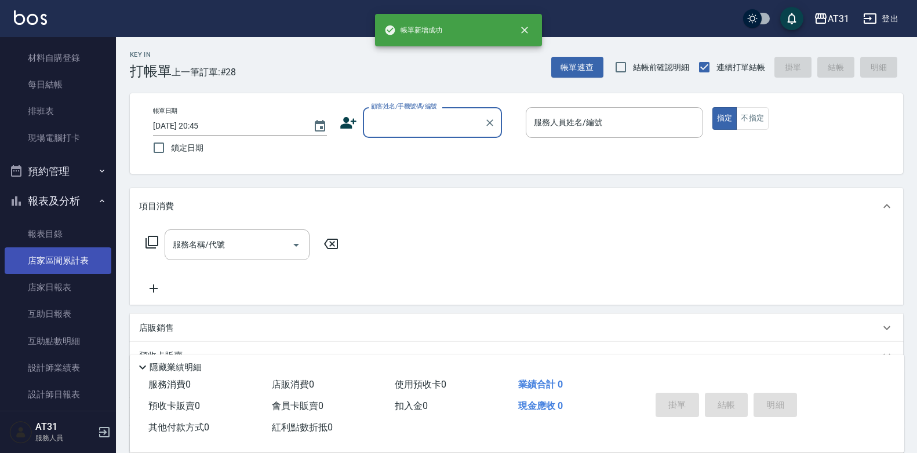
scroll to position [174, 0]
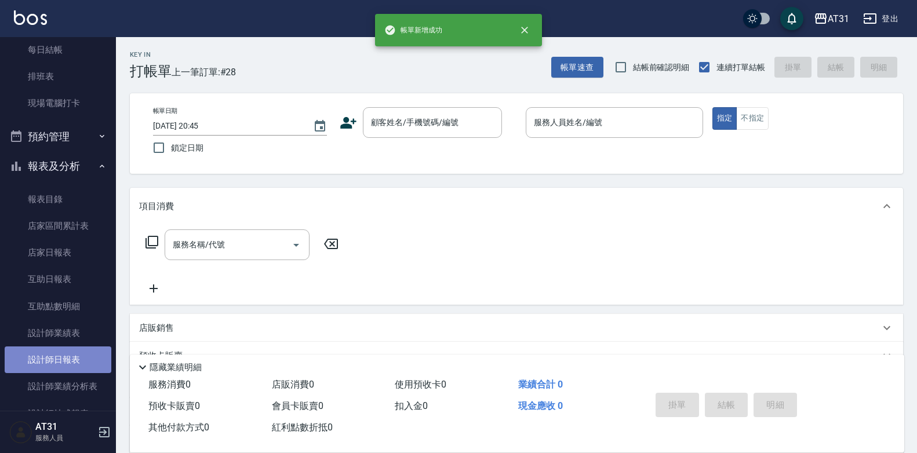
click at [64, 365] on link "設計師日報表" at bounding box center [58, 360] width 107 height 27
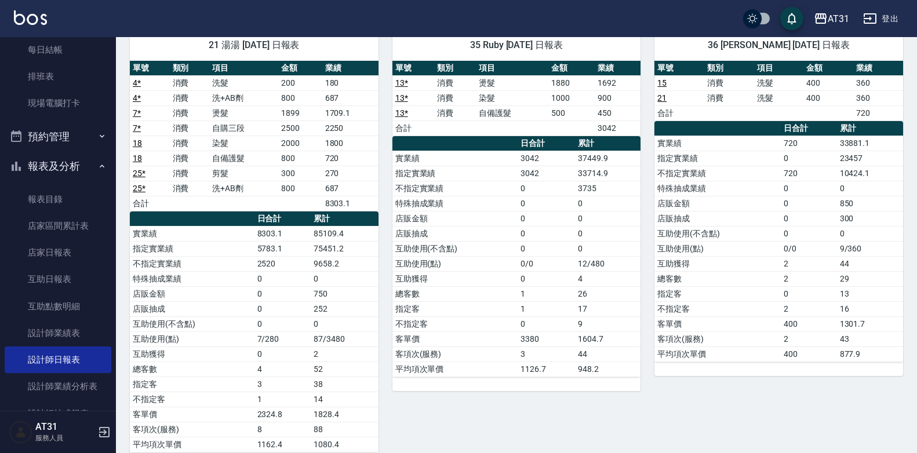
scroll to position [638, 0]
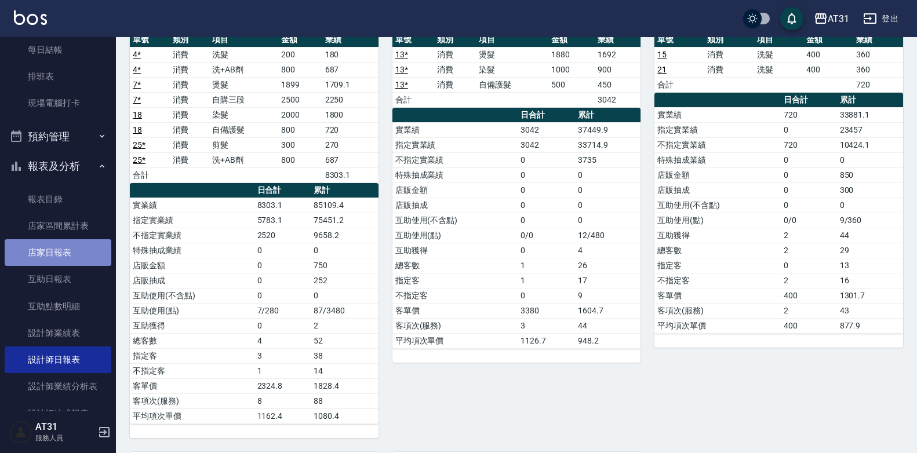
click at [70, 248] on link "店家日報表" at bounding box center [58, 252] width 107 height 27
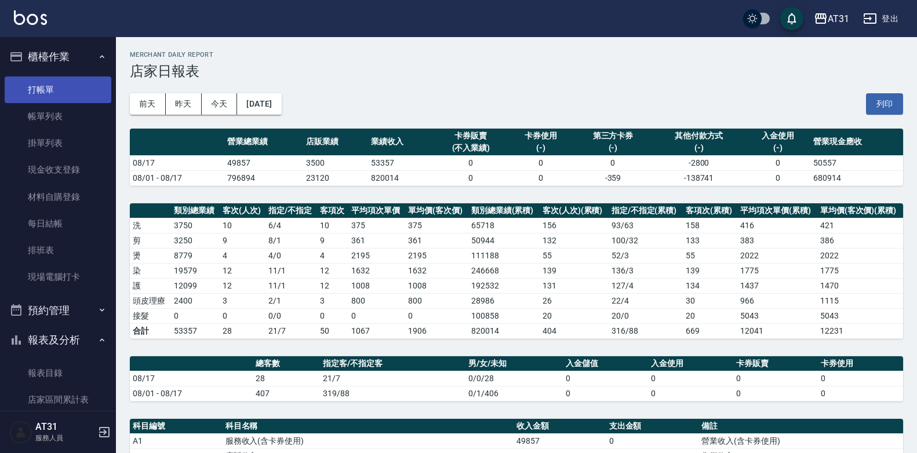
click at [60, 84] on link "打帳單" at bounding box center [58, 90] width 107 height 27
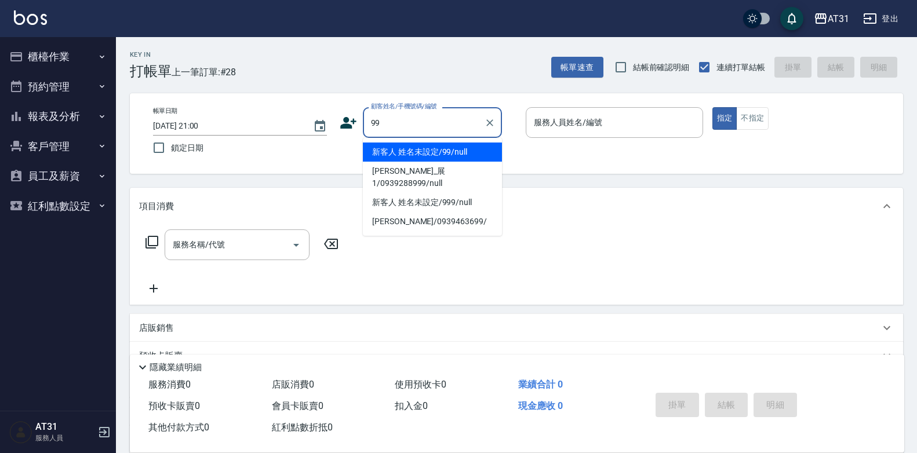
type input "新客人 姓名未設定/99/null"
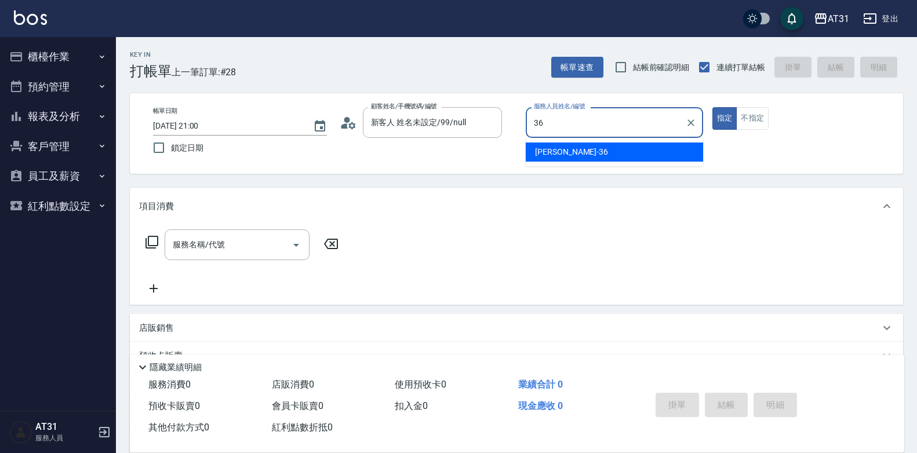
type input "[PERSON_NAME]-36"
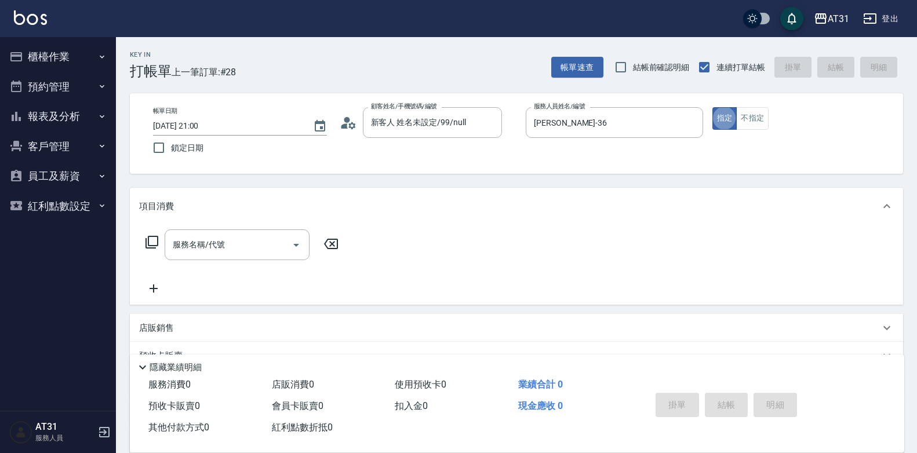
type button "true"
click at [742, 122] on button "不指定" at bounding box center [752, 118] width 32 height 23
click at [188, 247] on div "服務名稱/代號 服務名稱/代號" at bounding box center [237, 245] width 145 height 31
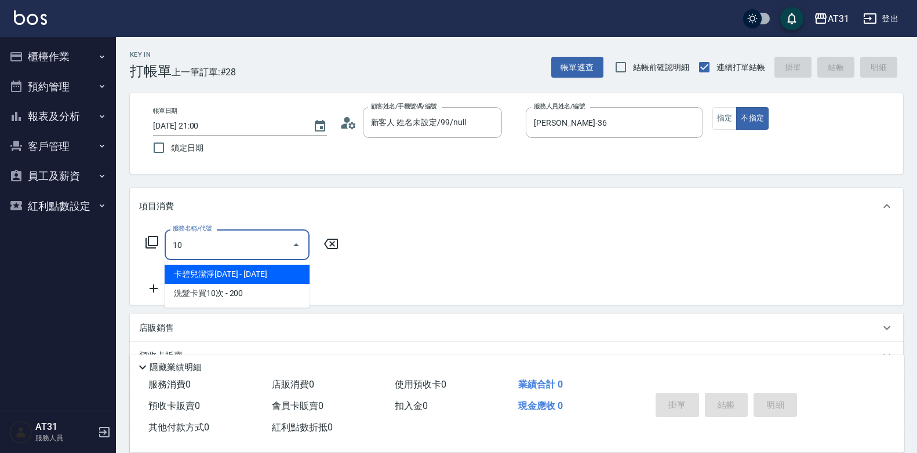
type input "101"
type input "70"
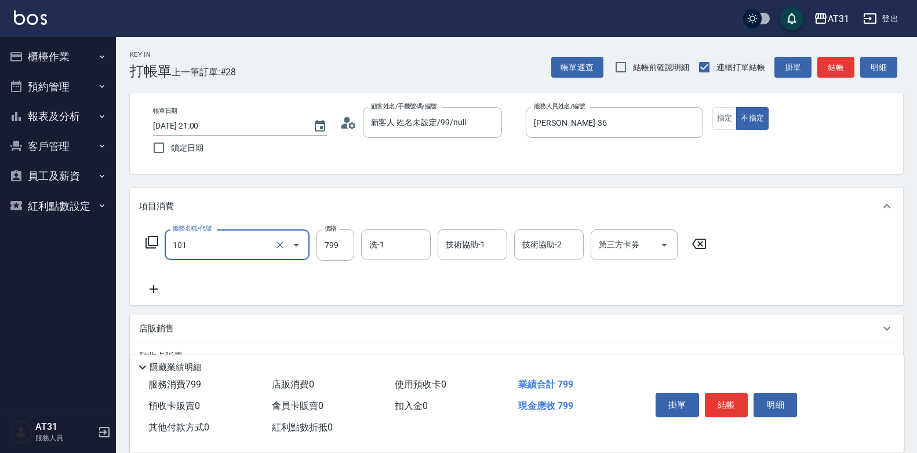
type input "洗+AB劑(101)"
type input "0"
type input "80"
type input "800"
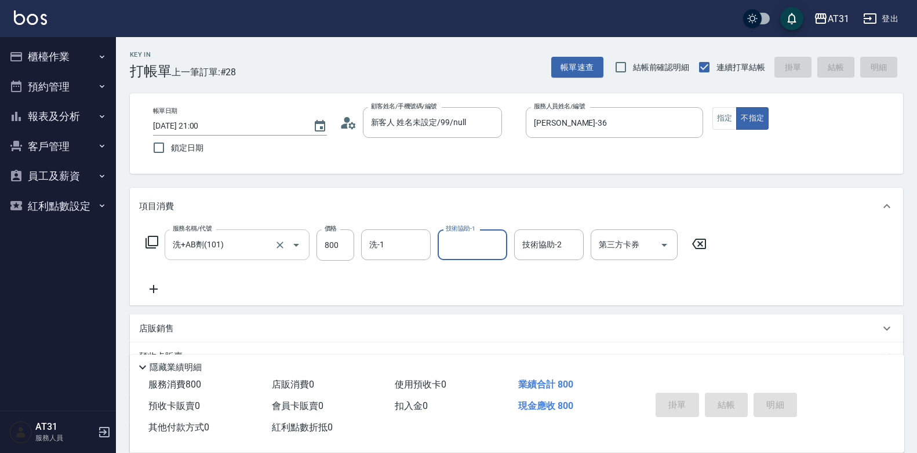
type input "2025/08/17 21:01"
type input "0"
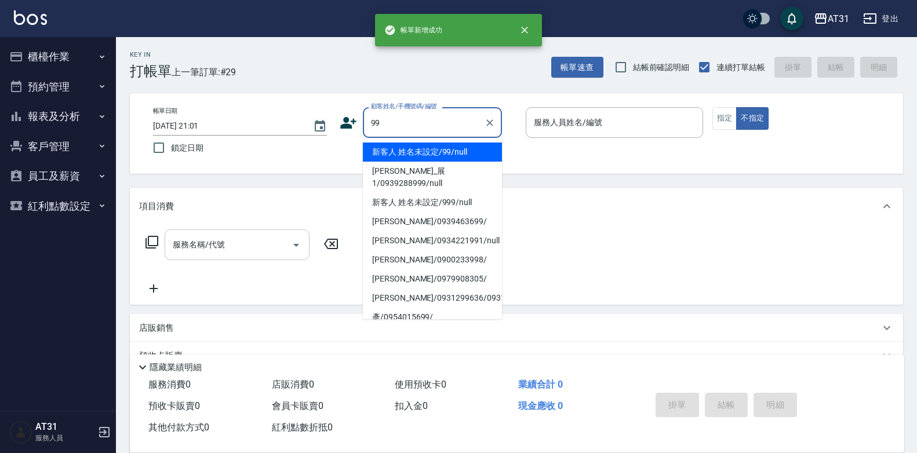
type input "新客人 姓名未設定/99/null"
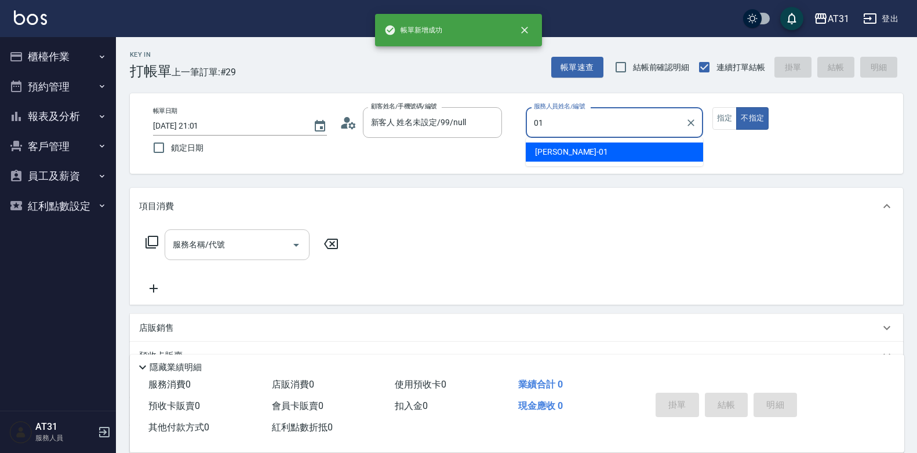
type input "[PERSON_NAME]-01"
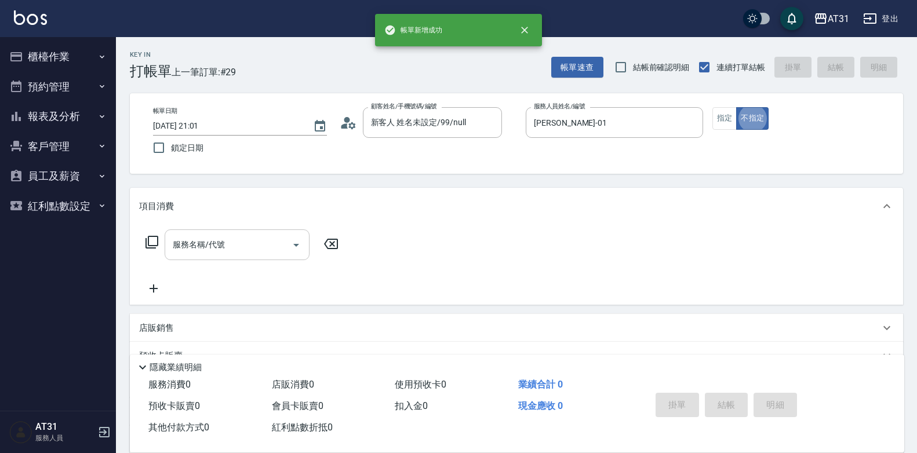
type button "false"
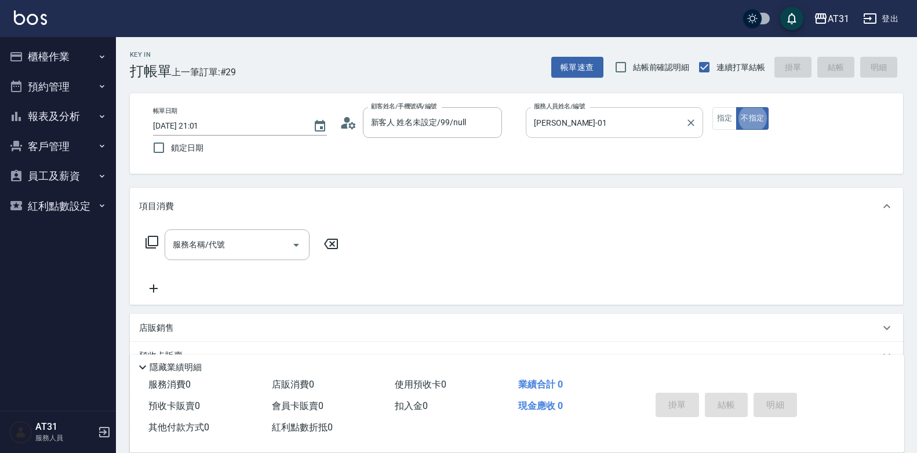
drag, startPoint x: 722, startPoint y: 117, endPoint x: 685, endPoint y: 126, distance: 37.6
click at [720, 117] on button "指定" at bounding box center [725, 118] width 25 height 23
click at [248, 229] on div "服務名稱/代號 服務名稱/代號" at bounding box center [516, 265] width 773 height 80
click at [248, 247] on input "服務名稱/代號" at bounding box center [228, 245] width 117 height 20
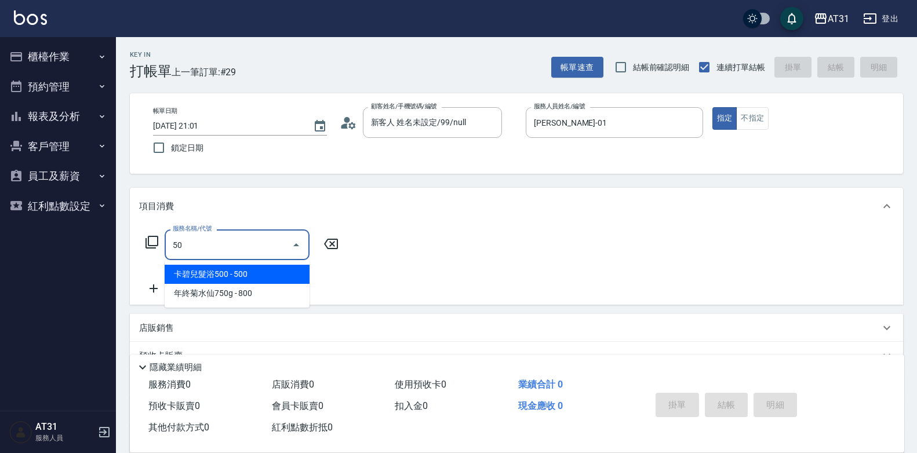
type input "501"
type input "160"
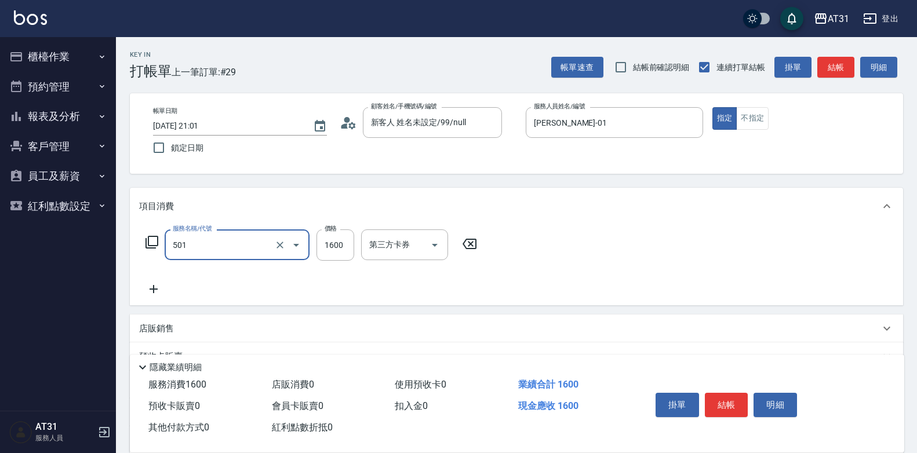
type input "染髮(501)"
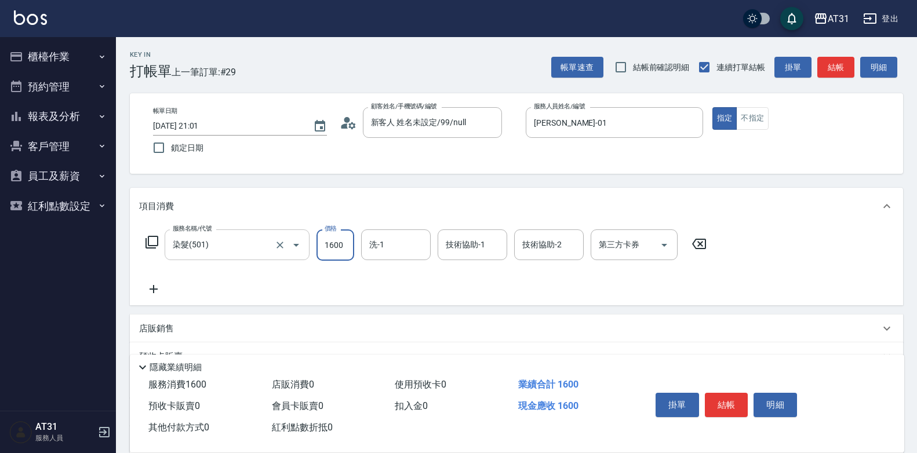
type input "0"
type input "26"
type input "20"
type input "268"
type input "260"
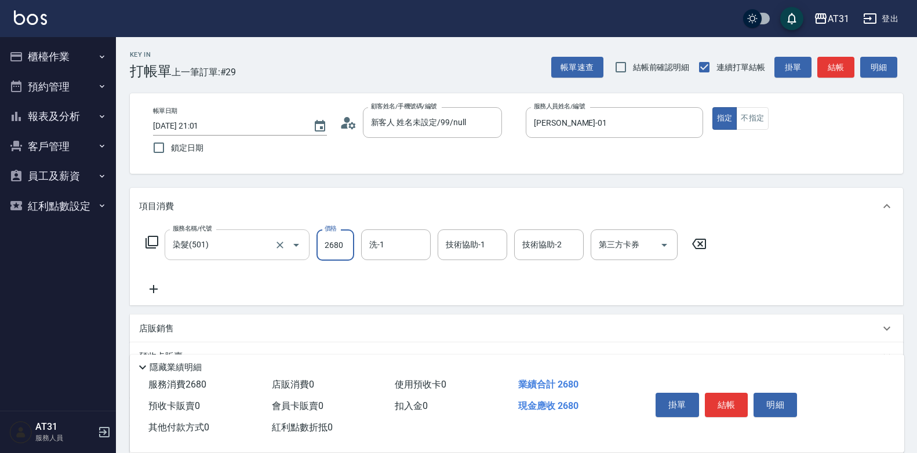
type input "2680"
type input "鳳梨-41"
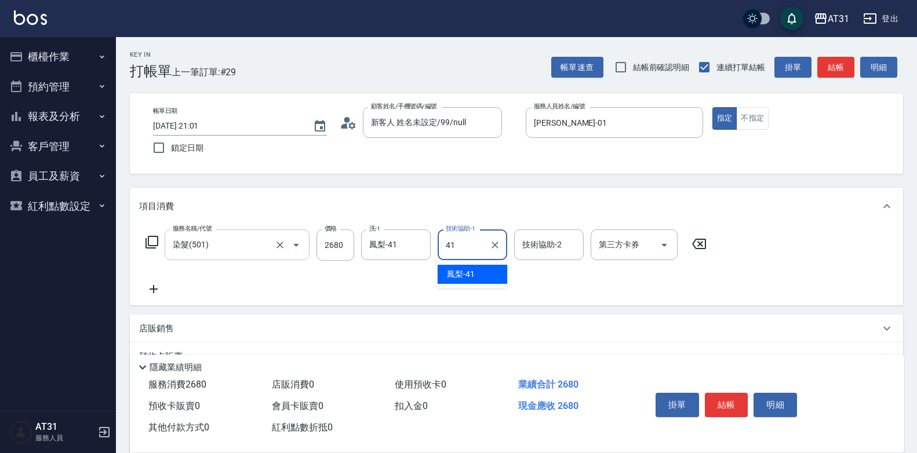
type input "鳳梨-41"
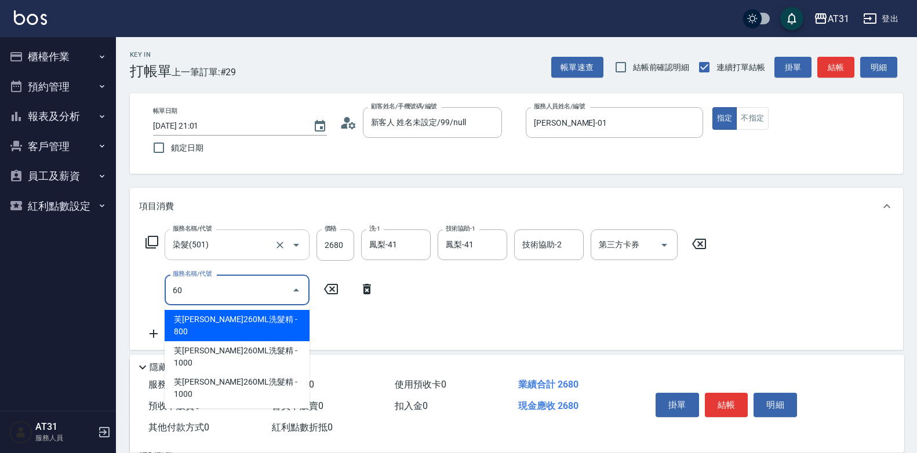
type input "609"
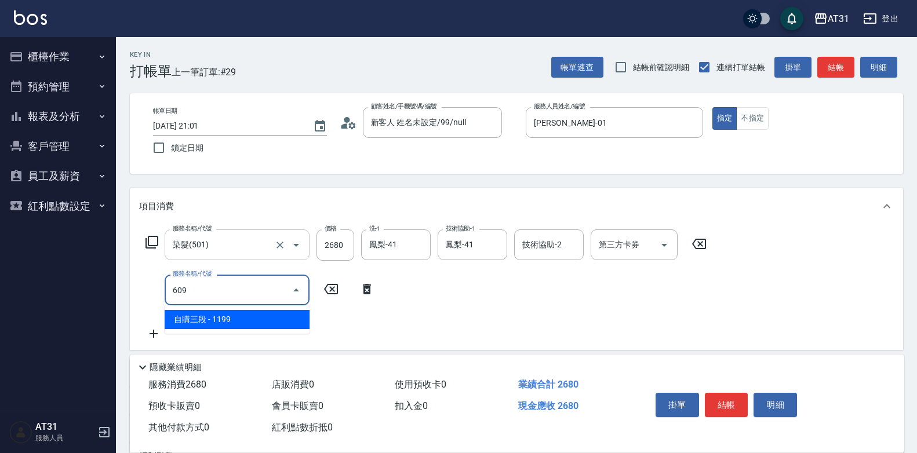
type input "380"
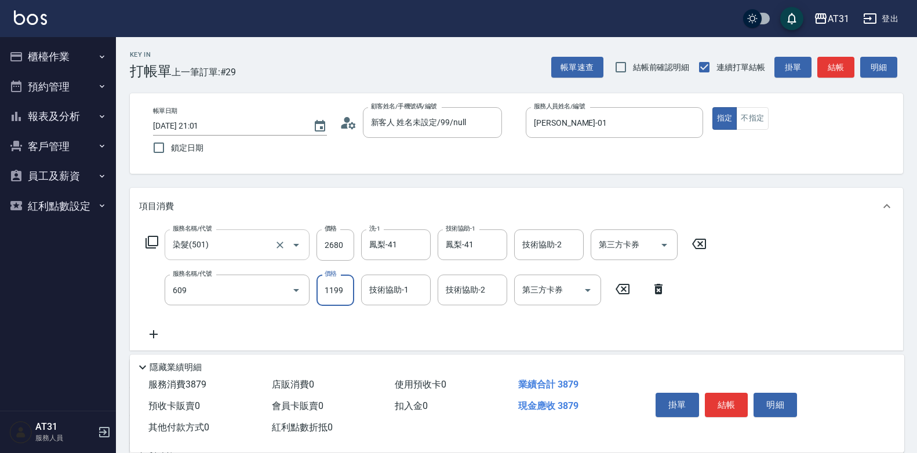
type input "自購三段(609)"
type input "2"
type input "260"
type input "20"
type input "270"
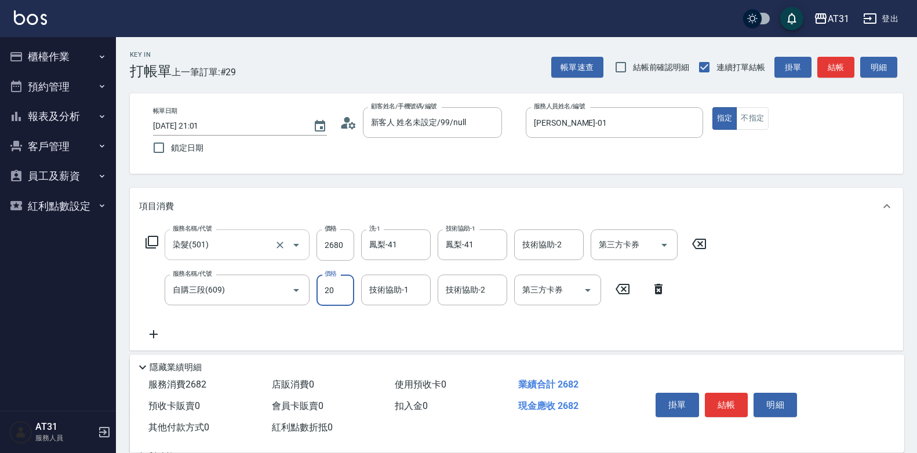
type input "200"
type input "280"
type input "2000"
type input "460"
type input "2000"
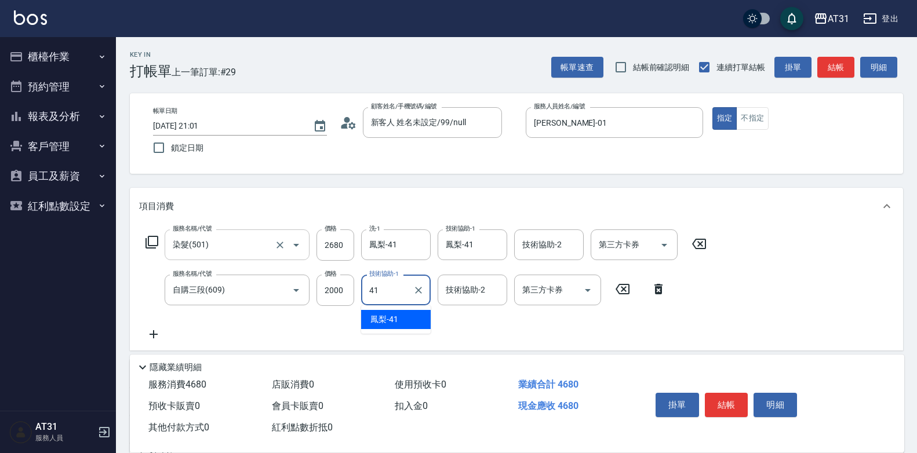
type input "鳳梨-41"
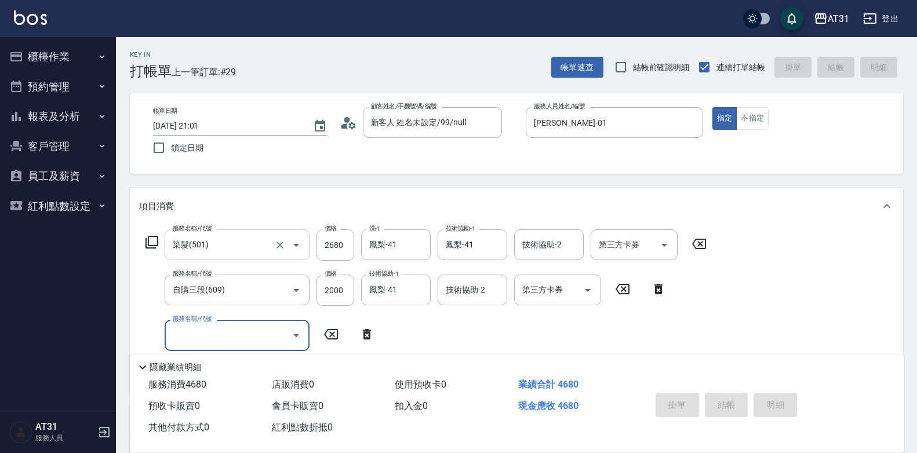
type input "0"
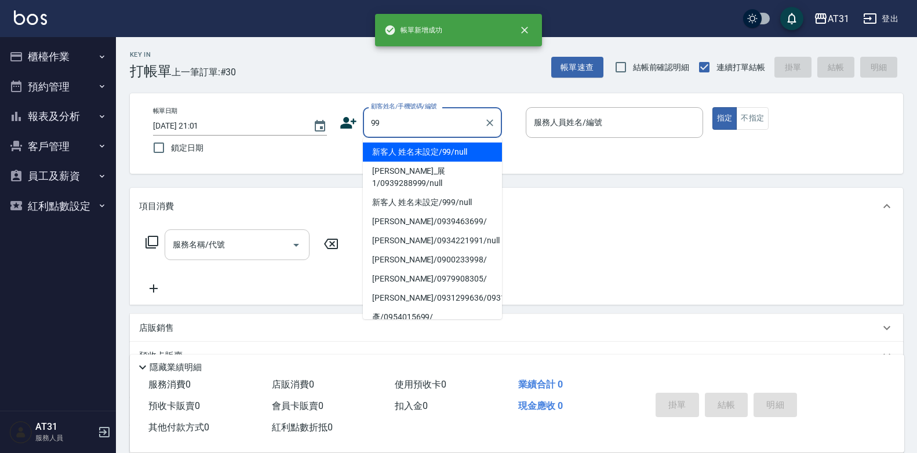
type input "新客人 姓名未設定/99/null"
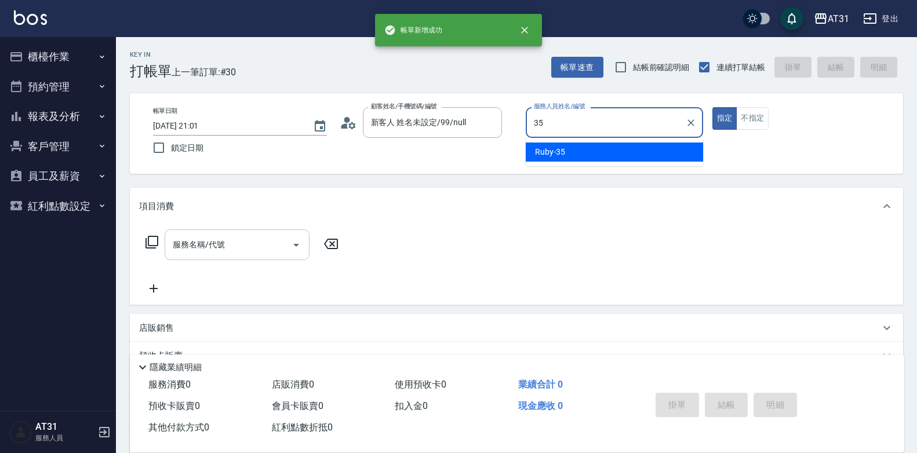
type input "Ruby-35"
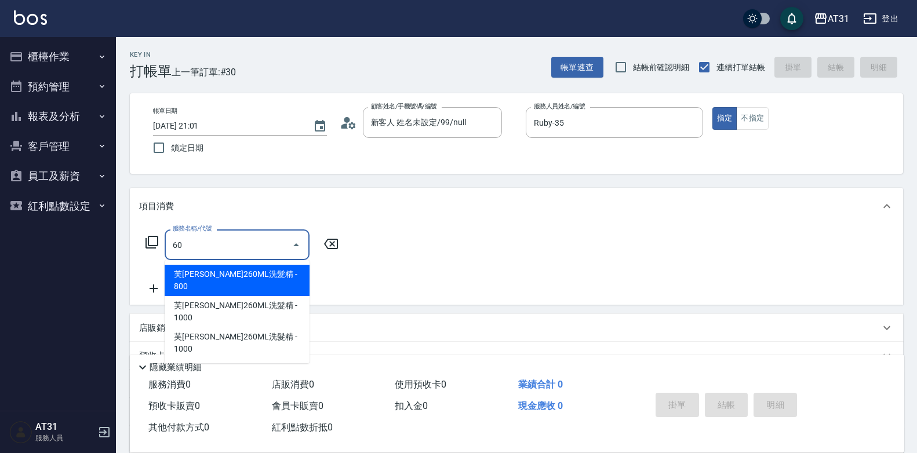
type input "601"
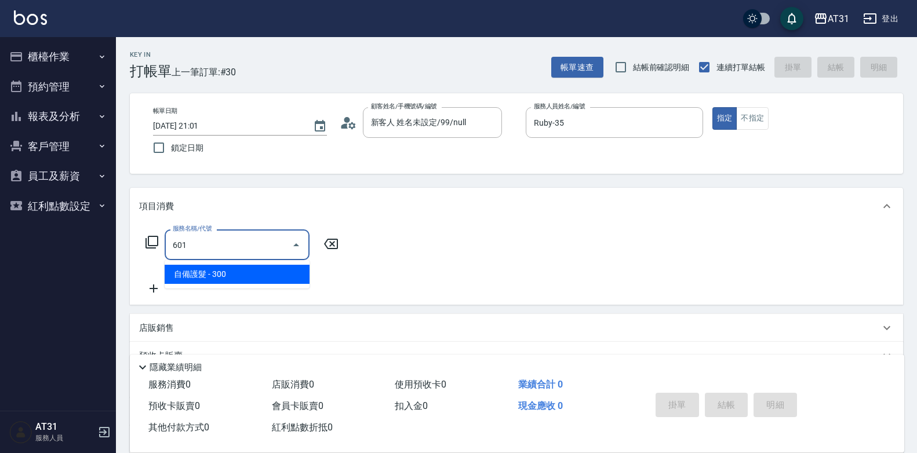
type input "30"
type input "自備護髮(601)"
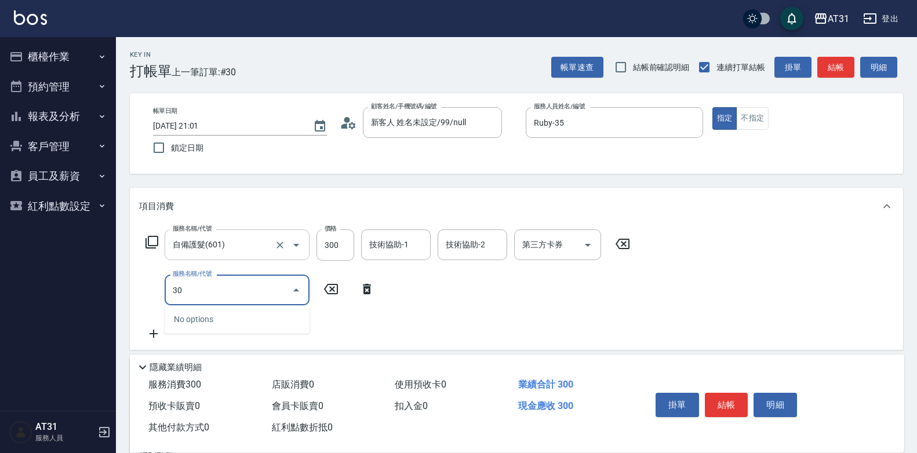
type input "301"
type input "190"
type input "燙髮(301)"
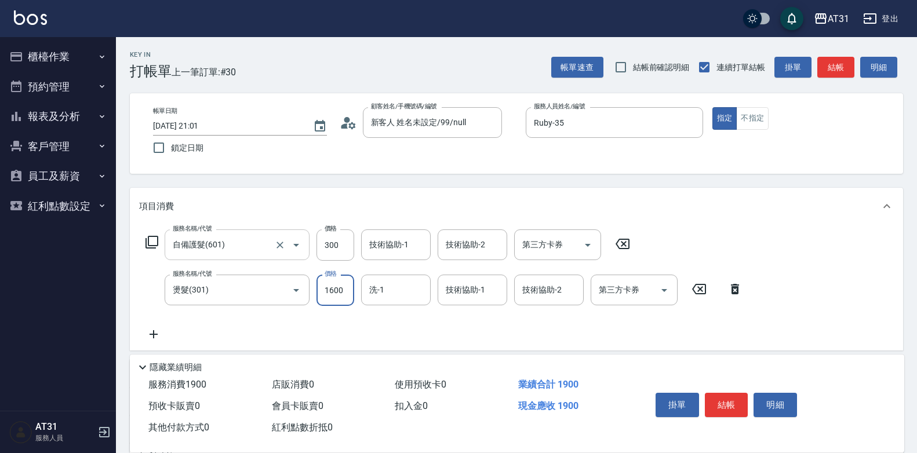
type input "30"
type input "149"
type input "40"
type input "1499"
type input "170"
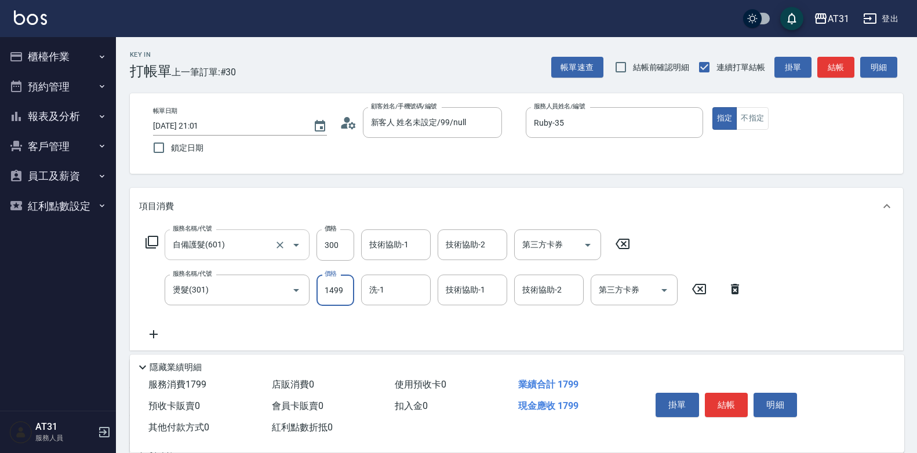
type input "1499"
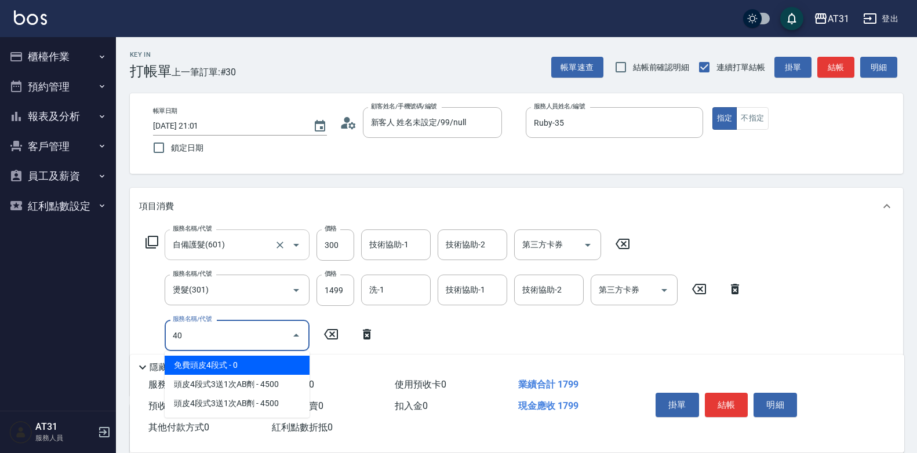
type input "401"
type input "200"
type input "剪髮(401)"
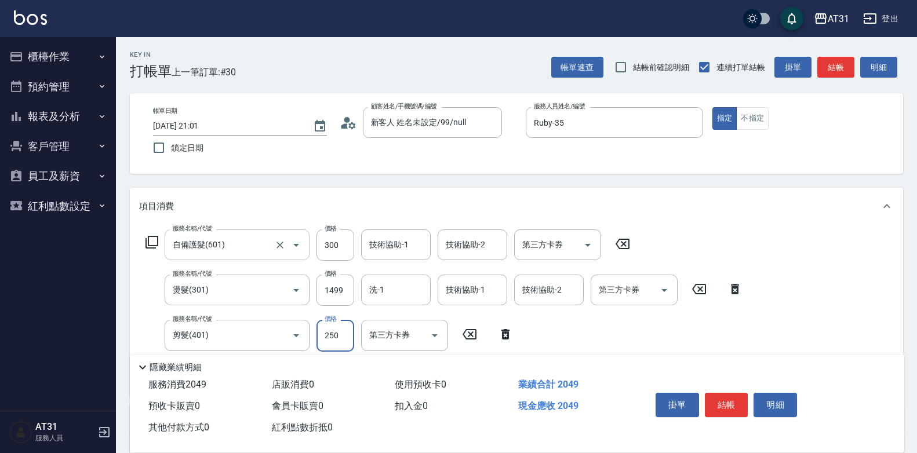
type input "180"
type input "30"
type input "200"
type input "300"
click at [413, 297] on input "洗-1" at bounding box center [395, 290] width 59 height 20
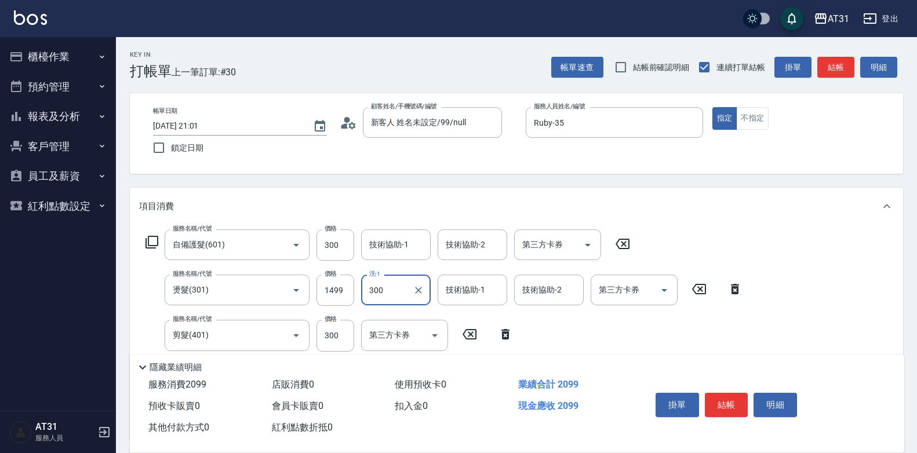
type input "300"
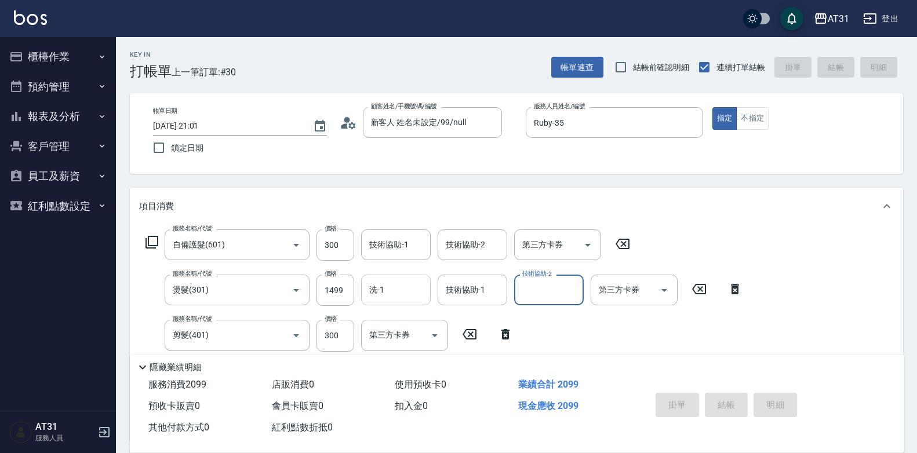
type input "0"
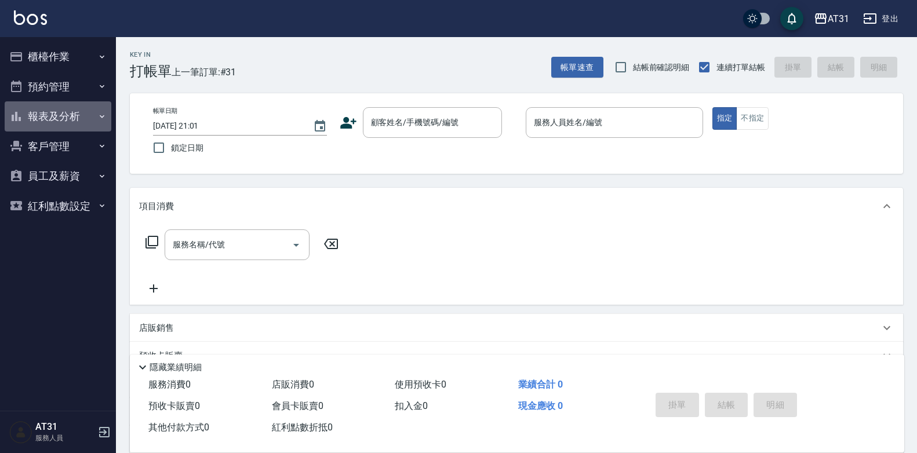
click at [96, 112] on button "報表及分析" at bounding box center [58, 116] width 107 height 30
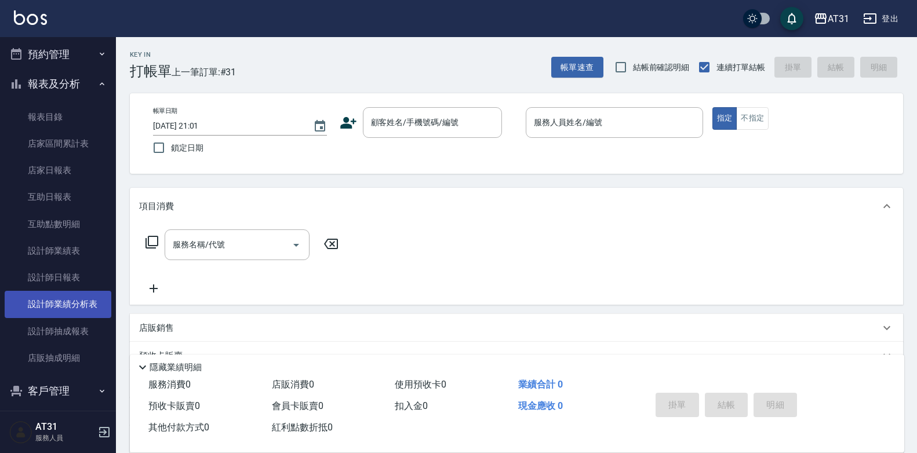
scroll to position [58, 0]
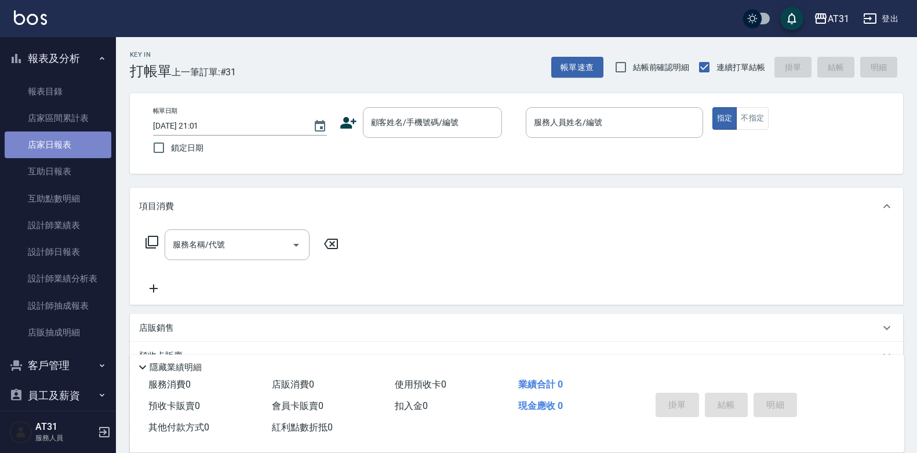
click at [74, 150] on link "店家日報表" at bounding box center [58, 145] width 107 height 27
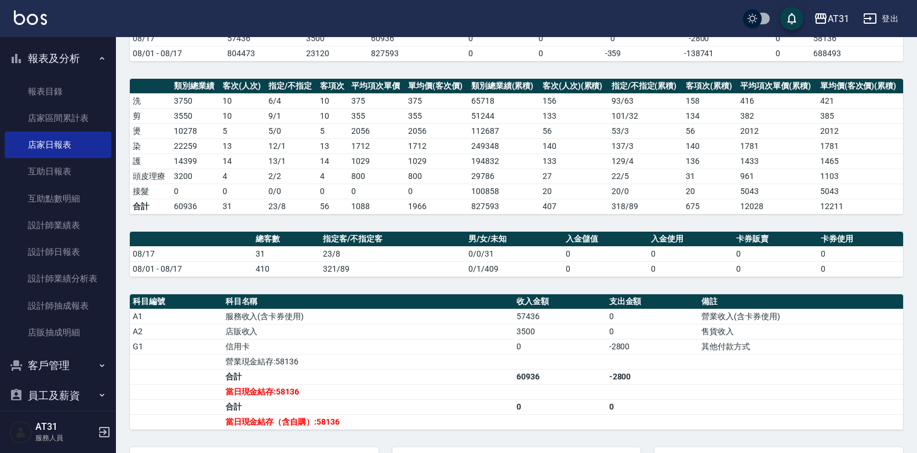
scroll to position [118, 0]
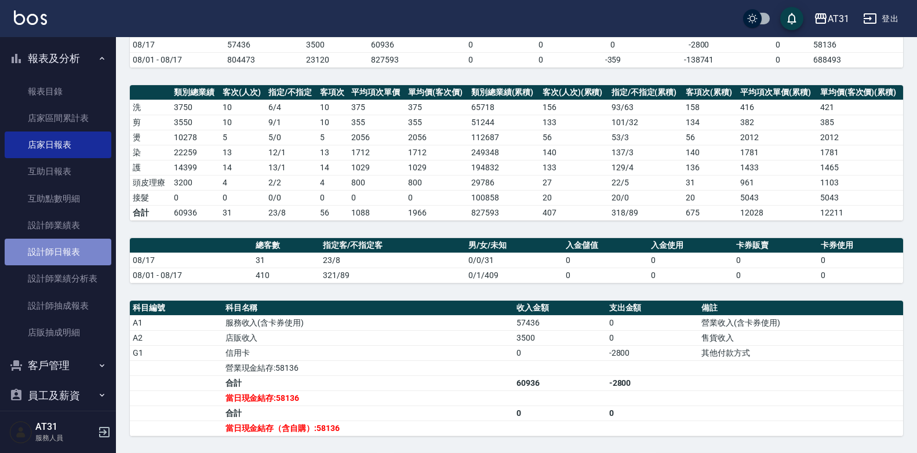
click at [67, 254] on link "設計師日報表" at bounding box center [58, 252] width 107 height 27
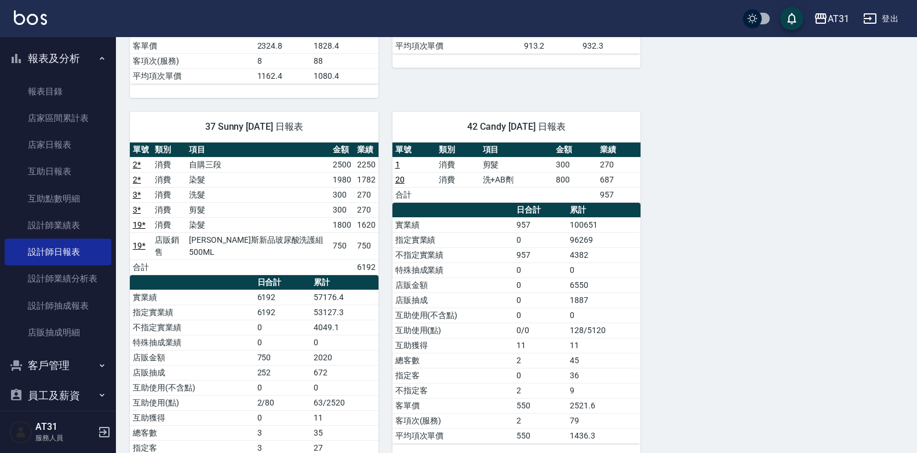
scroll to position [1001, 0]
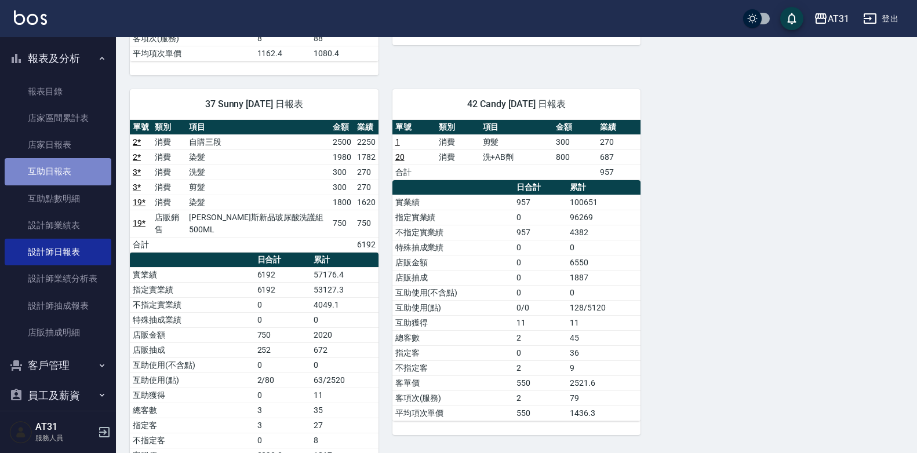
click at [81, 179] on link "互助日報表" at bounding box center [58, 171] width 107 height 27
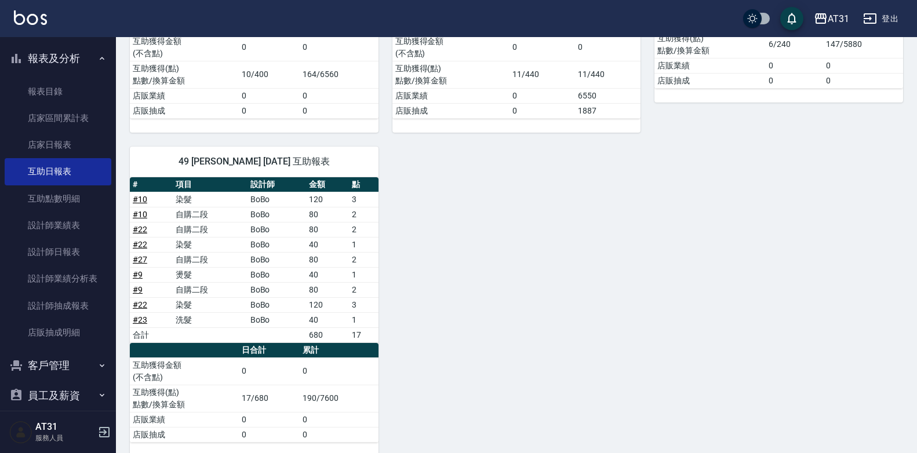
scroll to position [524, 0]
